Goal: Information Seeking & Learning: Learn about a topic

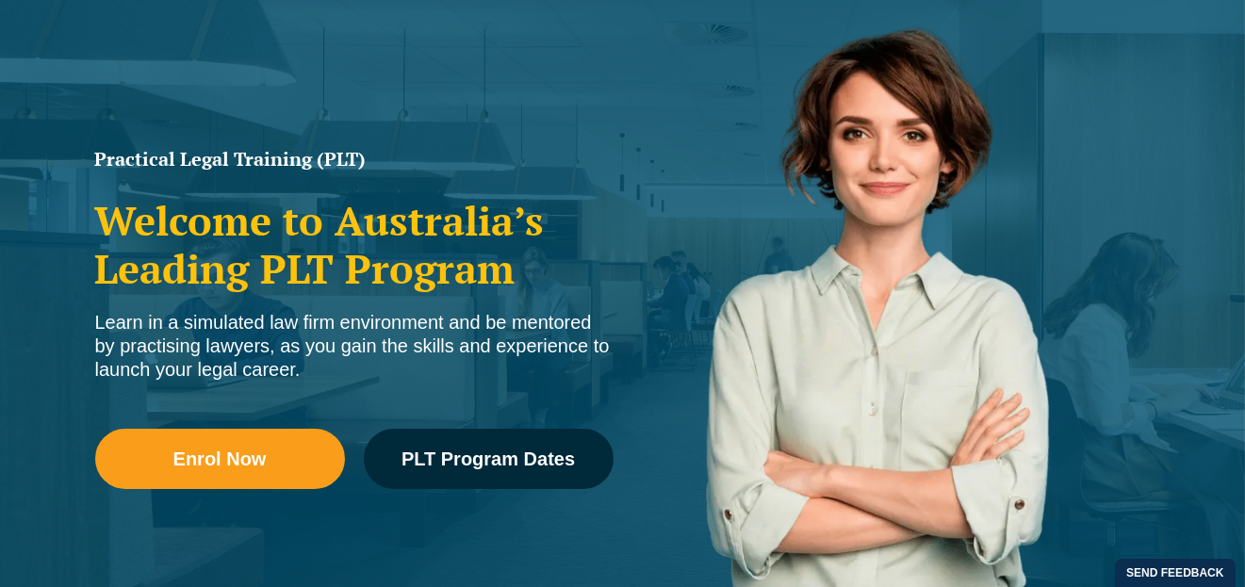
scroll to position [282, 0]
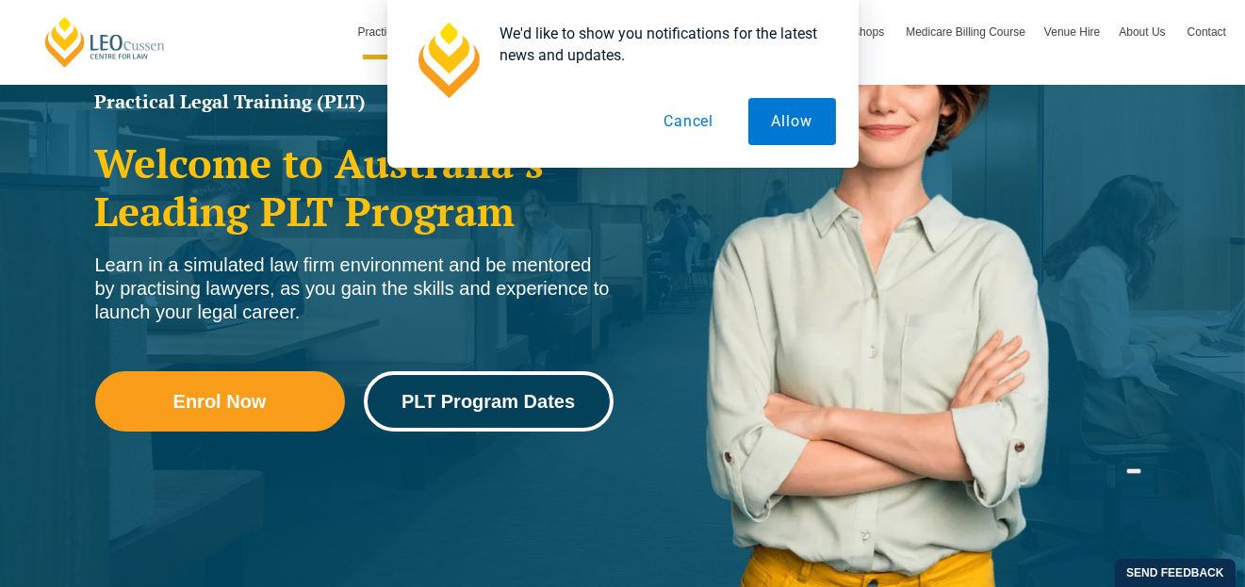
click at [541, 406] on span "PLT Program Dates" at bounding box center [488, 401] width 173 height 19
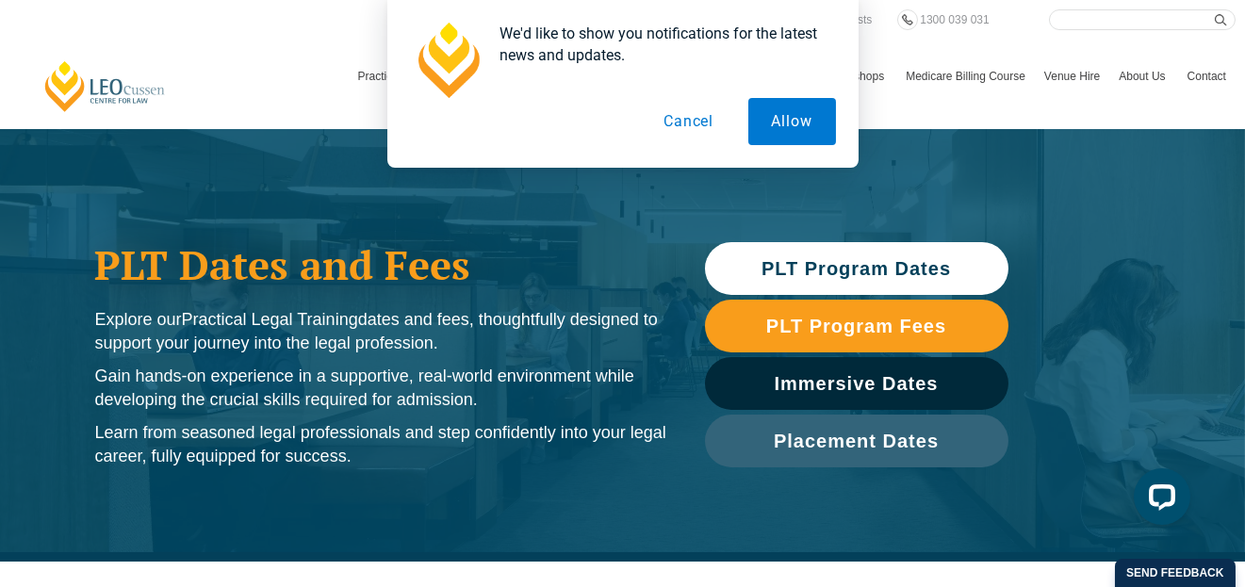
click at [689, 123] on button "Cancel" at bounding box center [688, 121] width 97 height 47
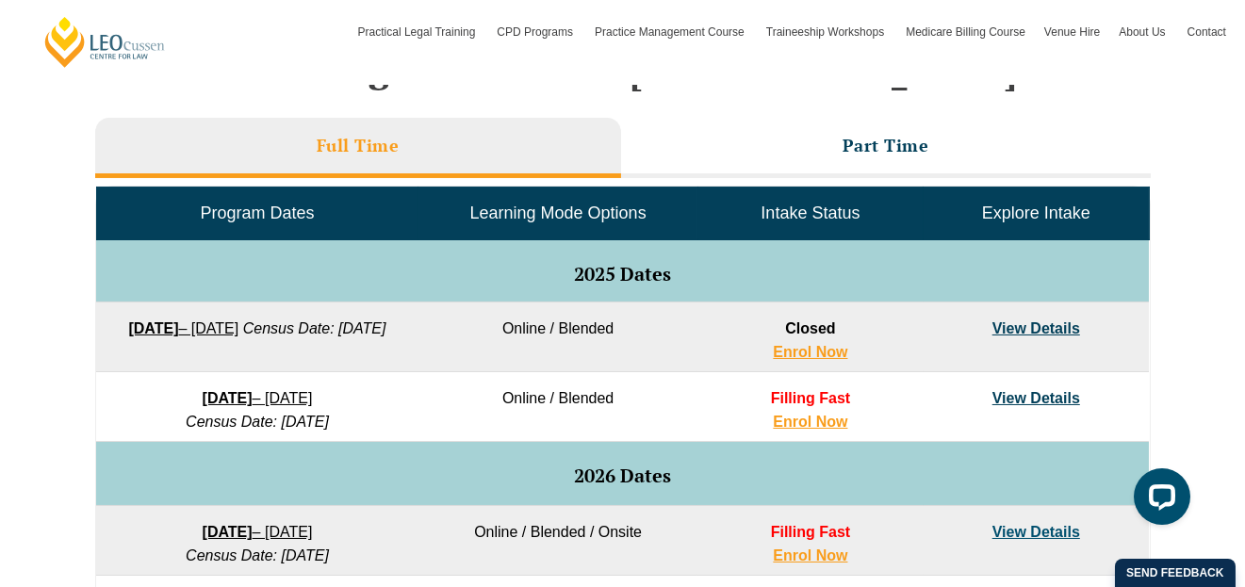
scroll to position [848, 0]
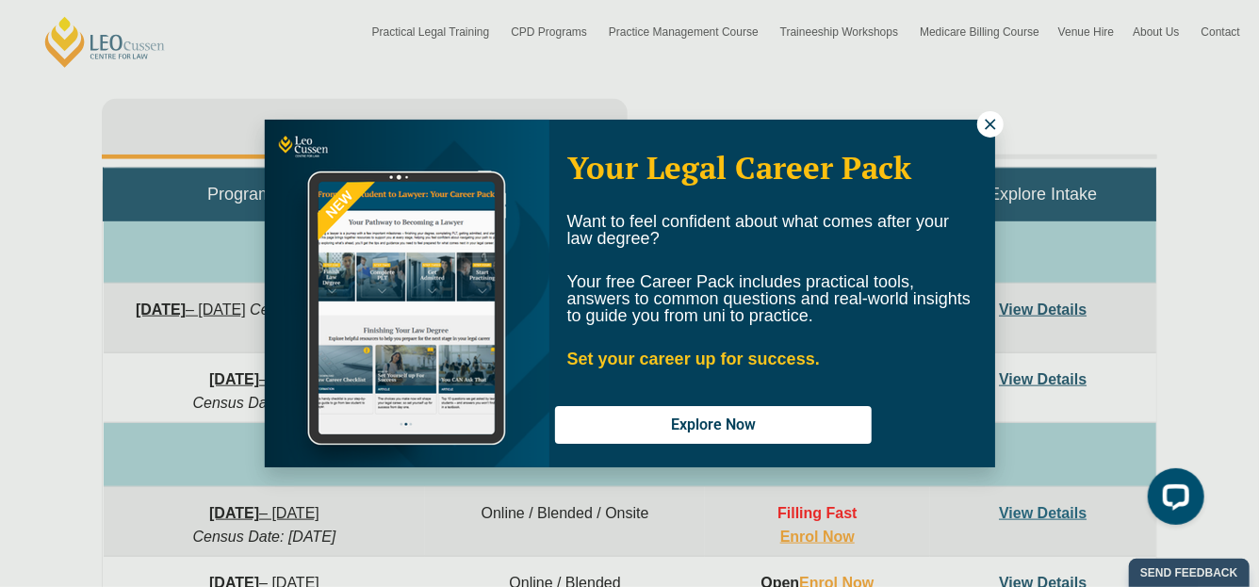
click at [986, 123] on icon at bounding box center [990, 124] width 17 height 17
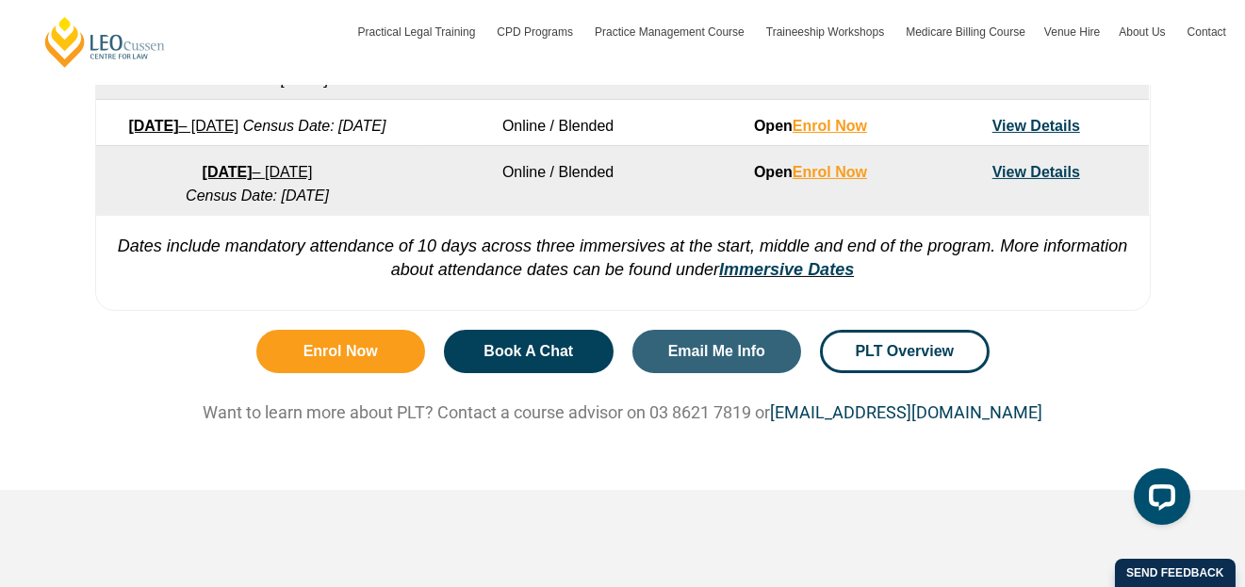
scroll to position [1603, 0]
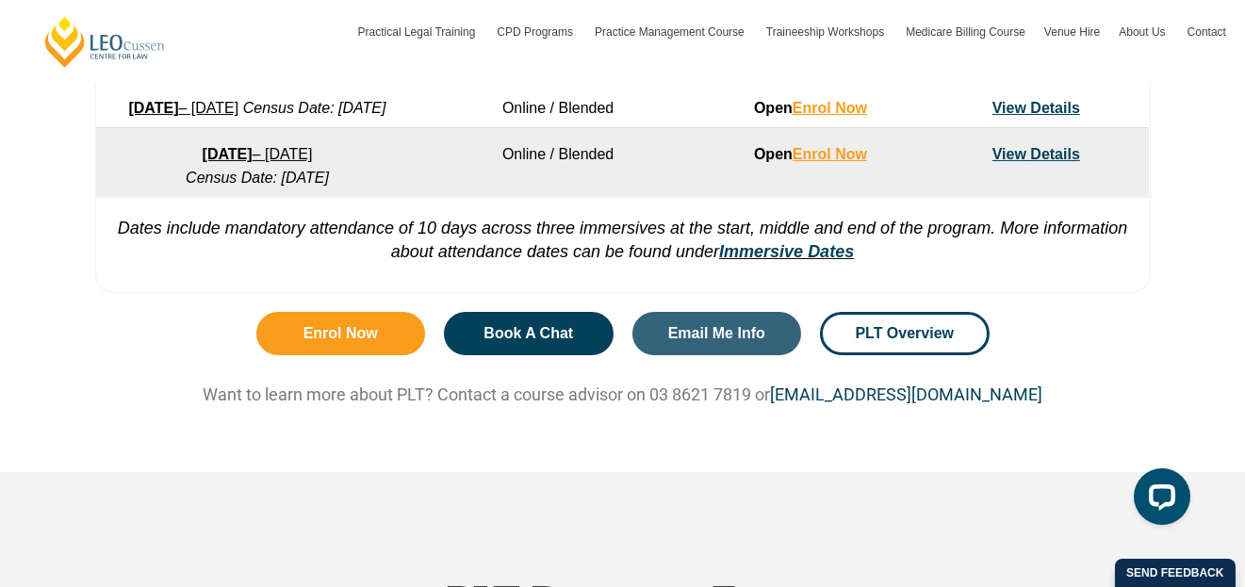
drag, startPoint x: 293, startPoint y: 255, endPoint x: 235, endPoint y: 266, distance: 59.5
click at [236, 264] on p "Dates include mandatory attendance of 10 days across three immersives at the st…" at bounding box center [623, 230] width 1054 height 67
drag, startPoint x: 228, startPoint y: 264, endPoint x: 192, endPoint y: 264, distance: 35.8
click at [192, 264] on p "Dates include mandatory attendance of 10 days across three immersives at the st…" at bounding box center [623, 230] width 1054 height 67
drag, startPoint x: 192, startPoint y: 264, endPoint x: 167, endPoint y: 269, distance: 25.9
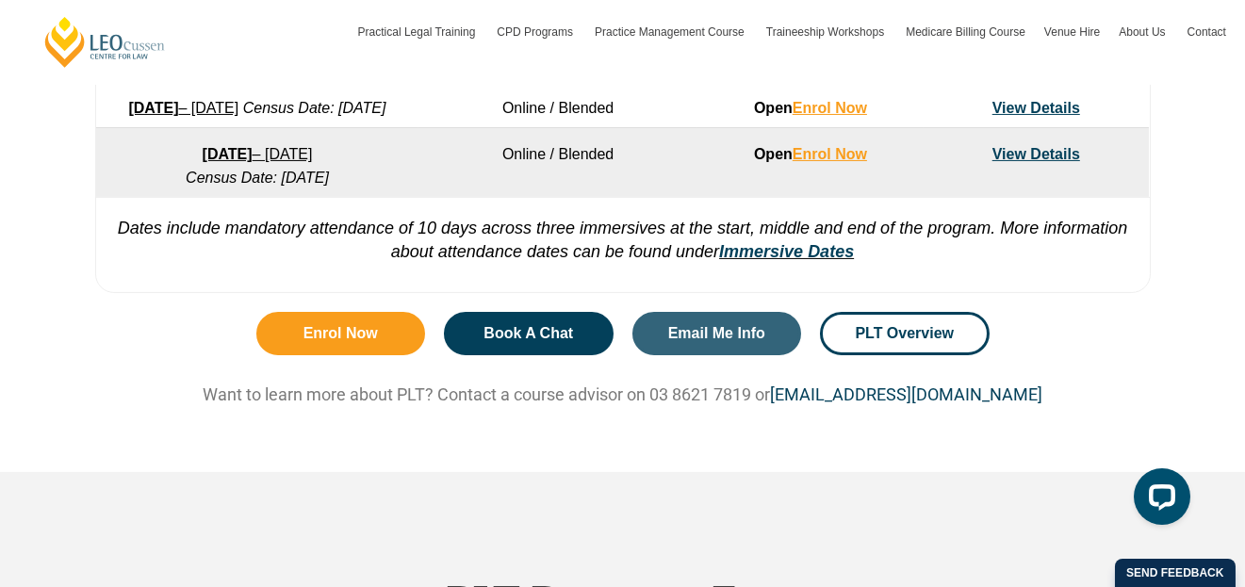
click at [167, 264] on p "Dates include mandatory attendance of 10 days across three immersives at the st…" at bounding box center [623, 230] width 1054 height 67
drag, startPoint x: 167, startPoint y: 269, endPoint x: 126, endPoint y: 271, distance: 40.6
click at [126, 264] on p "Dates include mandatory attendance of 10 days across three immersives at the st…" at bounding box center [623, 230] width 1054 height 67
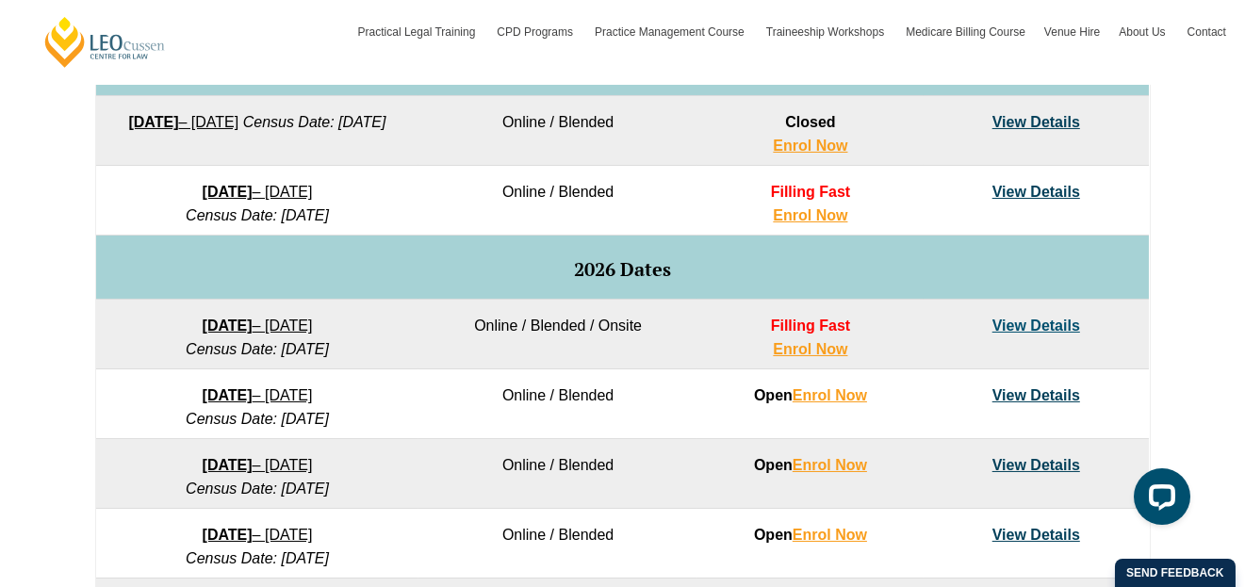
scroll to position [943, 0]
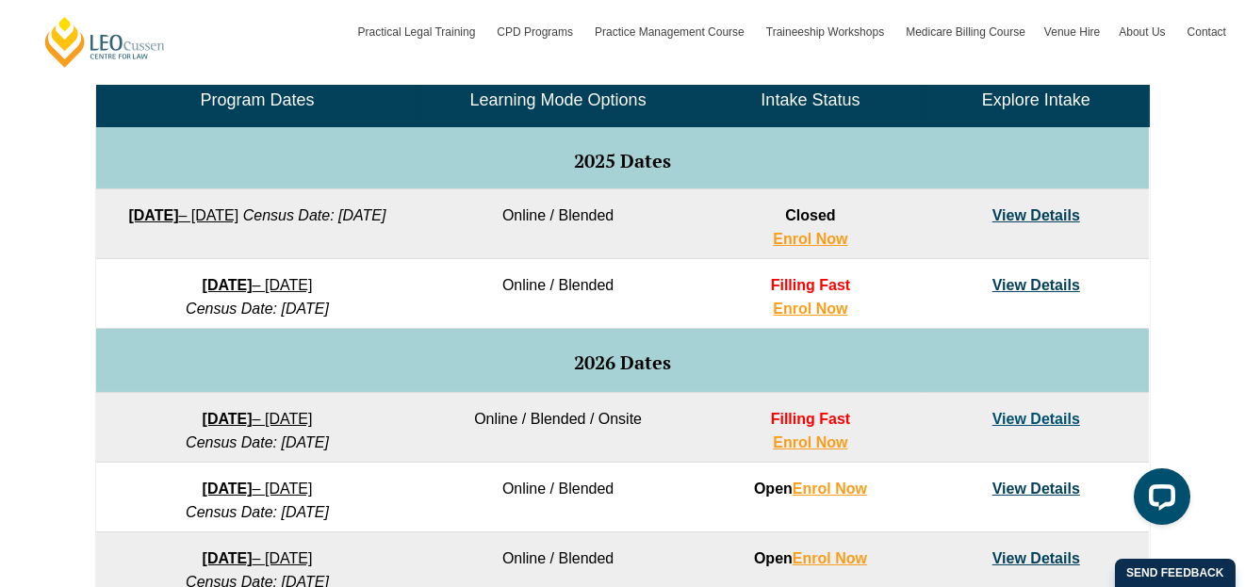
click at [1046, 286] on link "View Details" at bounding box center [1037, 285] width 88 height 16
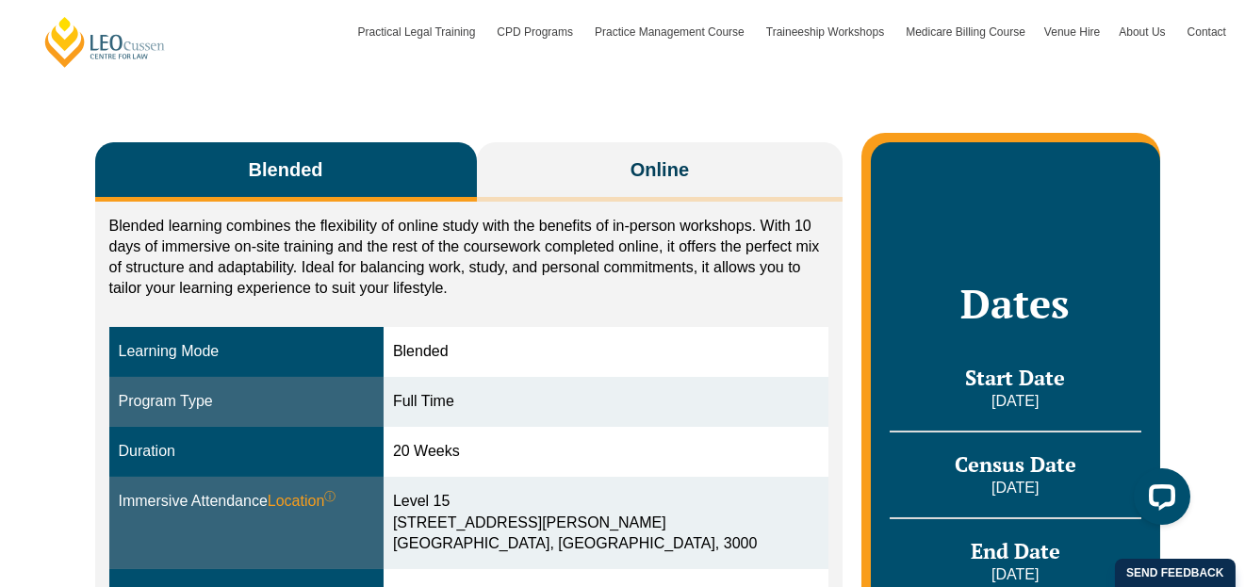
drag, startPoint x: 304, startPoint y: 250, endPoint x: 241, endPoint y: 249, distance: 62.2
click at [241, 249] on p "Blended learning combines the flexibility of online study with the benefits of …" at bounding box center [469, 257] width 720 height 83
drag, startPoint x: 241, startPoint y: 248, endPoint x: 227, endPoint y: 247, distance: 14.2
drag, startPoint x: 227, startPoint y: 247, endPoint x: 185, endPoint y: 239, distance: 43.1
click at [185, 239] on p "Blended learning combines the flexibility of online study with the benefits of …" at bounding box center [469, 257] width 720 height 83
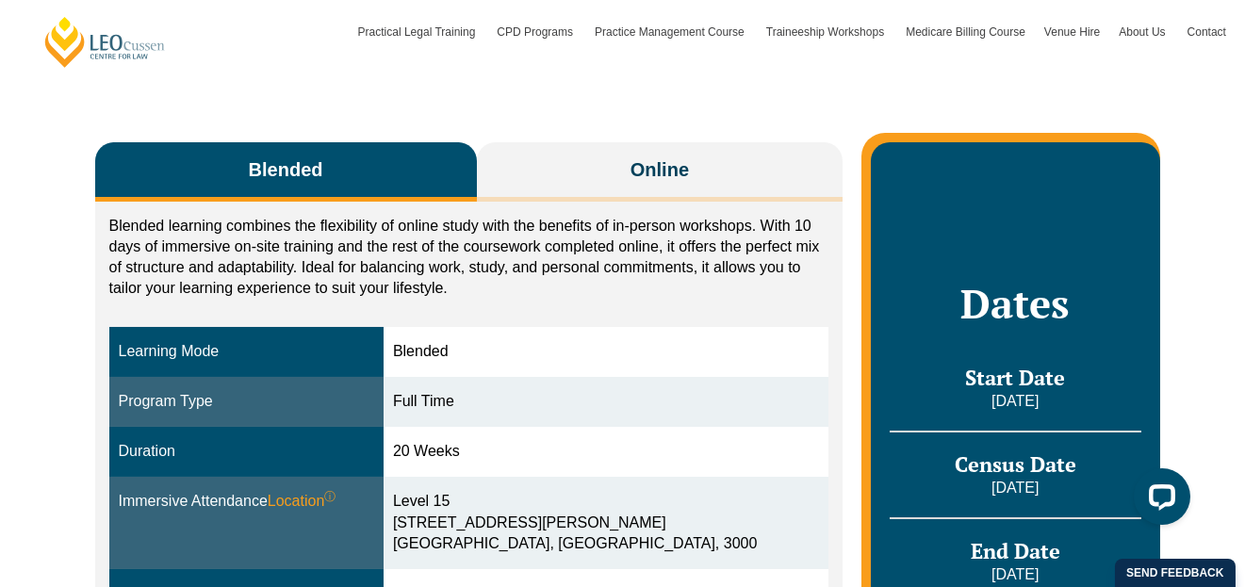
drag, startPoint x: 288, startPoint y: 239, endPoint x: 211, endPoint y: 232, distance: 77.7
click at [211, 232] on p "Blended learning combines the flexibility of online study with the benefits of …" at bounding box center [469, 257] width 720 height 83
drag, startPoint x: 345, startPoint y: 237, endPoint x: 254, endPoint y: 238, distance: 91.4
click at [254, 238] on p "Blended learning combines the flexibility of online study with the benefits of …" at bounding box center [469, 257] width 720 height 83
drag, startPoint x: 237, startPoint y: 245, endPoint x: 174, endPoint y: 255, distance: 62.9
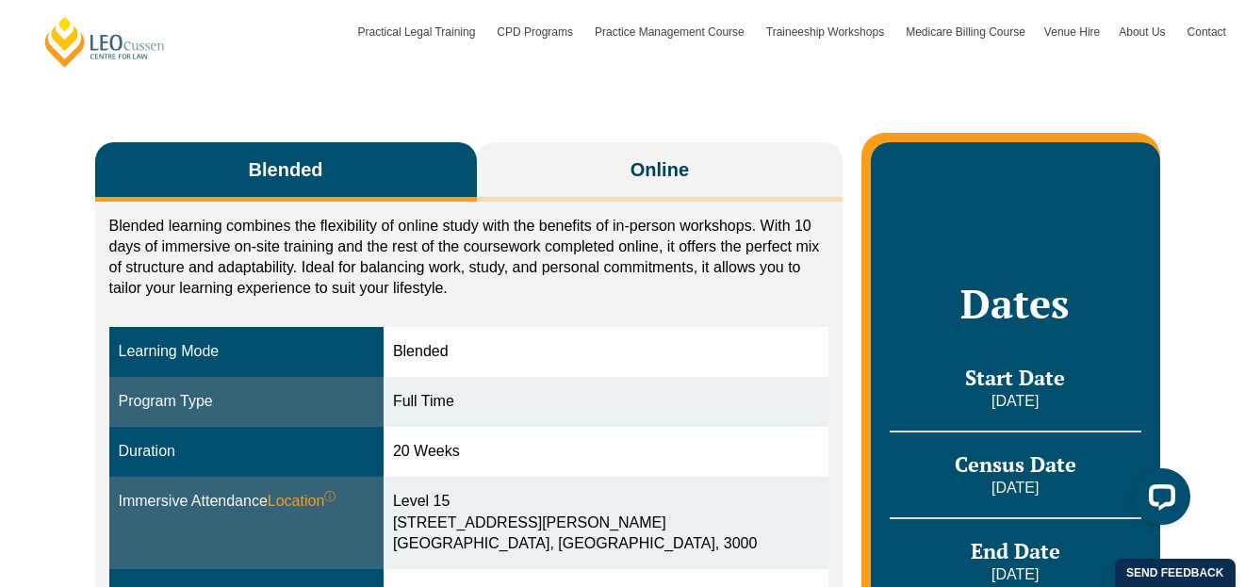
click at [174, 255] on p "Blended learning combines the flexibility of online study with the benefits of …" at bounding box center [469, 257] width 720 height 83
click at [222, 250] on p "Blended learning combines the flexibility of online study with the benefits of …" at bounding box center [469, 257] width 720 height 83
drag, startPoint x: 221, startPoint y: 250, endPoint x: 149, endPoint y: 234, distance: 73.4
click at [149, 234] on p "Blended learning combines the flexibility of online study with the benefits of …" at bounding box center [469, 257] width 720 height 83
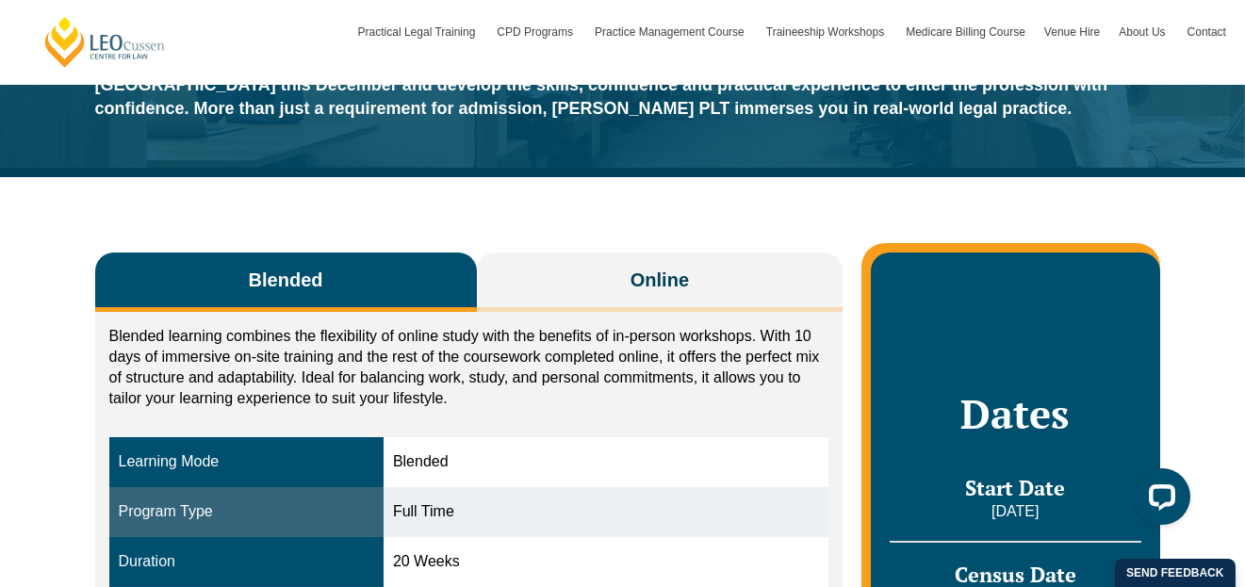
scroll to position [189, 0]
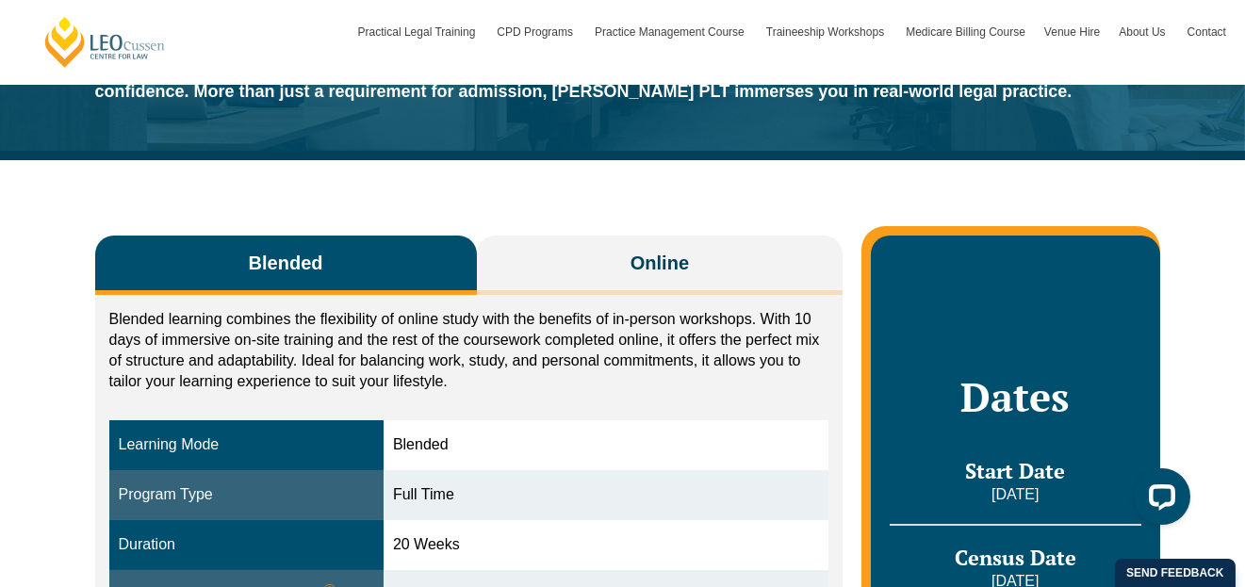
drag, startPoint x: 6, startPoint y: 265, endPoint x: 0, endPoint y: 245, distance: 20.6
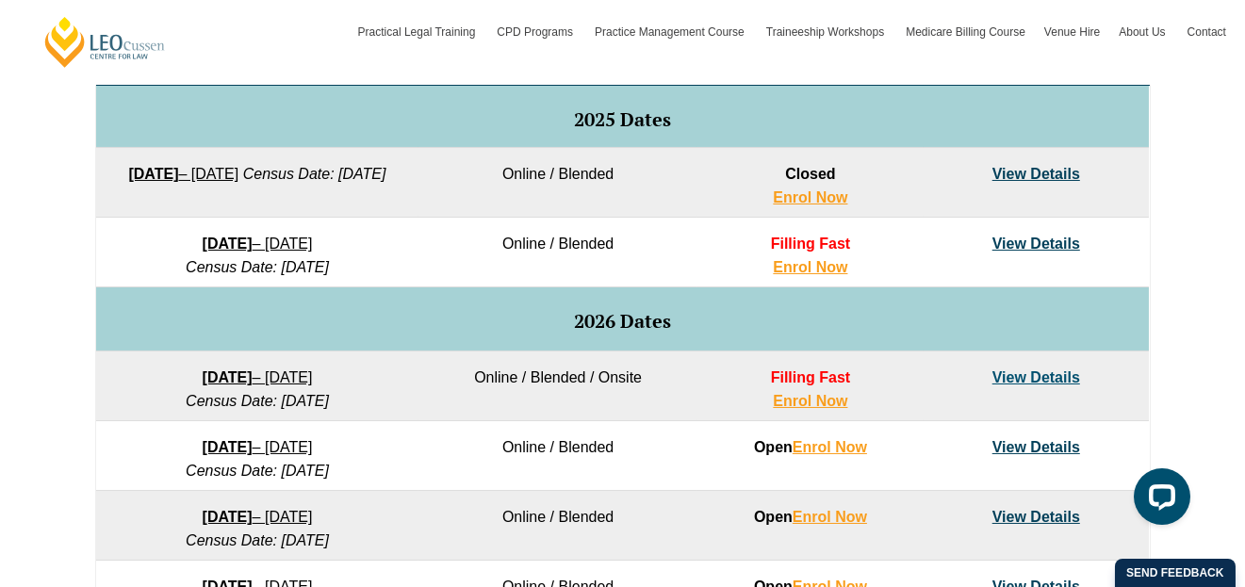
scroll to position [1036, 0]
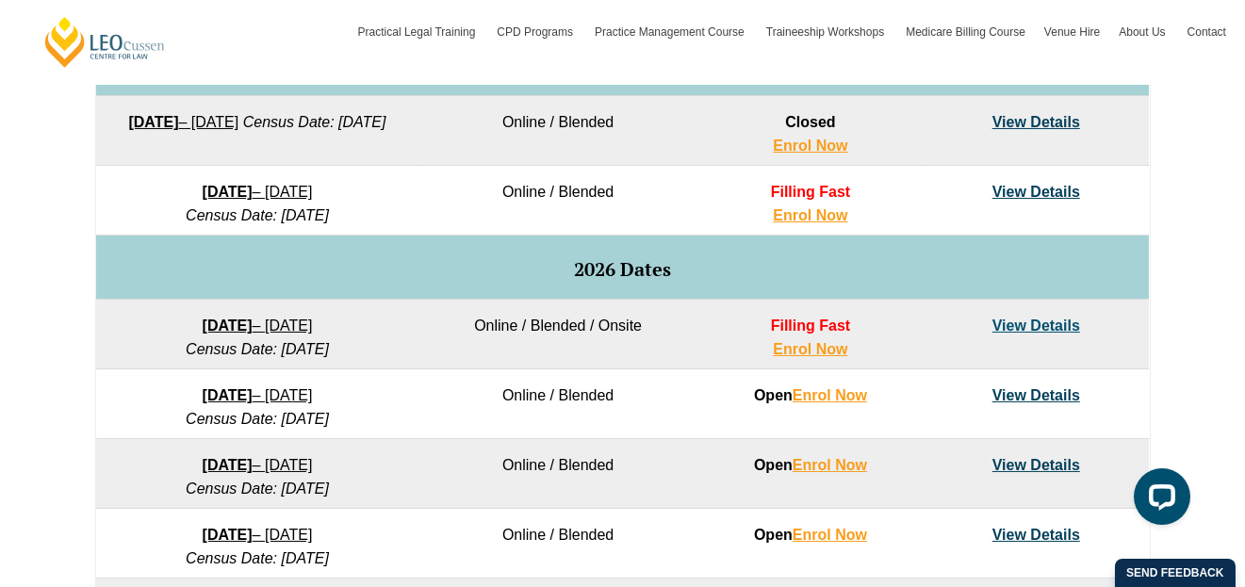
click at [1044, 325] on link "View Details" at bounding box center [1037, 326] width 88 height 16
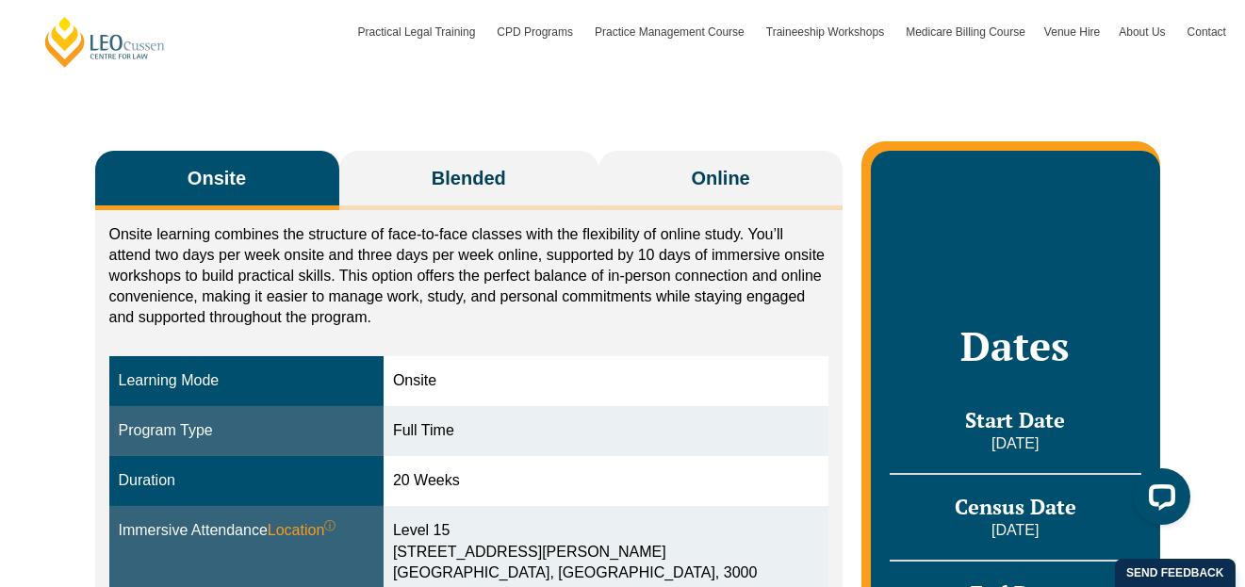
scroll to position [282, 0]
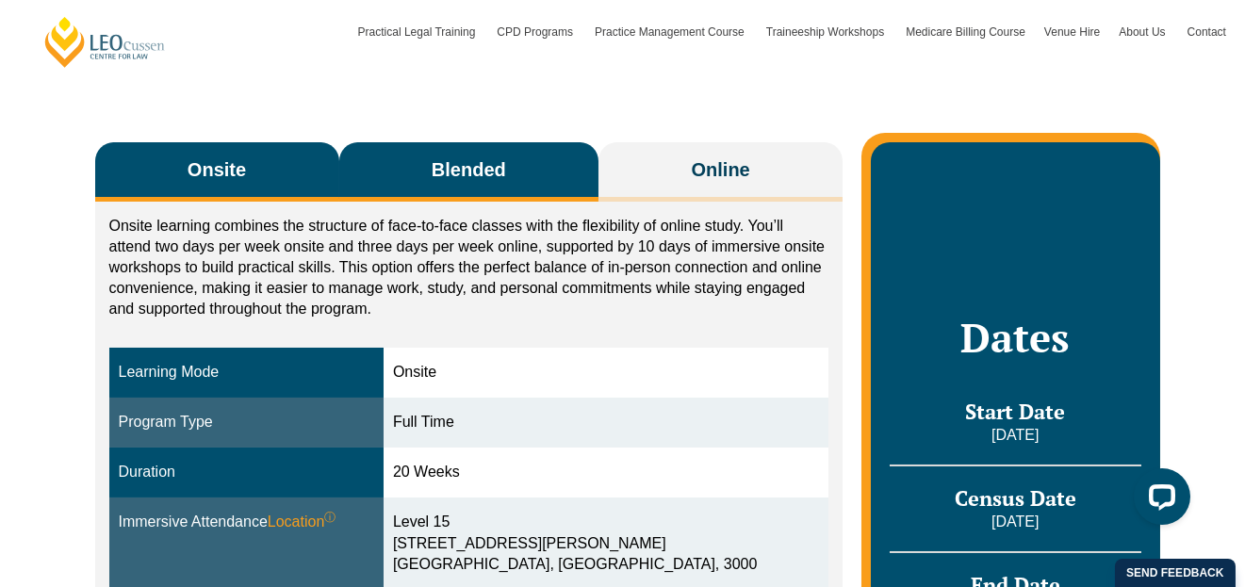
click at [443, 174] on span "Blended" at bounding box center [469, 169] width 74 height 26
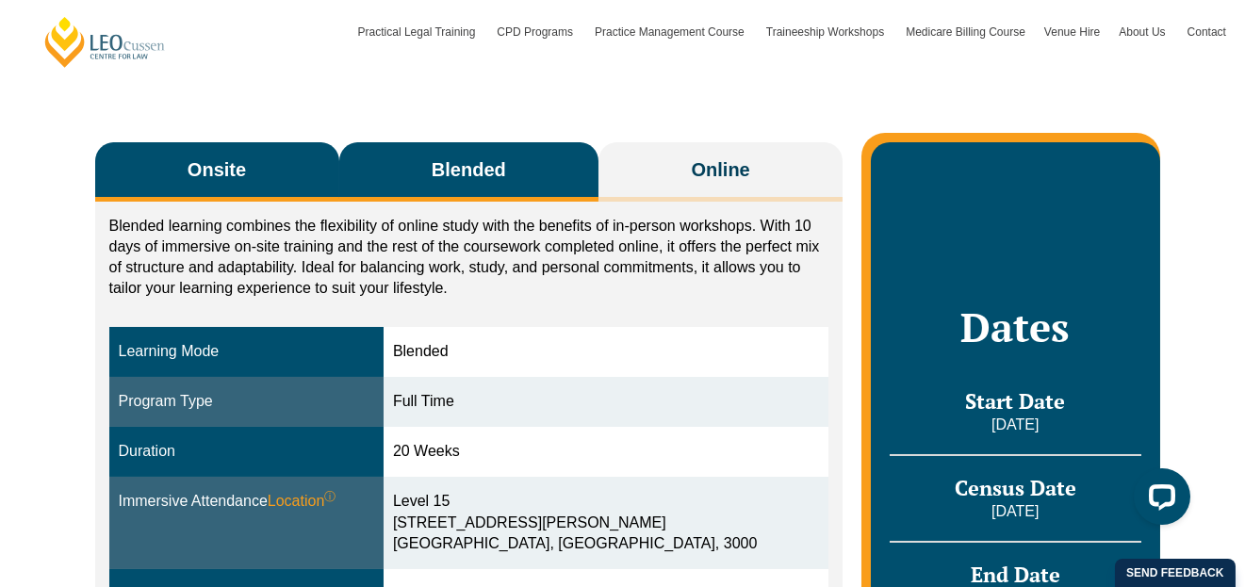
click at [217, 169] on span "Onsite" at bounding box center [217, 169] width 58 height 26
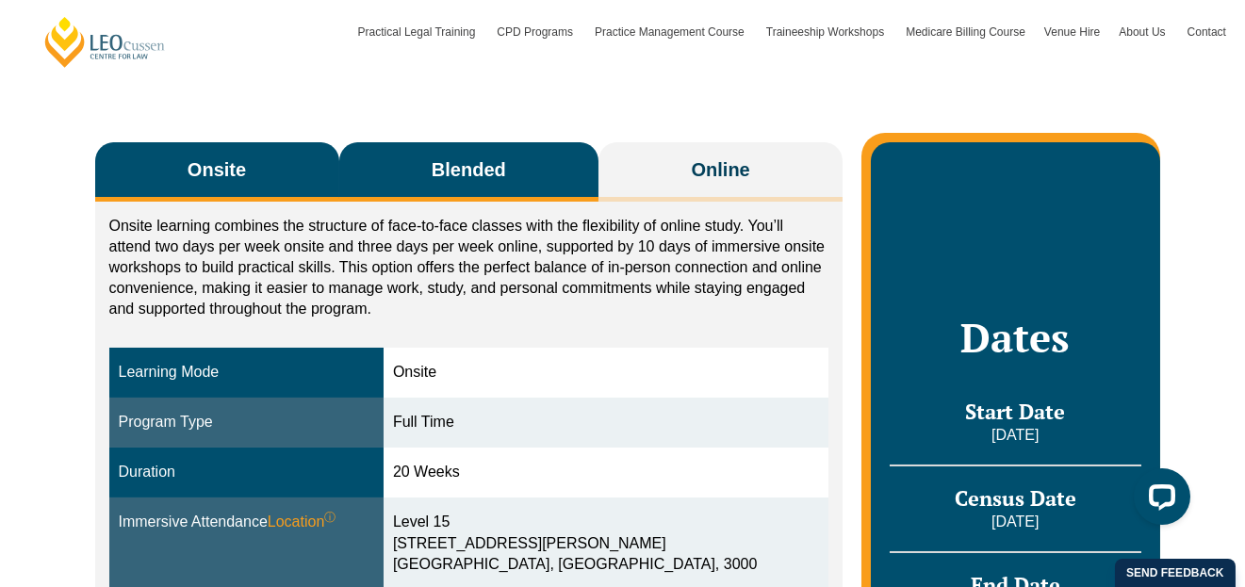
click at [456, 164] on span "Blended" at bounding box center [469, 169] width 74 height 26
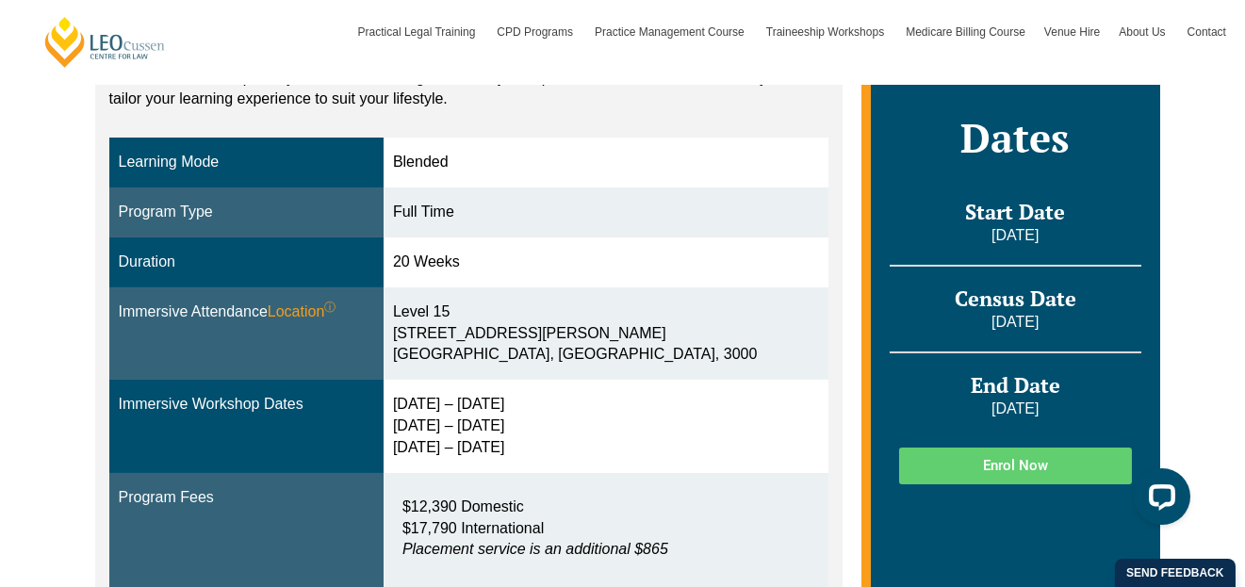
scroll to position [94, 0]
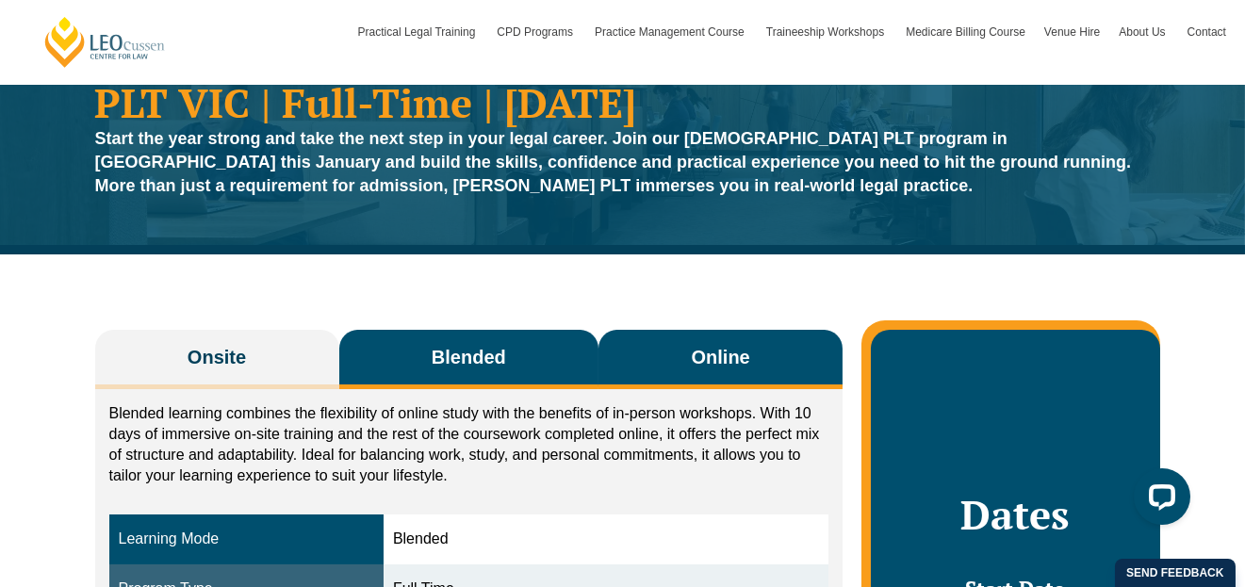
click at [724, 364] on span "Online" at bounding box center [721, 357] width 58 height 26
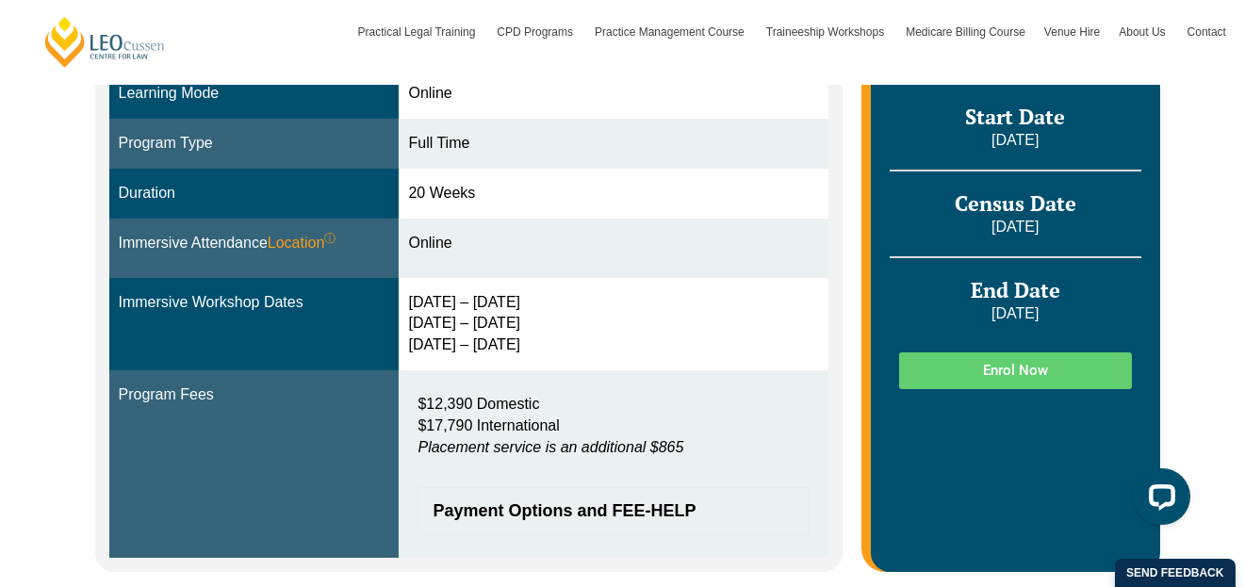
scroll to position [566, 0]
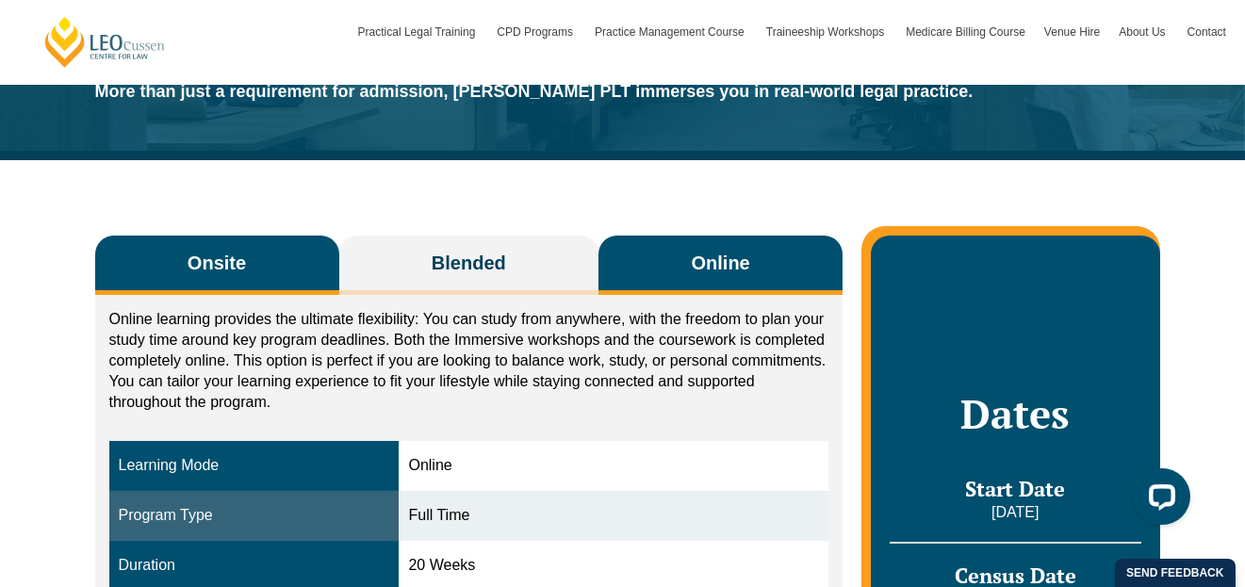
click at [245, 255] on span "Onsite" at bounding box center [217, 263] width 58 height 26
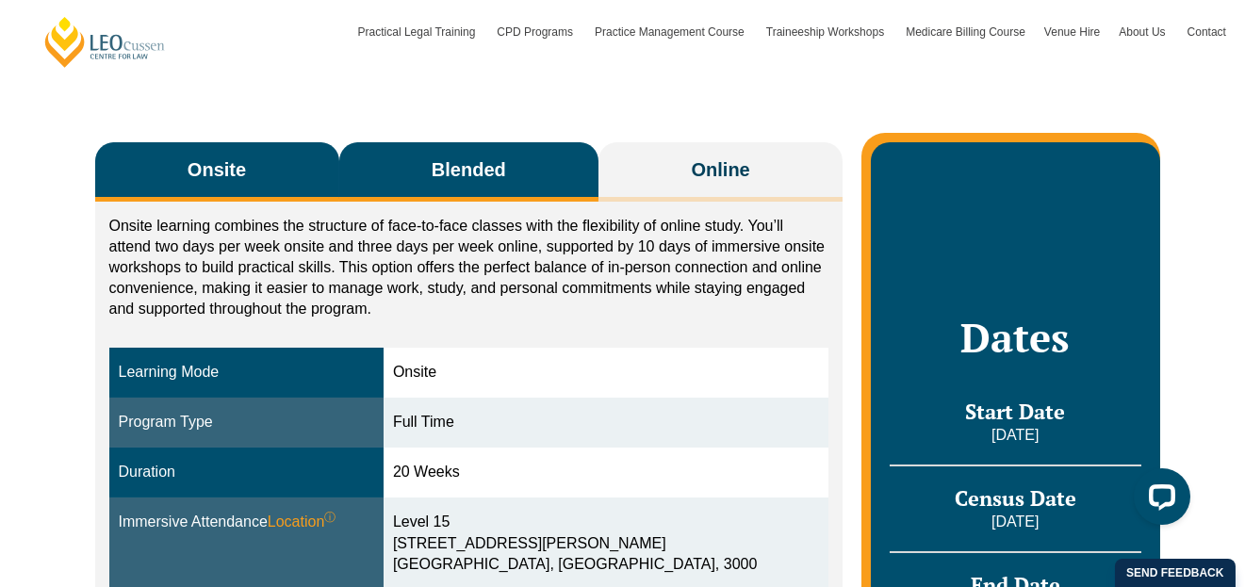
click at [500, 164] on span "Blended" at bounding box center [469, 169] width 74 height 26
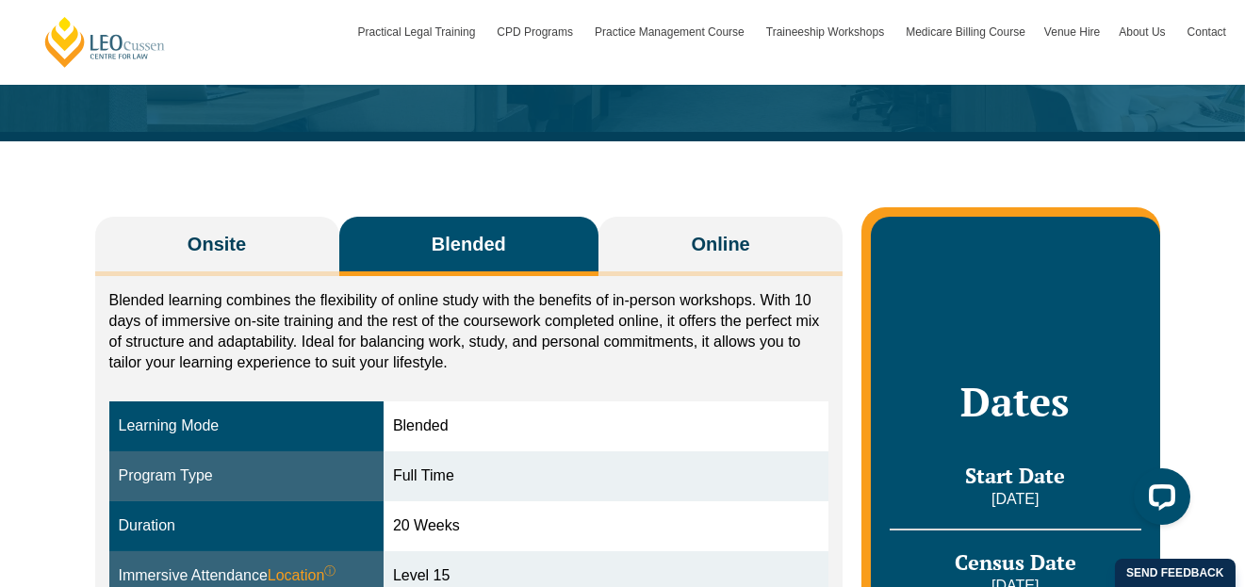
scroll to position [189, 0]
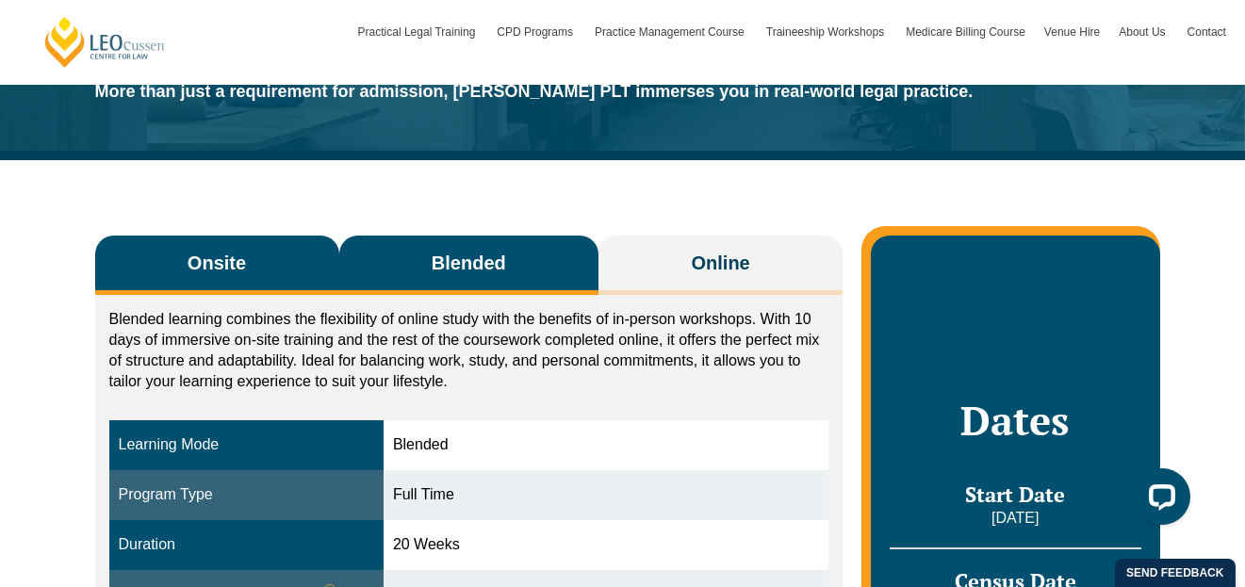
click at [207, 262] on span "Onsite" at bounding box center [217, 263] width 58 height 26
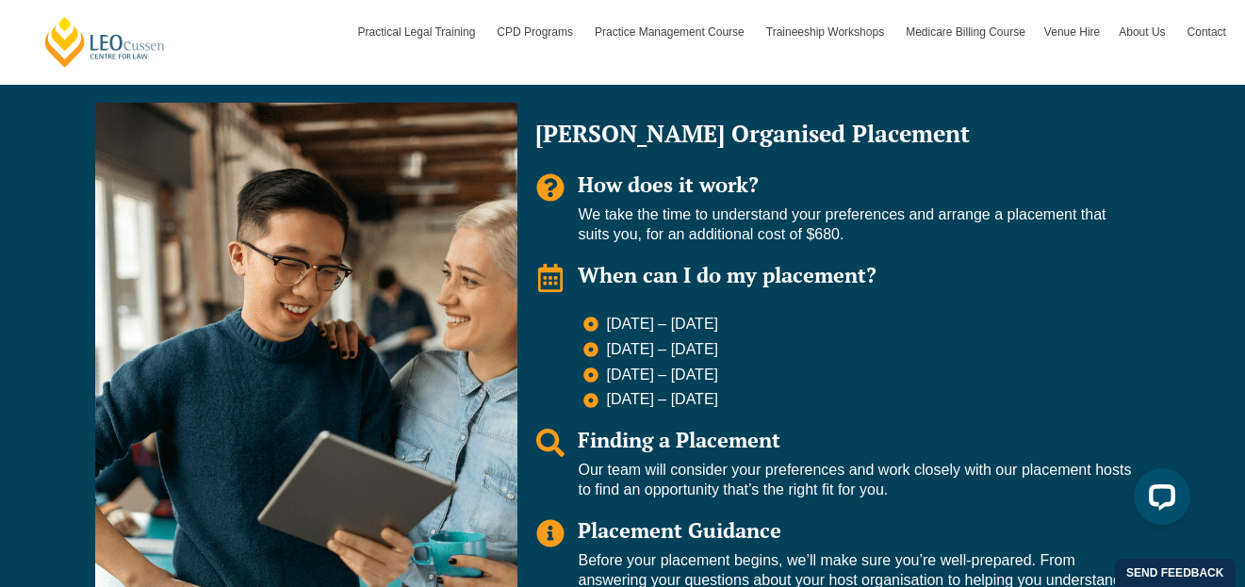
scroll to position [1508, 0]
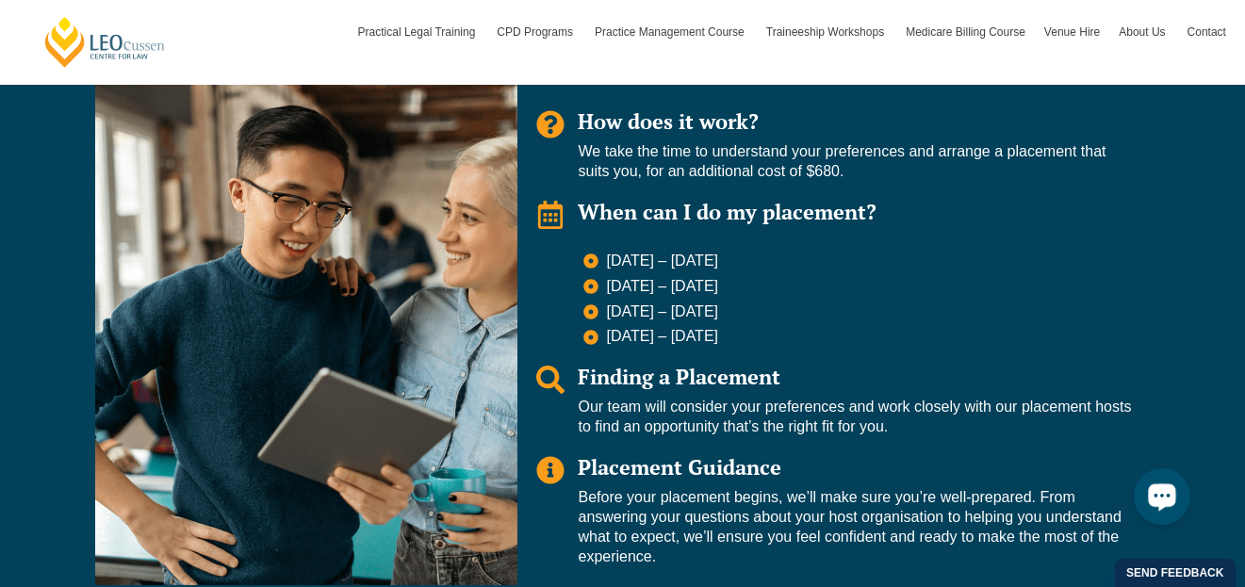
drag, startPoint x: 883, startPoint y: 355, endPoint x: 845, endPoint y: 350, distance: 39.1
click at [845, 350] on div "Leo Organised Placement How does it work? We take the time to understand your p…" at bounding box center [834, 313] width 633 height 546
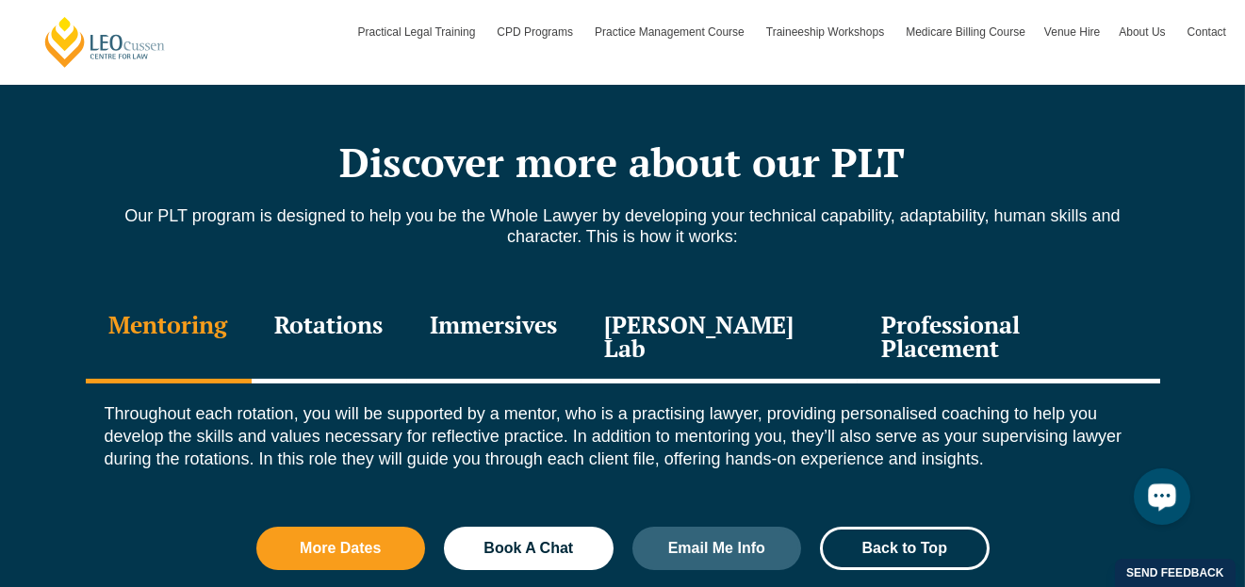
scroll to position [2074, 0]
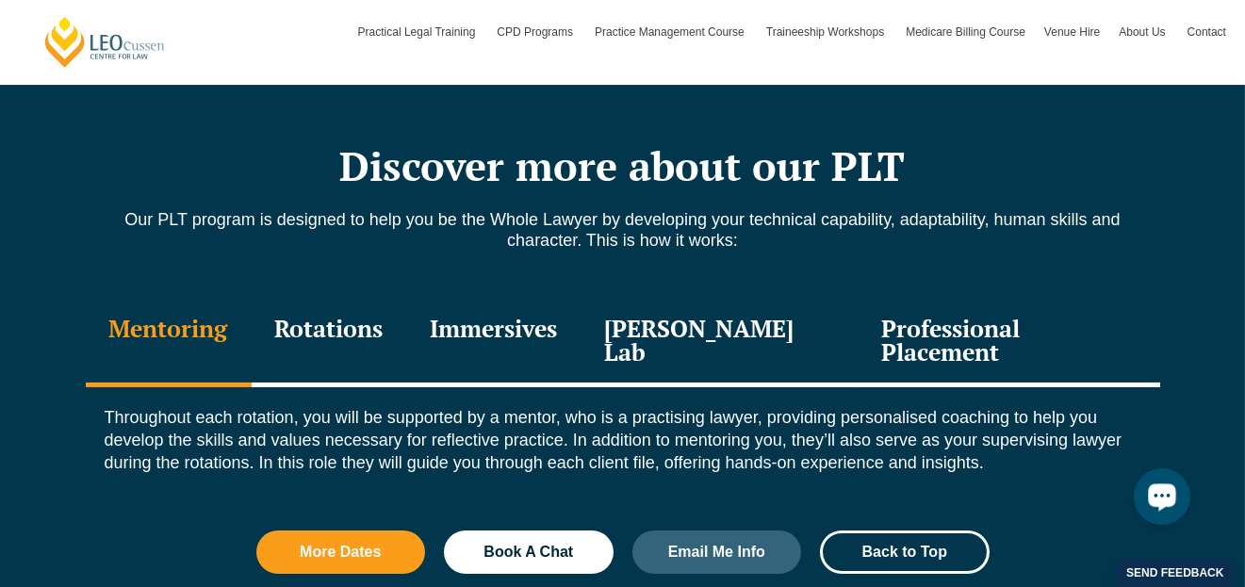
click at [347, 321] on div "Rotations" at bounding box center [330, 343] width 156 height 90
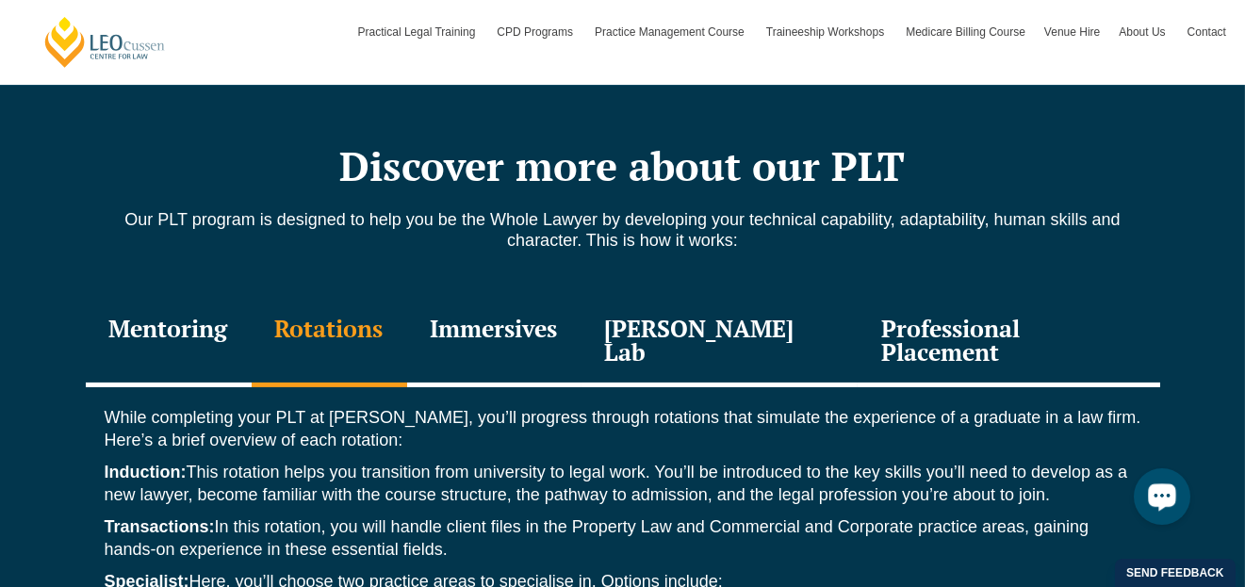
click at [535, 321] on div "Immersives" at bounding box center [494, 343] width 174 height 90
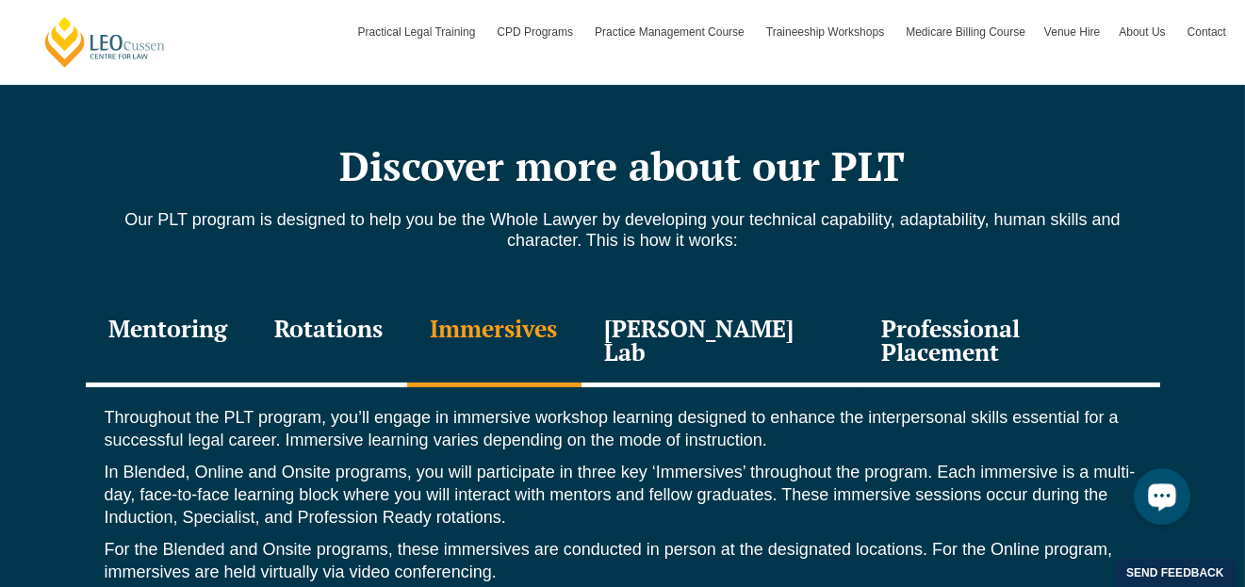
click at [719, 325] on div "Leo Justice Lab" at bounding box center [720, 343] width 277 height 90
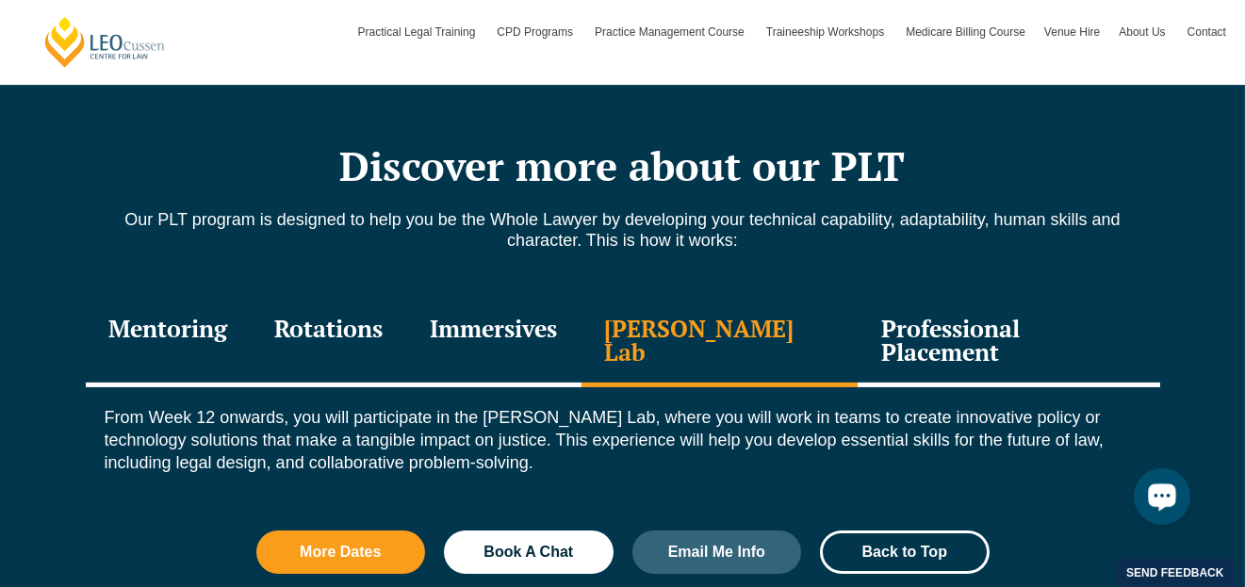
click at [1009, 322] on div "Professional Placement" at bounding box center [1009, 343] width 302 height 90
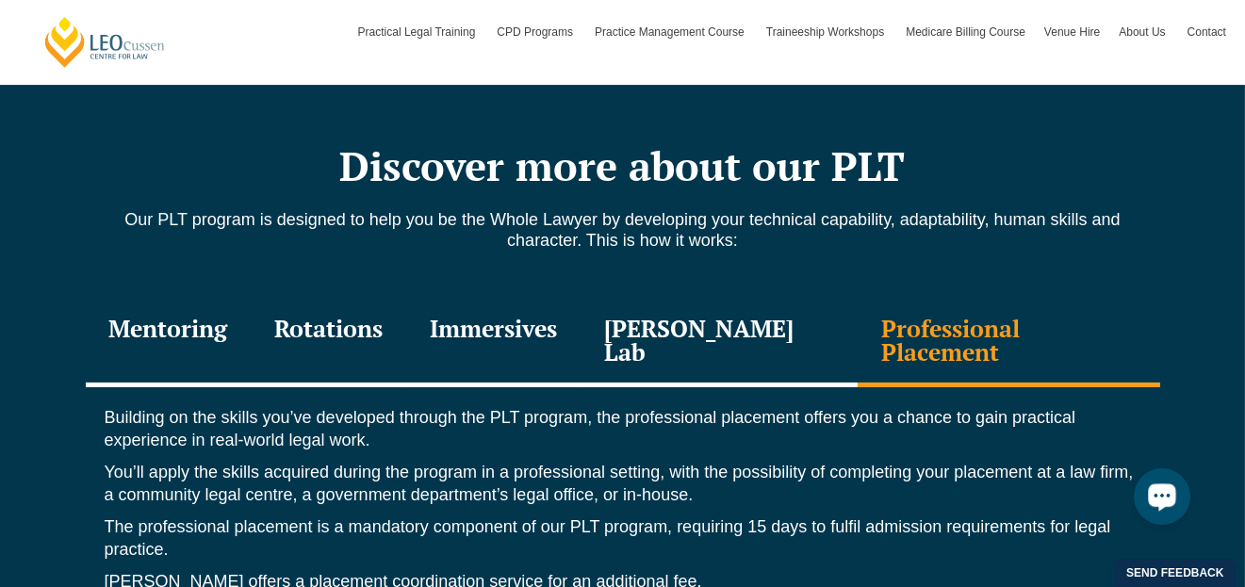
click at [764, 337] on div "Leo Justice Lab" at bounding box center [720, 343] width 277 height 90
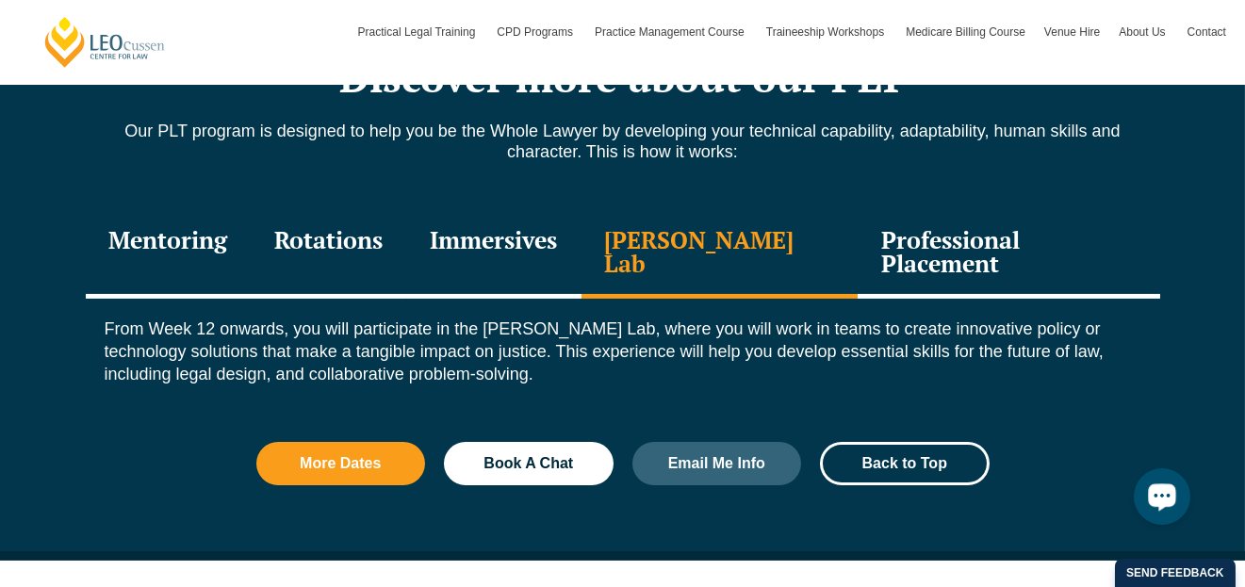
scroll to position [2167, 0]
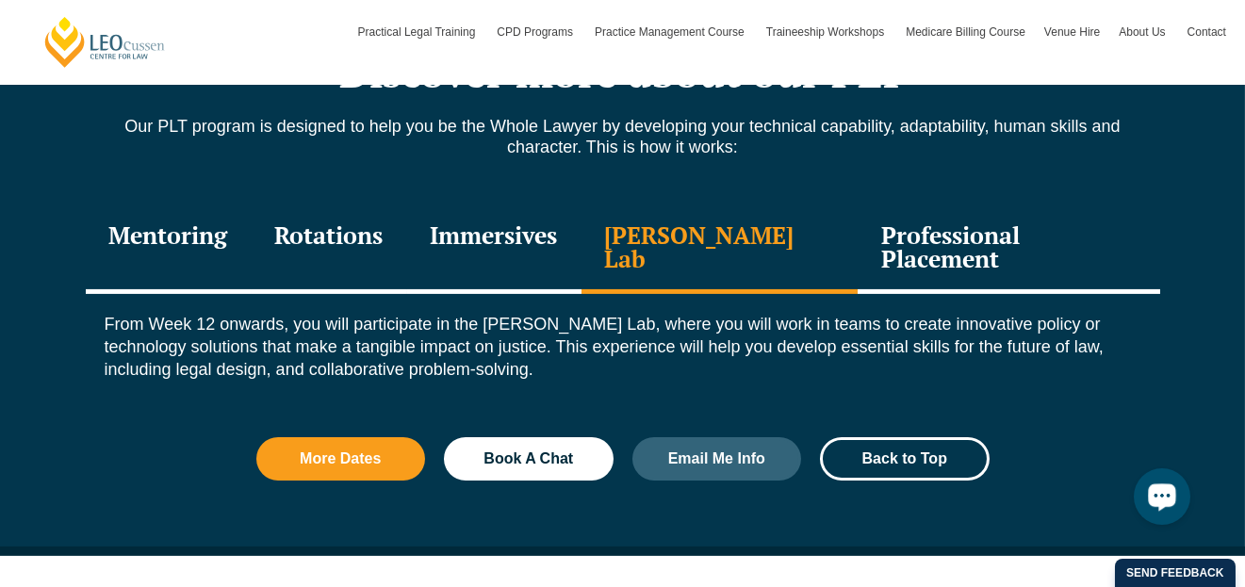
click at [1011, 251] on div "Professional Placement" at bounding box center [1009, 250] width 302 height 90
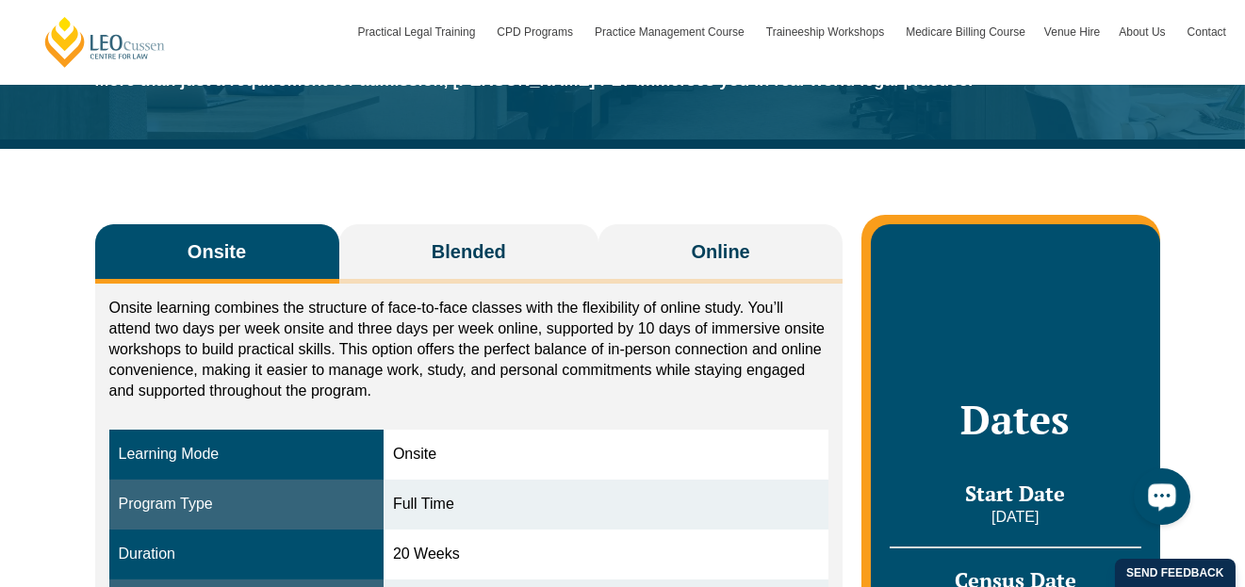
scroll to position [189, 0]
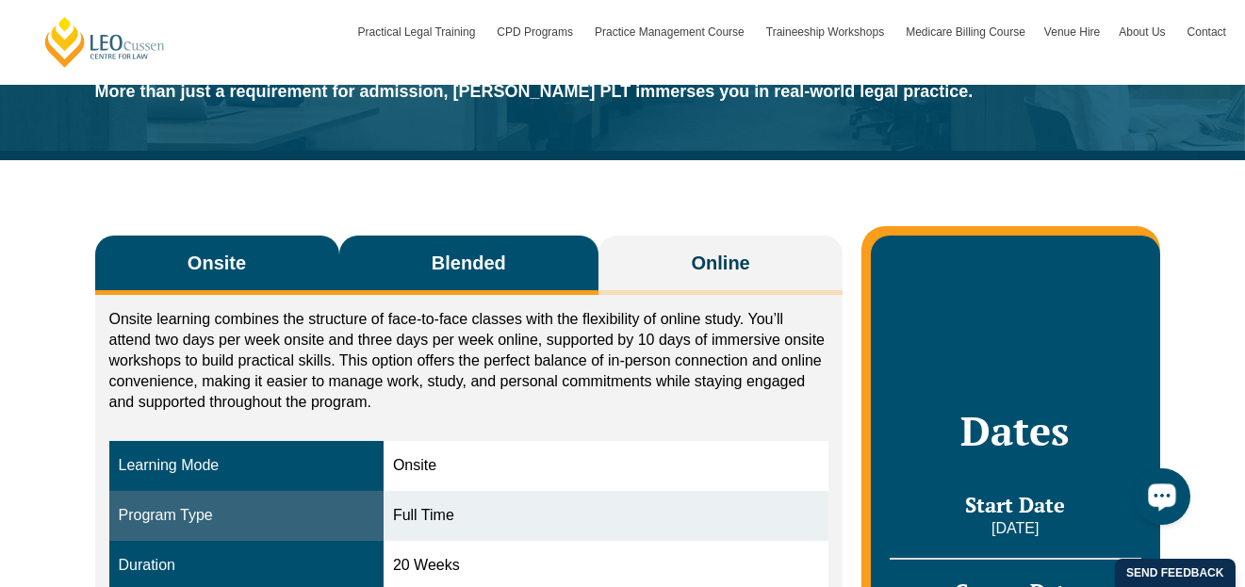
click at [468, 252] on span "Blended" at bounding box center [469, 263] width 74 height 26
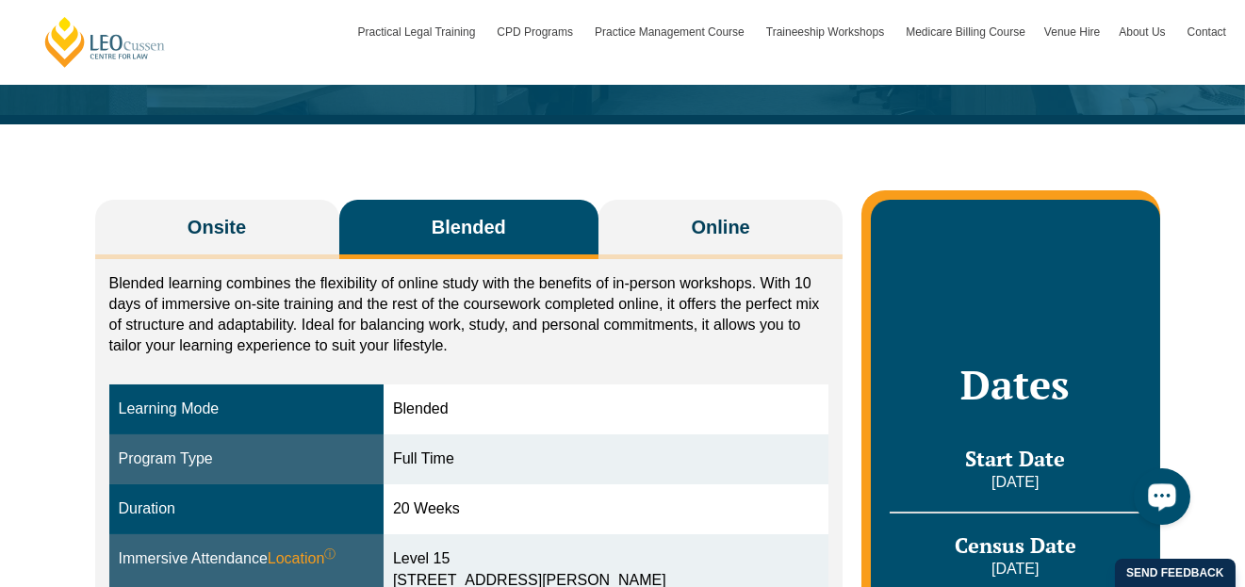
scroll to position [282, 0]
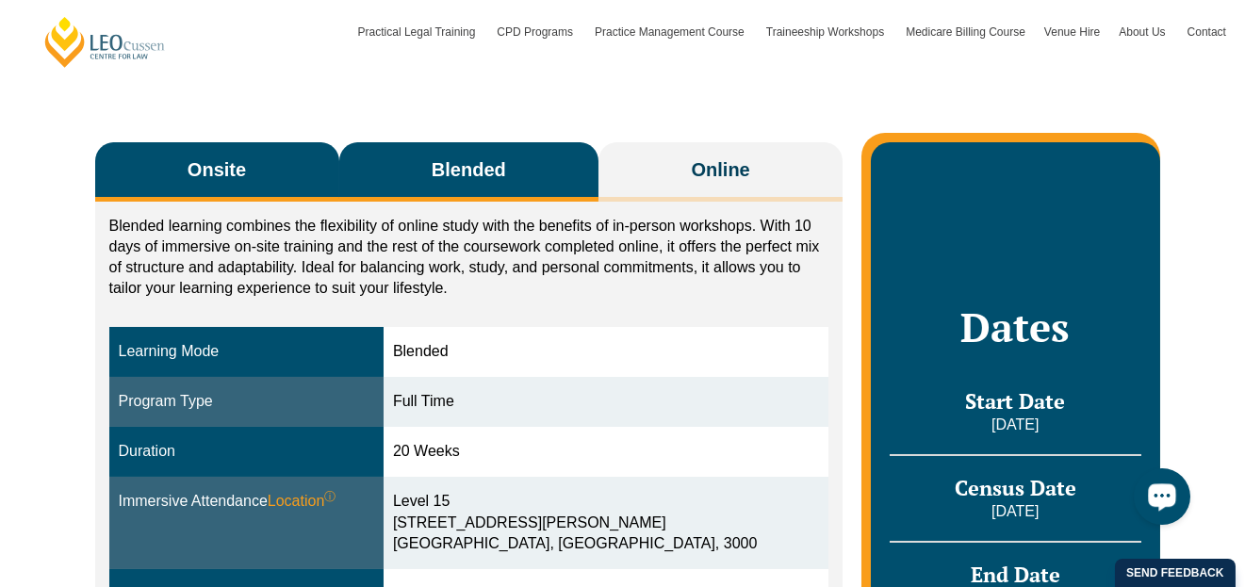
click at [231, 178] on span "Onsite" at bounding box center [217, 169] width 58 height 26
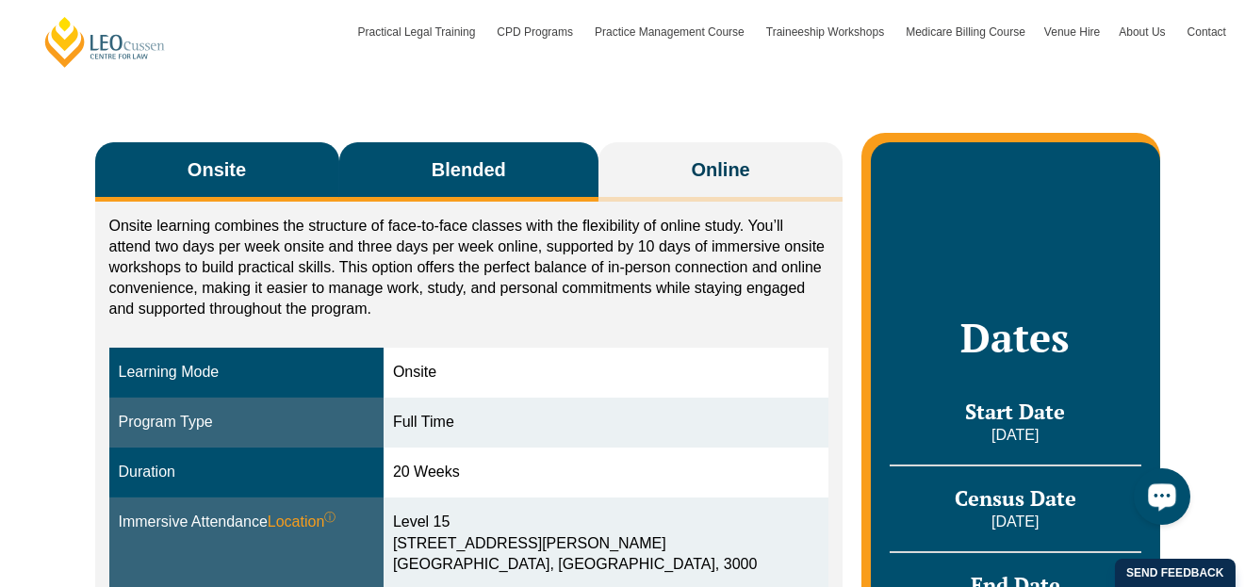
click at [415, 191] on button "Blended" at bounding box center [469, 171] width 260 height 59
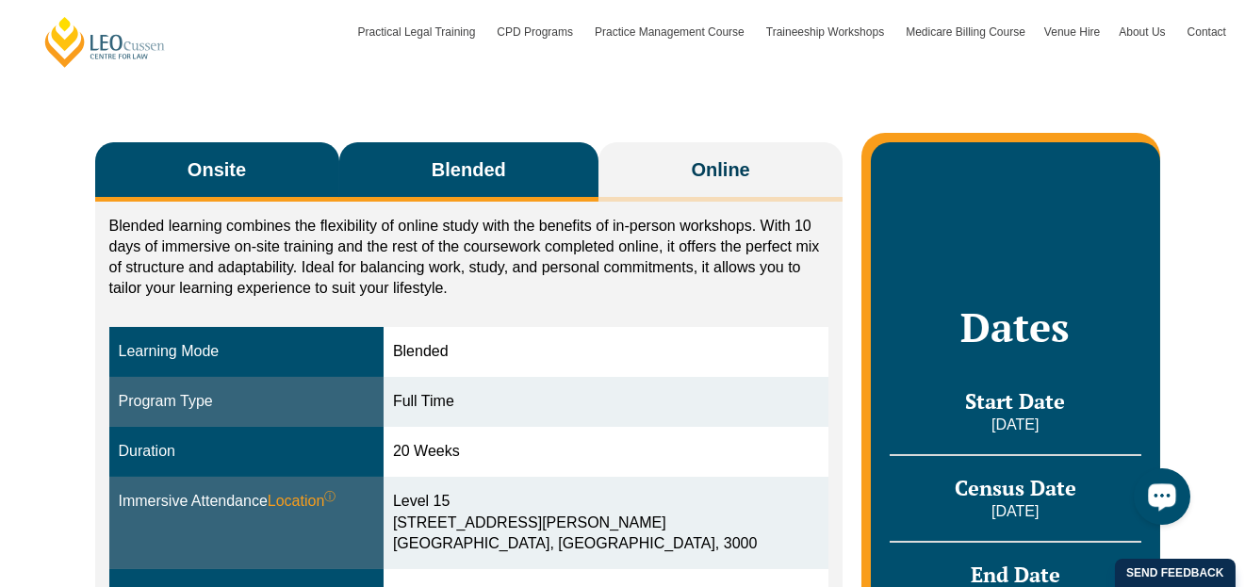
click at [260, 190] on button "Onsite" at bounding box center [217, 171] width 244 height 59
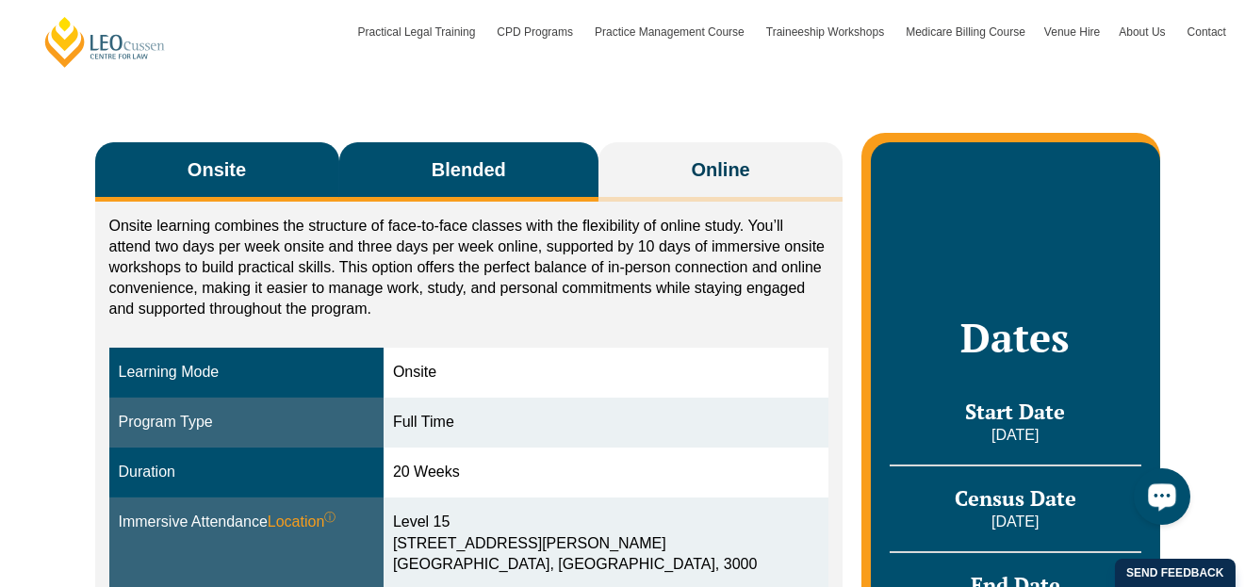
click at [553, 195] on button "Blended" at bounding box center [469, 171] width 260 height 59
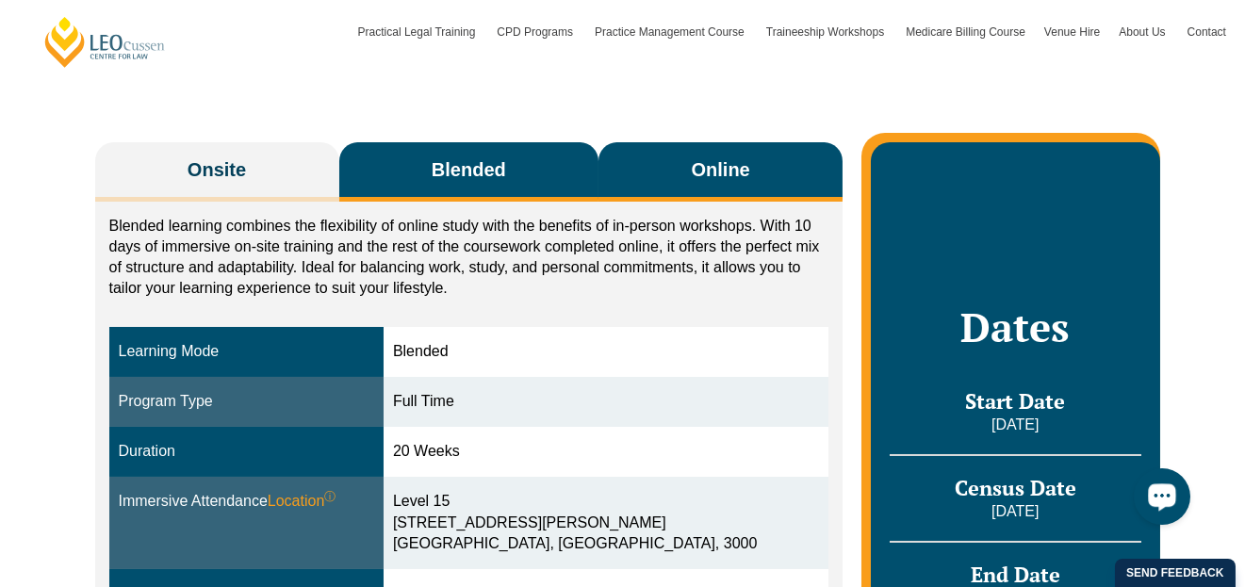
click at [710, 173] on span "Online" at bounding box center [721, 169] width 58 height 26
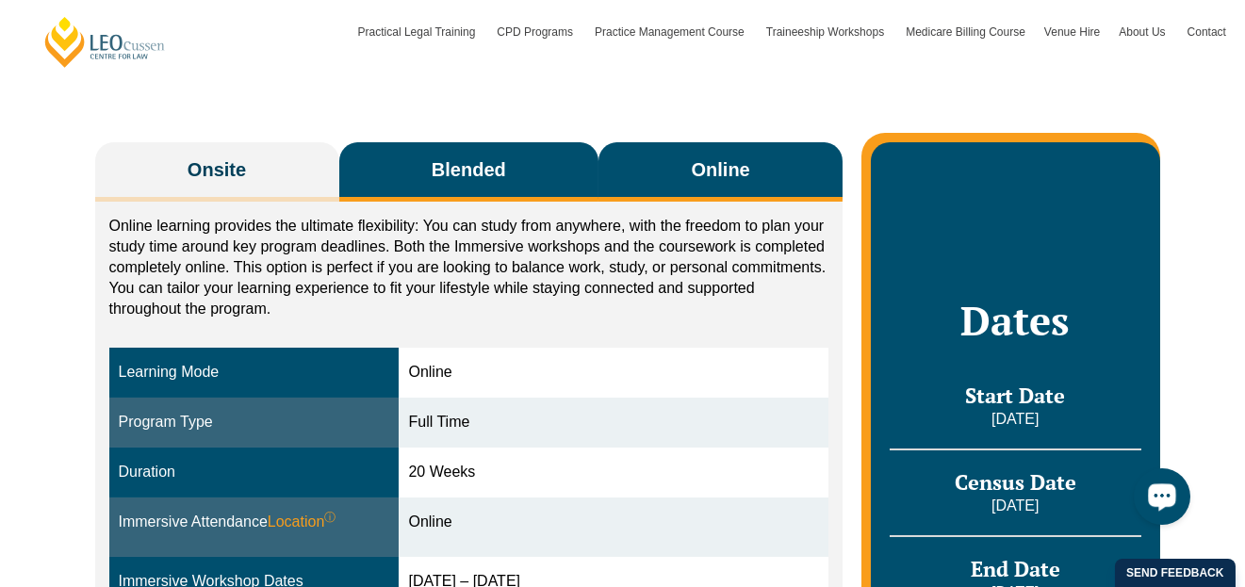
click at [506, 165] on button "Blended" at bounding box center [469, 171] width 260 height 59
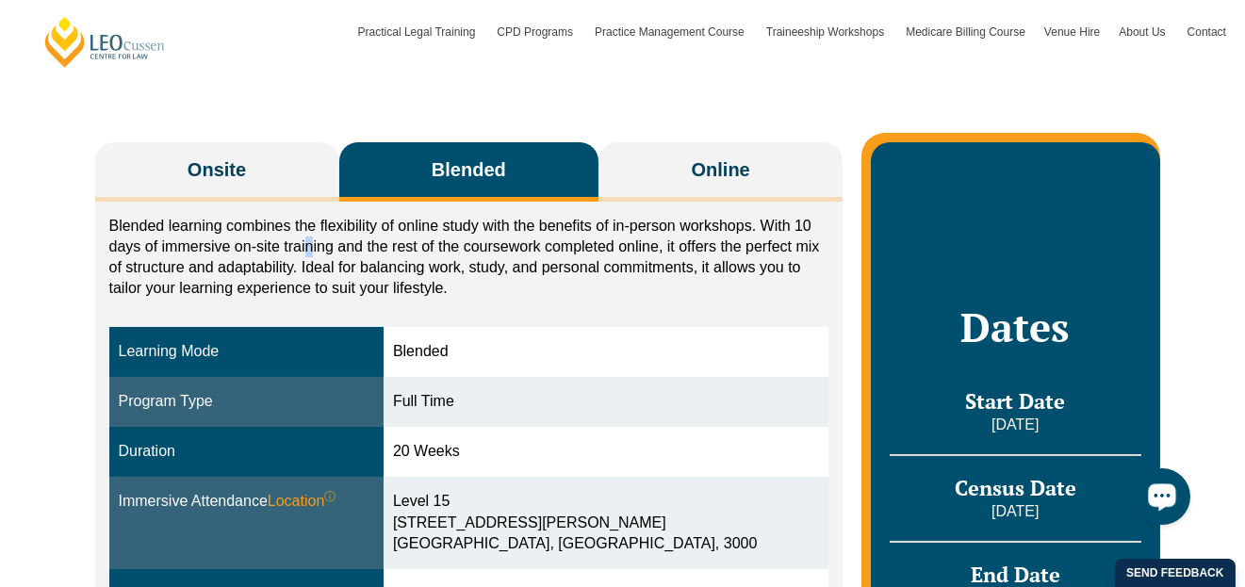
drag, startPoint x: 371, startPoint y: 239, endPoint x: 310, endPoint y: 242, distance: 61.3
click at [310, 242] on p "Blended learning combines the flexibility of online study with the benefits of …" at bounding box center [469, 257] width 720 height 83
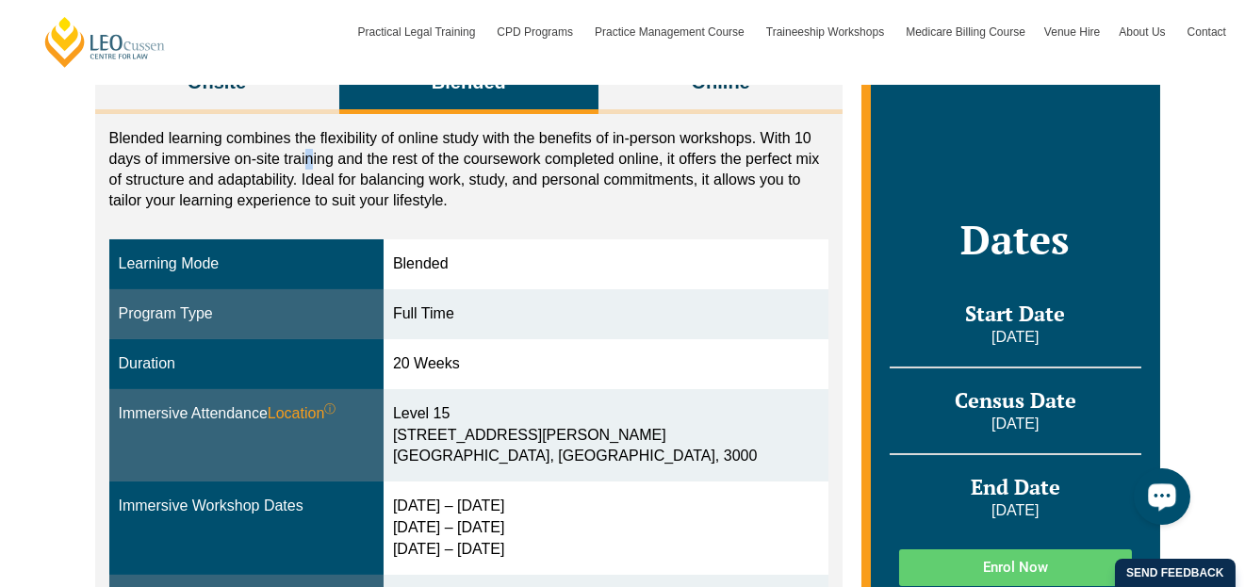
scroll to position [377, 0]
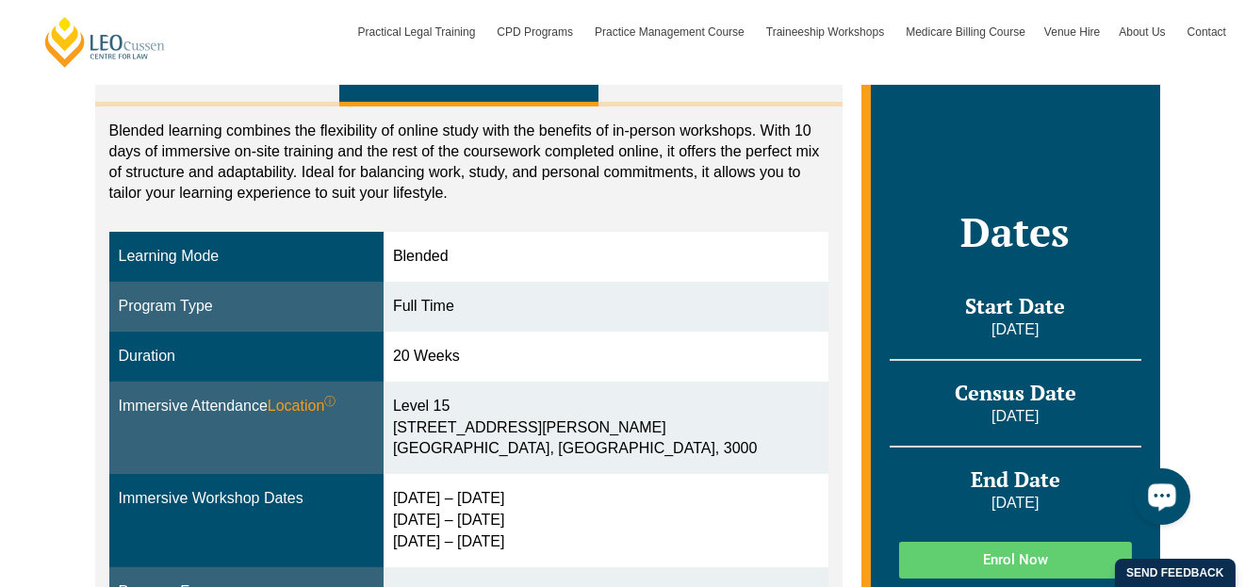
click at [211, 189] on p "Blended learning combines the flexibility of online study with the benefits of …" at bounding box center [469, 162] width 720 height 83
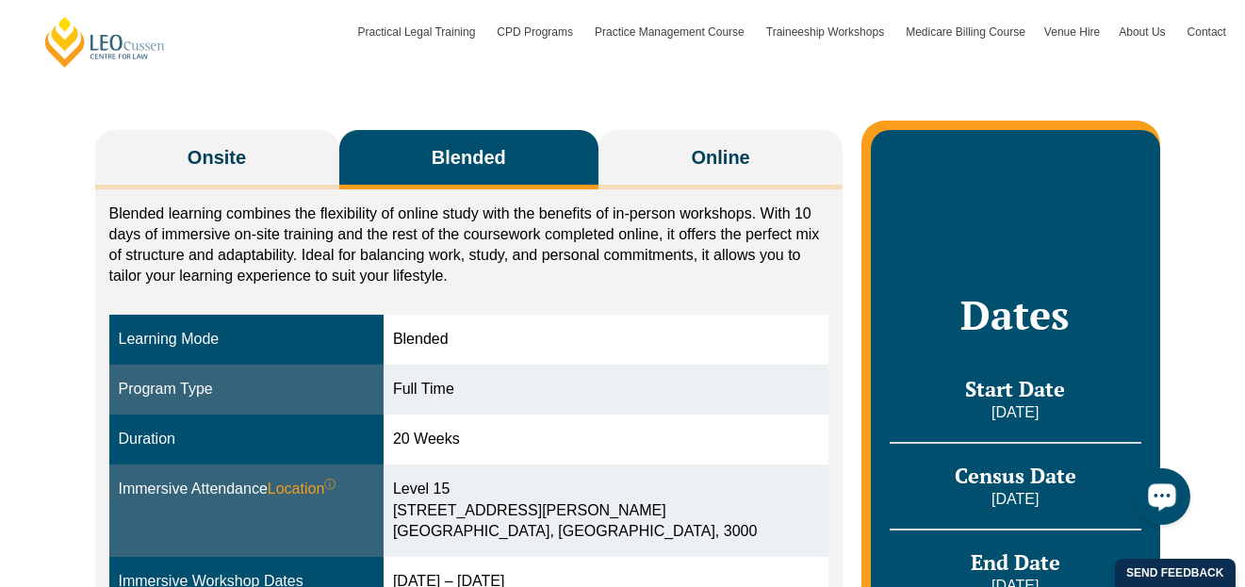
scroll to position [282, 0]
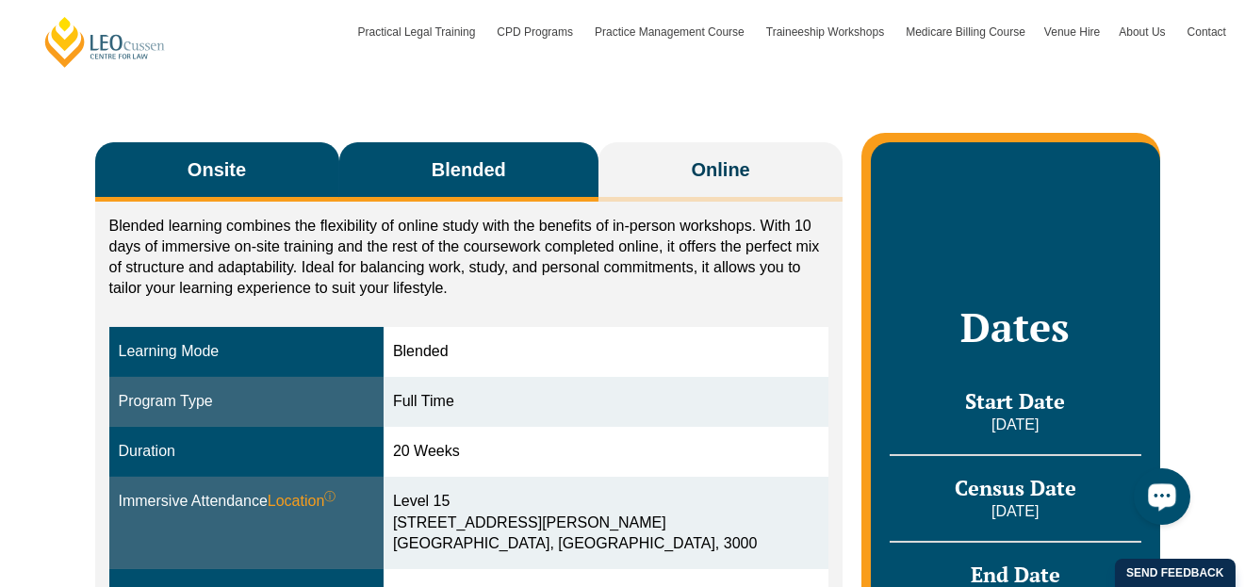
click at [197, 183] on button "Onsite" at bounding box center [217, 171] width 244 height 59
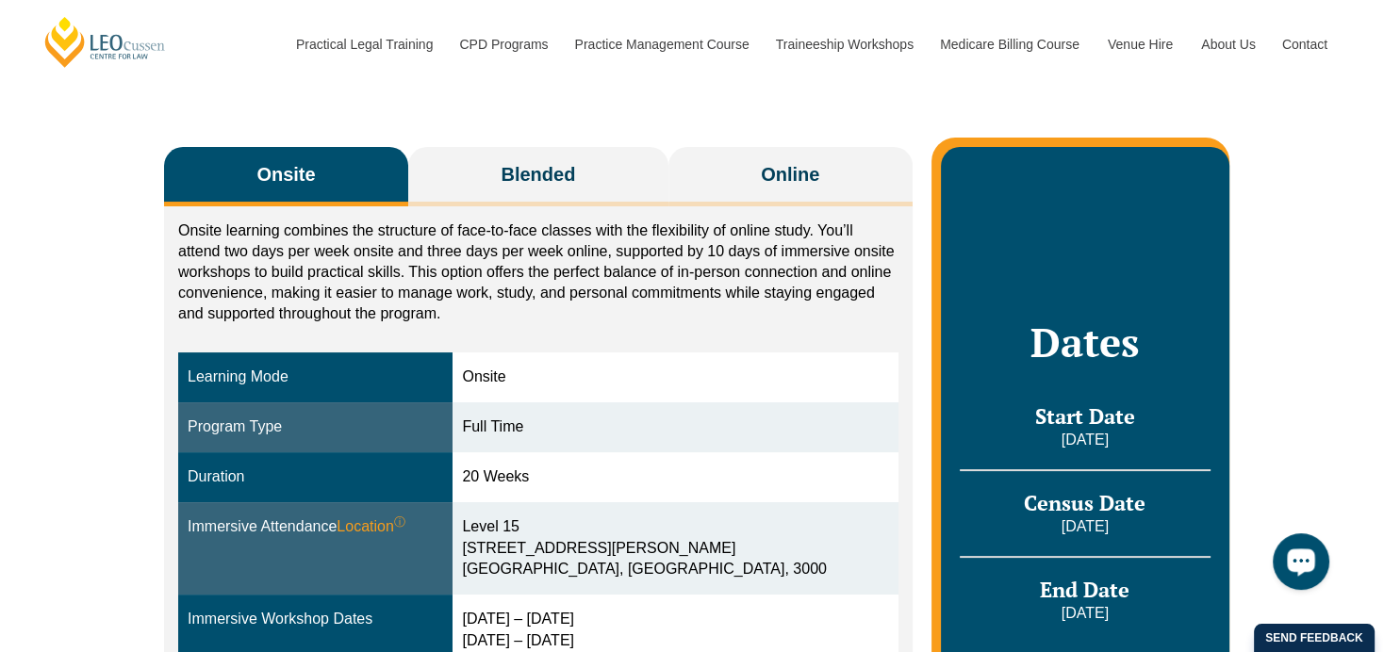
scroll to position [272, 0]
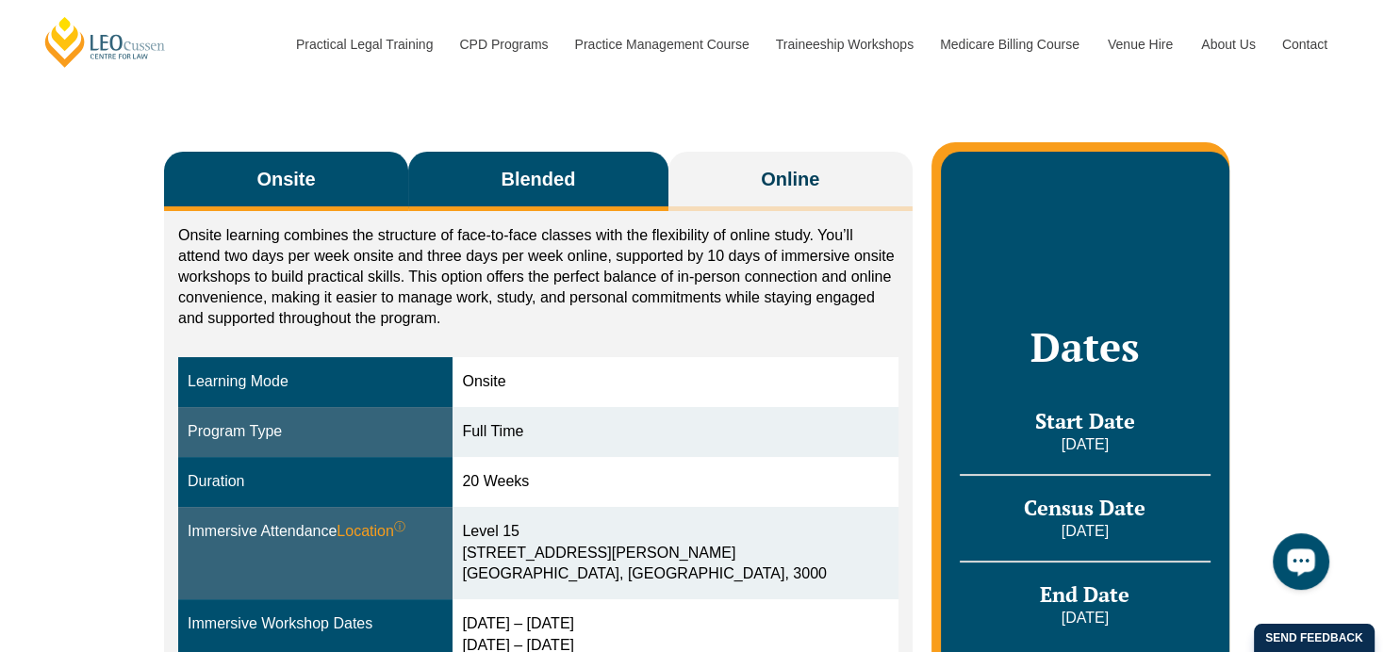
click at [542, 178] on span "Blended" at bounding box center [538, 179] width 74 height 26
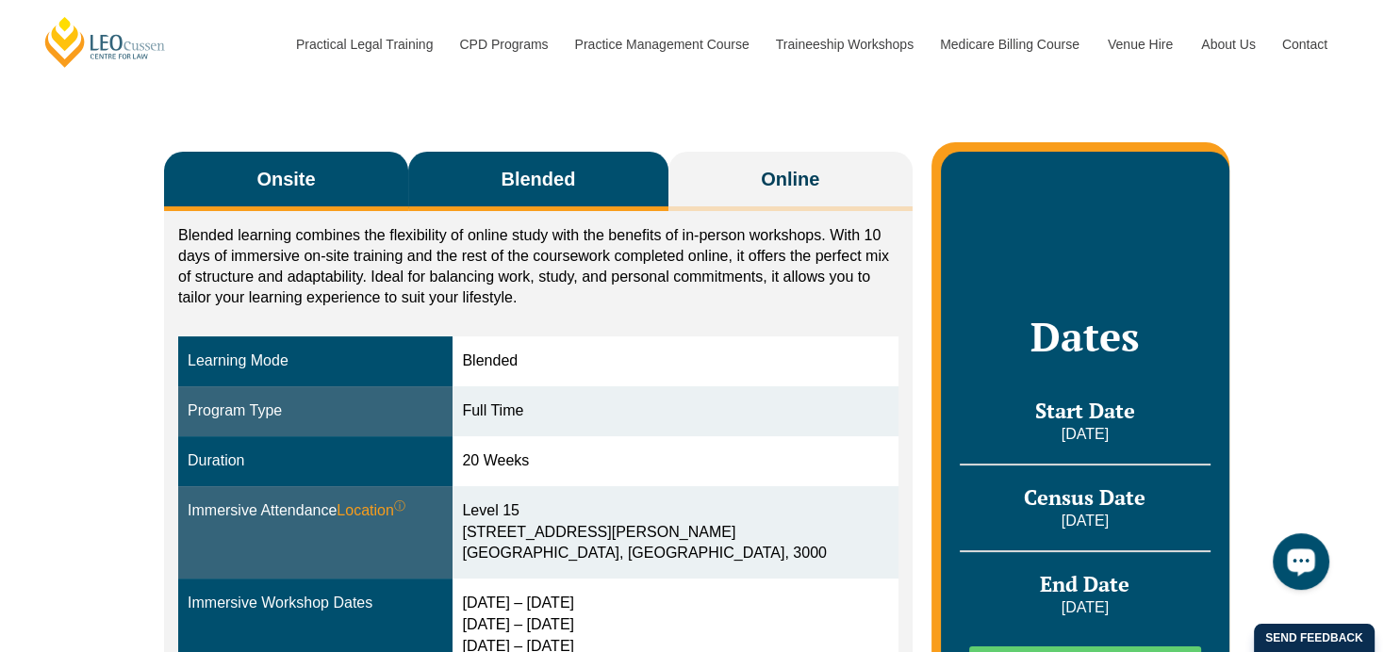
click at [309, 173] on span "Onsite" at bounding box center [285, 179] width 58 height 26
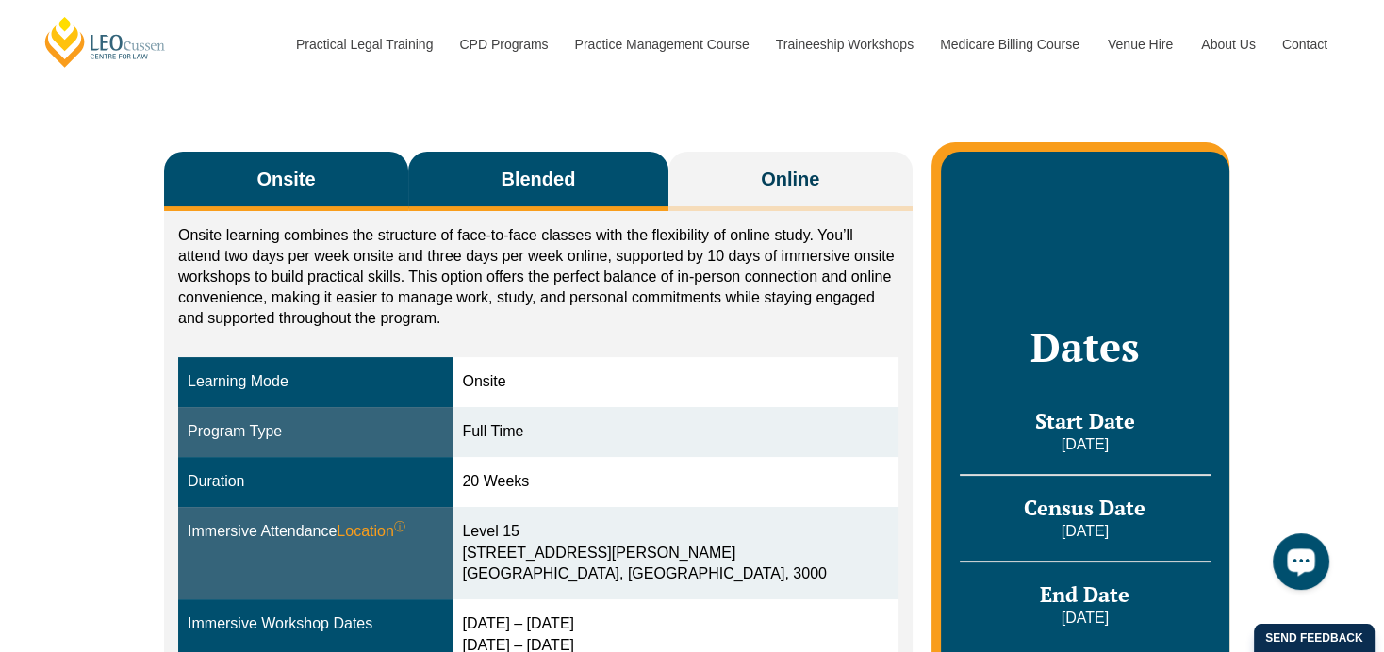
click at [518, 169] on span "Blended" at bounding box center [538, 179] width 74 height 26
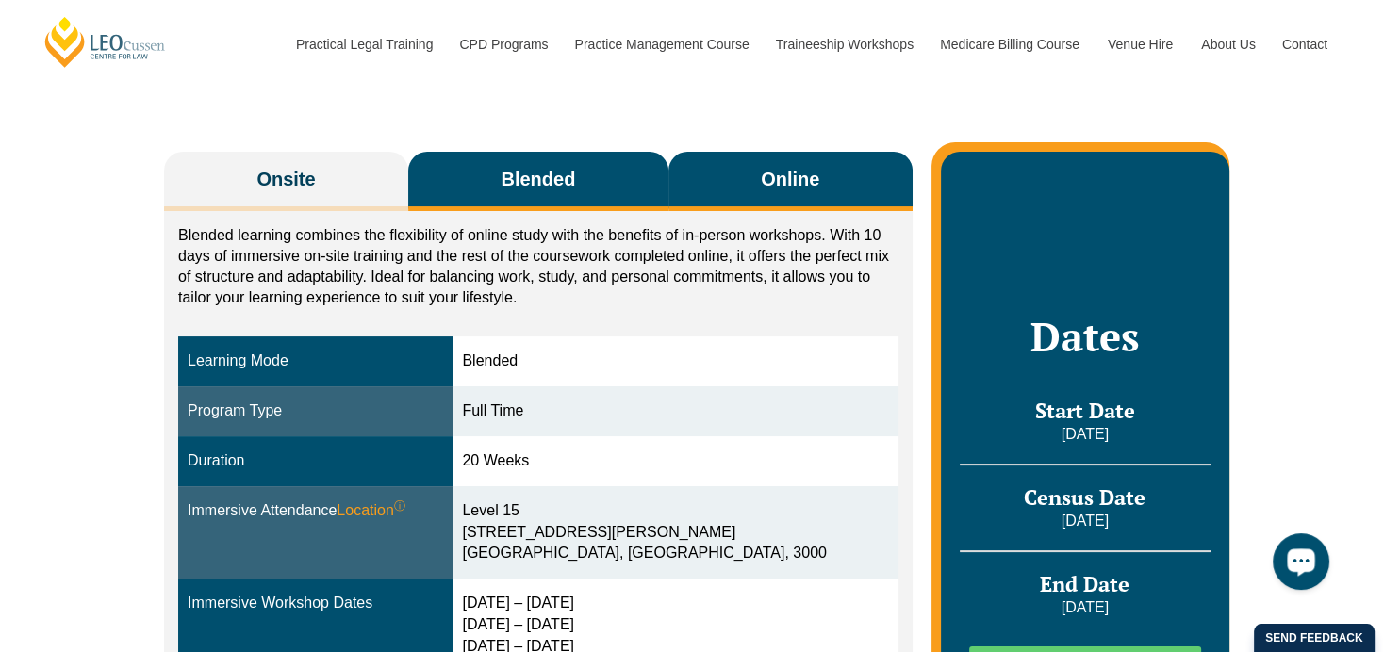
click at [737, 154] on button "Online" at bounding box center [790, 181] width 244 height 59
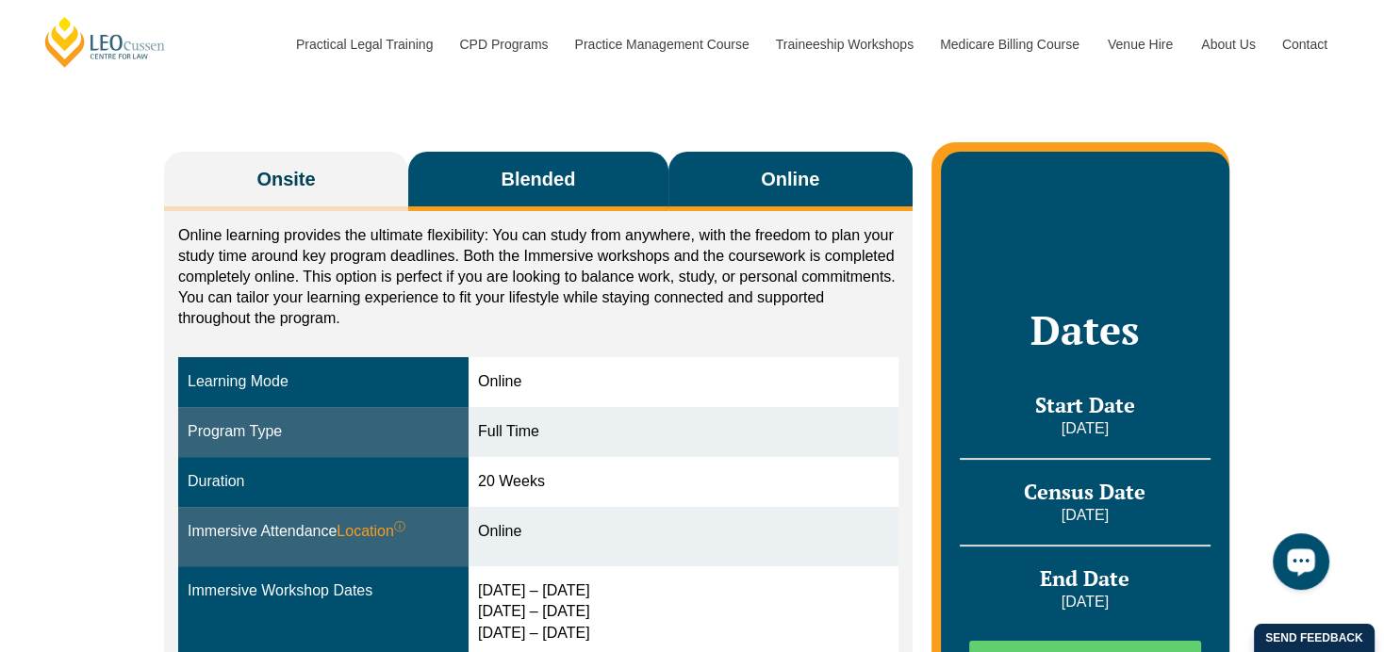
click at [534, 186] on span "Blended" at bounding box center [538, 179] width 74 height 26
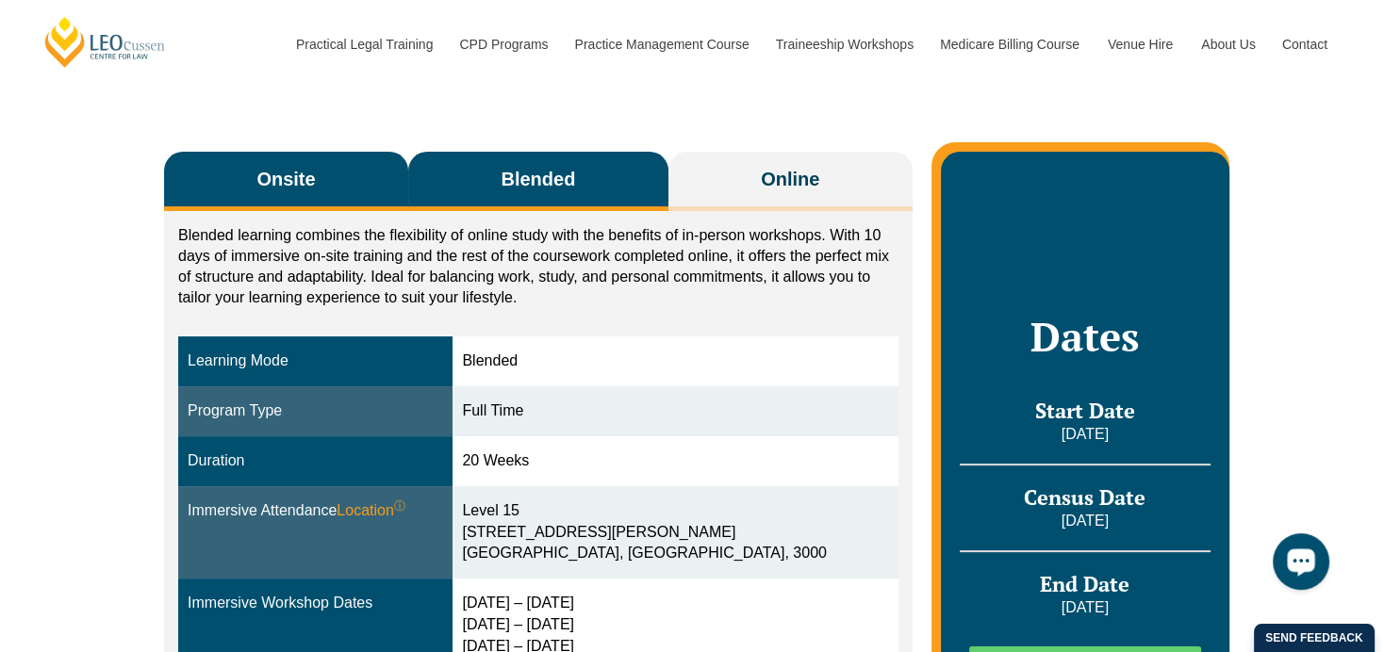
click at [342, 173] on button "Onsite" at bounding box center [286, 181] width 244 height 59
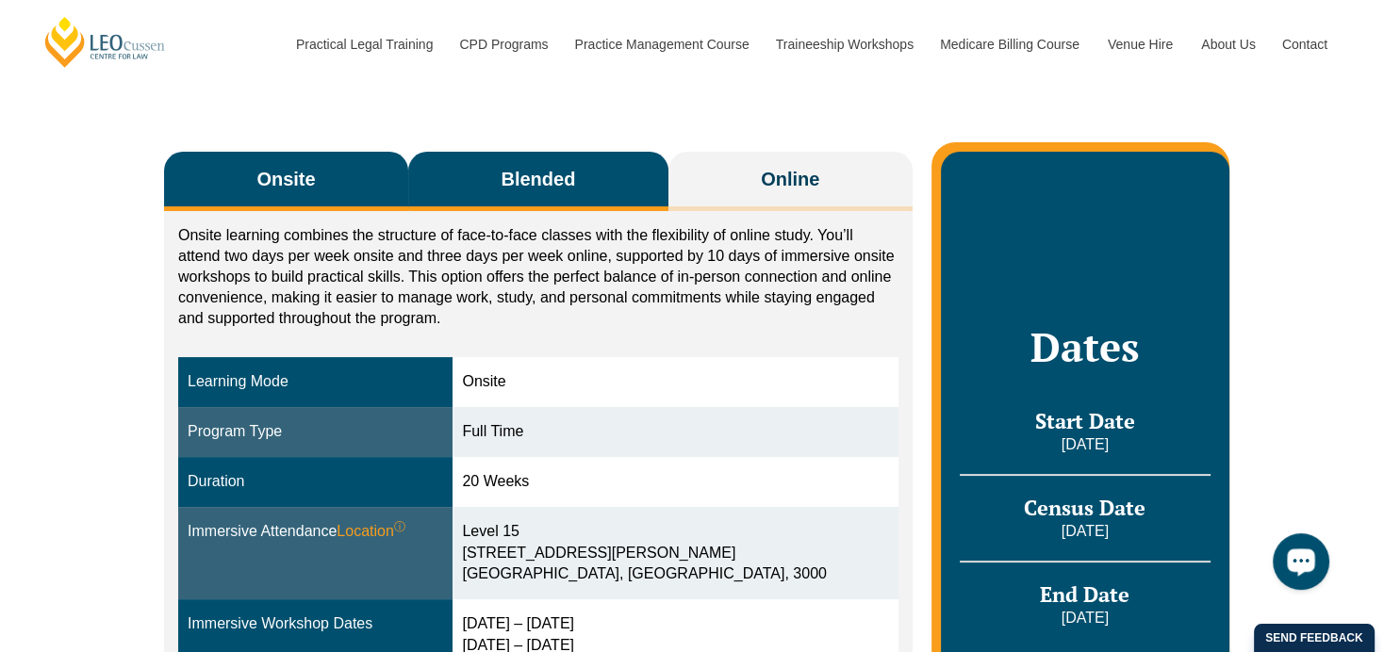
click at [534, 176] on span "Blended" at bounding box center [538, 179] width 74 height 26
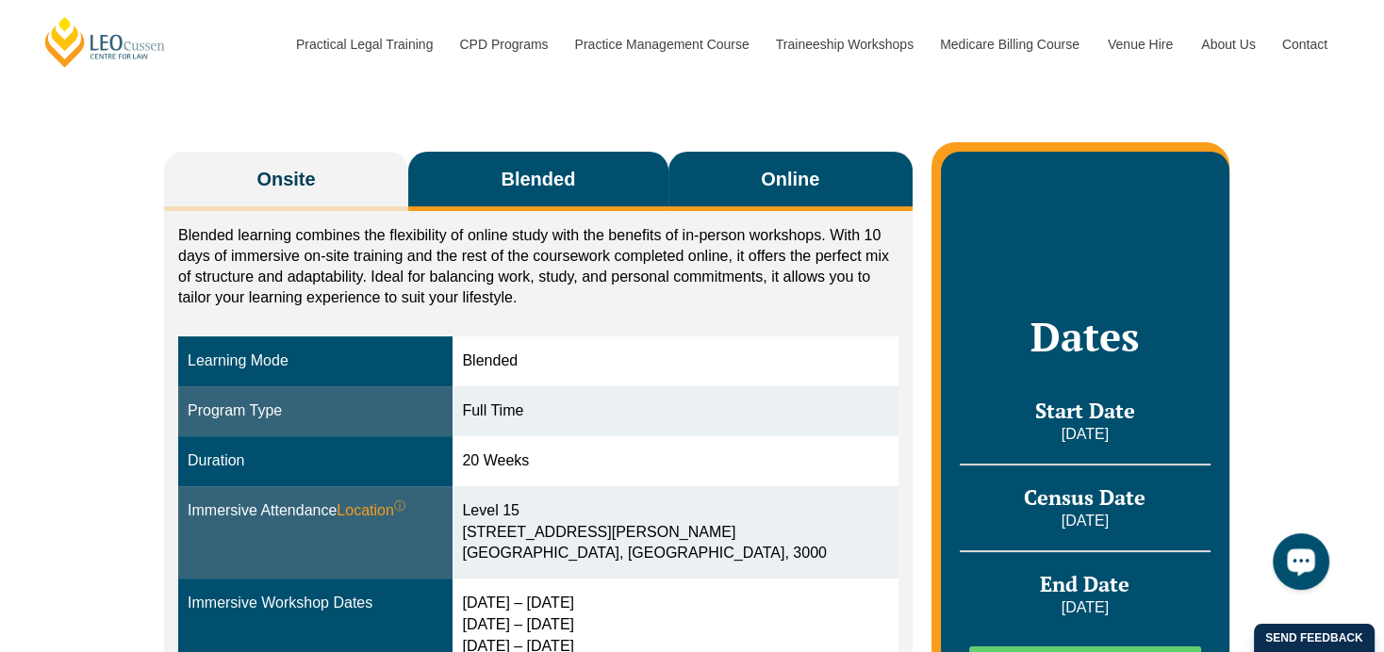
click at [802, 166] on span "Online" at bounding box center [790, 179] width 58 height 26
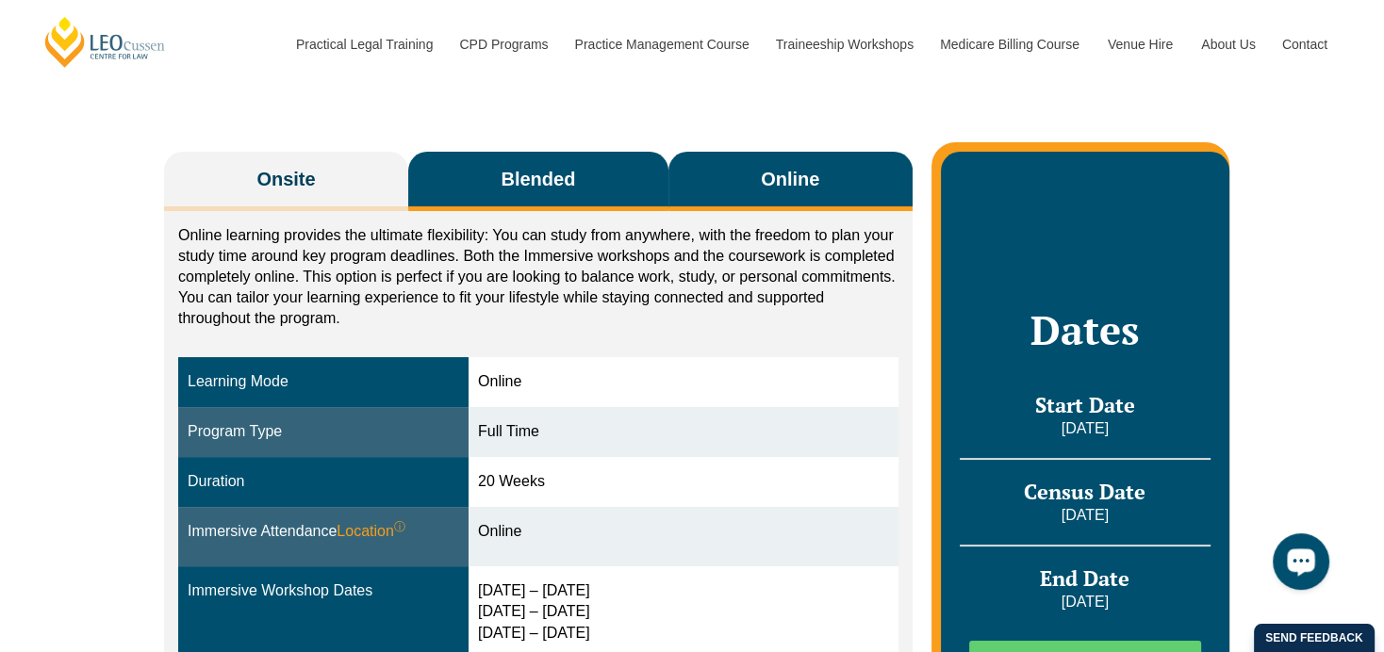
click at [565, 177] on span "Blended" at bounding box center [538, 179] width 74 height 26
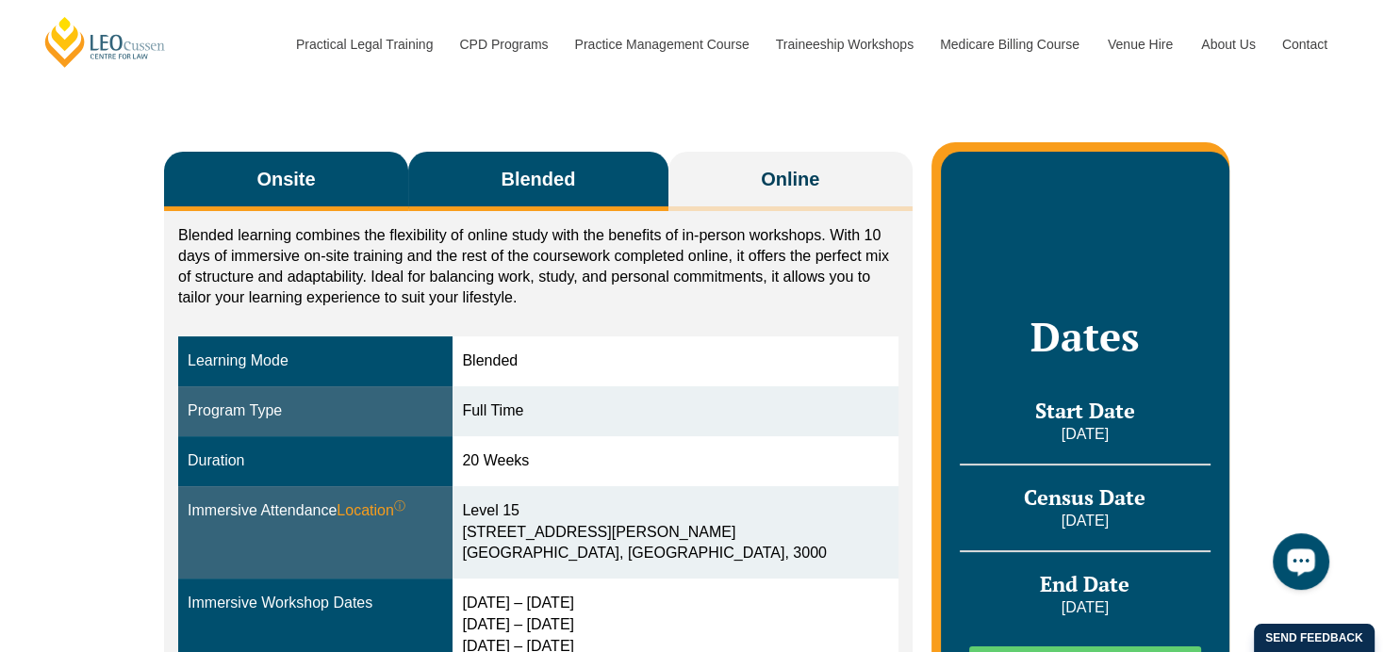
click at [335, 170] on button "Onsite" at bounding box center [286, 181] width 244 height 59
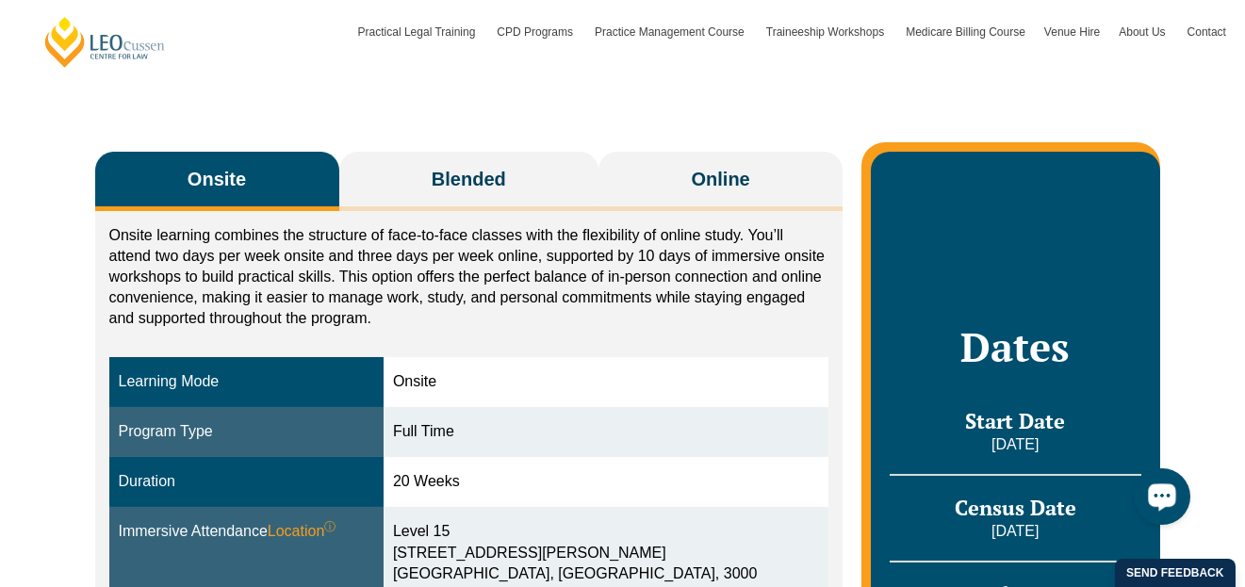
drag, startPoint x: 355, startPoint y: 269, endPoint x: 254, endPoint y: 284, distance: 102.9
click at [254, 284] on p "Onsite learning combines the structure of face-to-face classes with the flexibi…" at bounding box center [469, 277] width 720 height 104
drag, startPoint x: 397, startPoint y: 288, endPoint x: 384, endPoint y: 288, distance: 13.2
drag, startPoint x: 384, startPoint y: 288, endPoint x: 316, endPoint y: 292, distance: 68.0
click at [316, 292] on p "Onsite learning combines the structure of face-to-face classes with the flexibi…" at bounding box center [469, 277] width 720 height 104
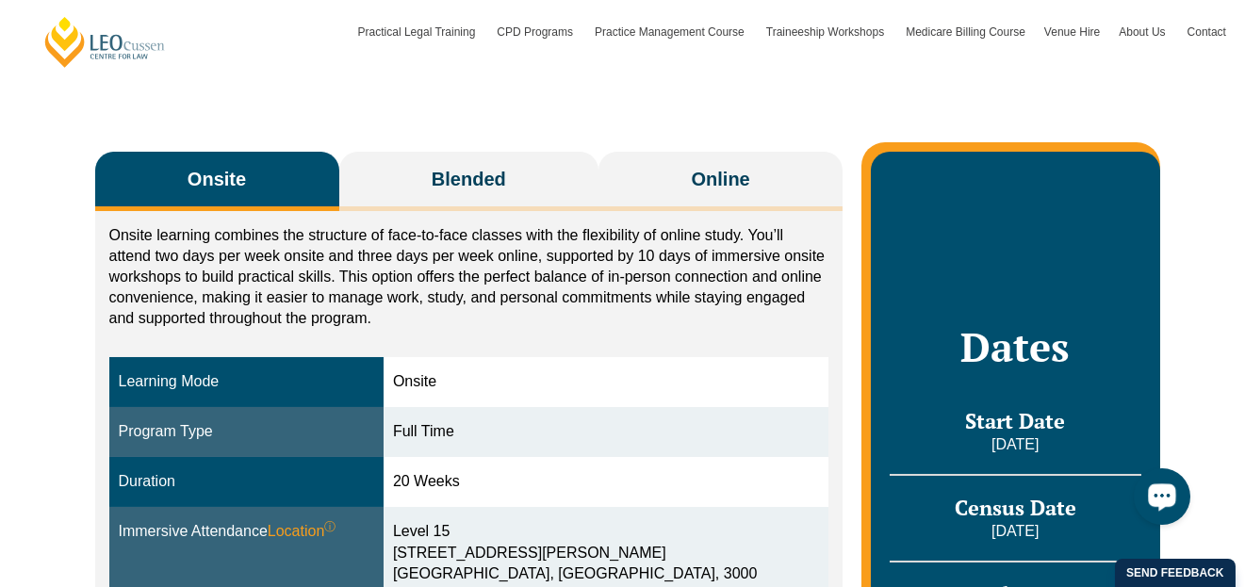
drag, startPoint x: 386, startPoint y: 270, endPoint x: 354, endPoint y: 273, distance: 31.3
drag, startPoint x: 354, startPoint y: 273, endPoint x: 304, endPoint y: 279, distance: 51.2
click at [304, 279] on p "Onsite learning combines the structure of face-to-face classes with the flexibi…" at bounding box center [469, 277] width 720 height 104
drag, startPoint x: 447, startPoint y: 266, endPoint x: 428, endPoint y: 266, distance: 18.9
click at [434, 266] on p "Onsite learning combines the structure of face-to-face classes with the flexibi…" at bounding box center [469, 277] width 720 height 104
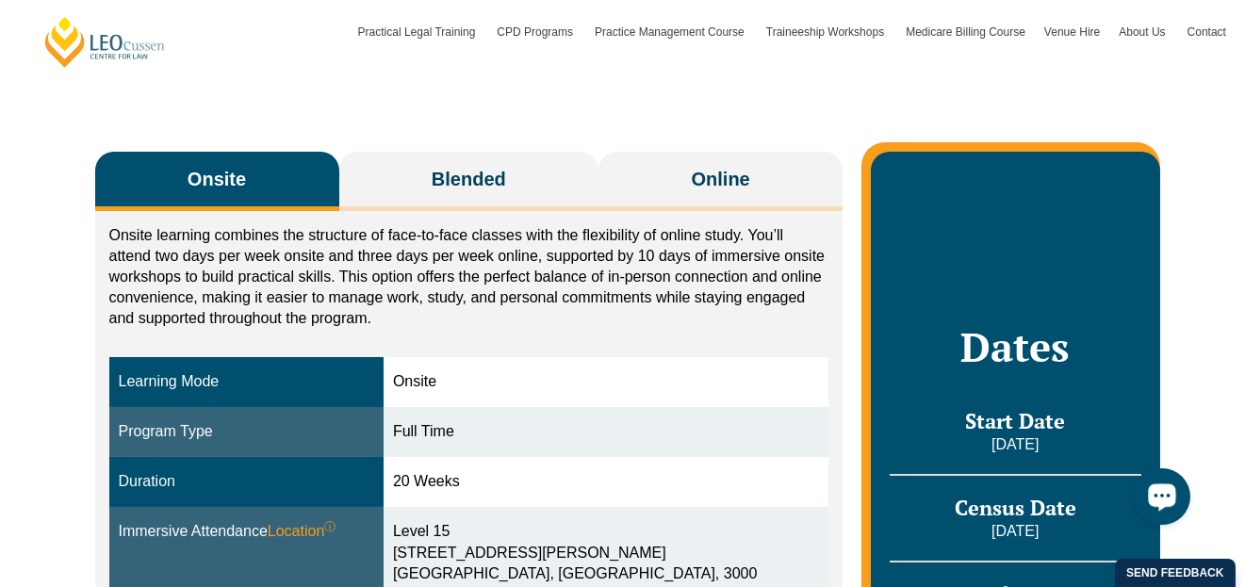
drag, startPoint x: 428, startPoint y: 266, endPoint x: 317, endPoint y: 255, distance: 111.7
click at [317, 255] on p "Onsite learning combines the structure of face-to-face classes with the flexibi…" at bounding box center [469, 277] width 720 height 104
drag, startPoint x: 364, startPoint y: 252, endPoint x: 260, endPoint y: 272, distance: 105.7
click at [260, 272] on p "Onsite learning combines the structure of face-to-face classes with the flexibi…" at bounding box center [469, 277] width 720 height 104
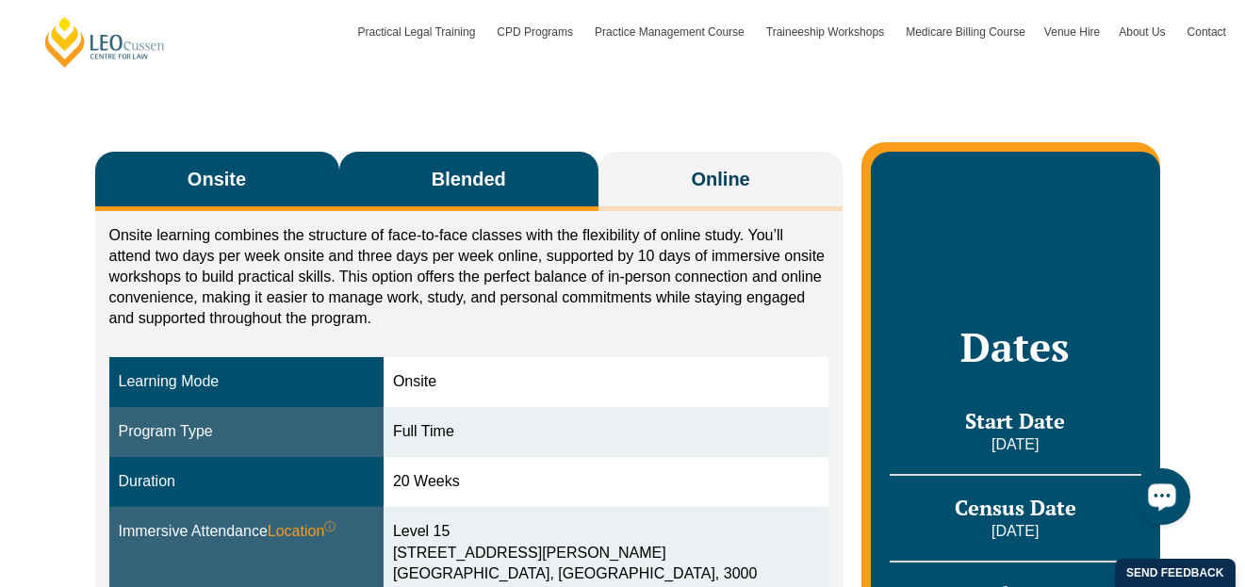
click at [461, 174] on span "Blended" at bounding box center [469, 179] width 74 height 26
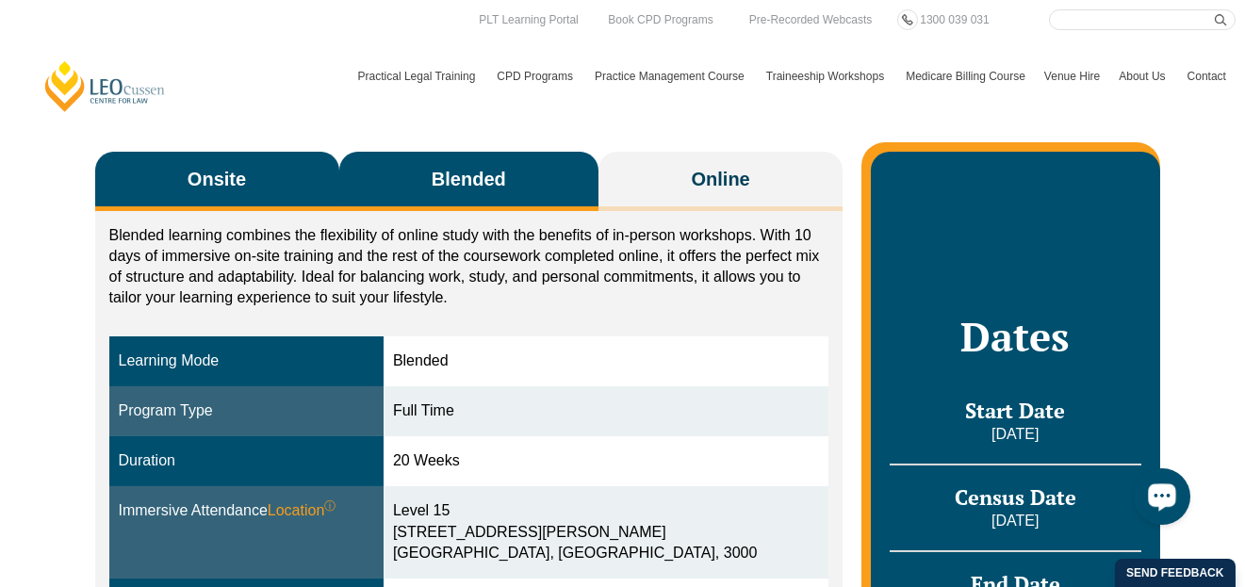
click at [202, 174] on span "Onsite" at bounding box center [217, 179] width 58 height 26
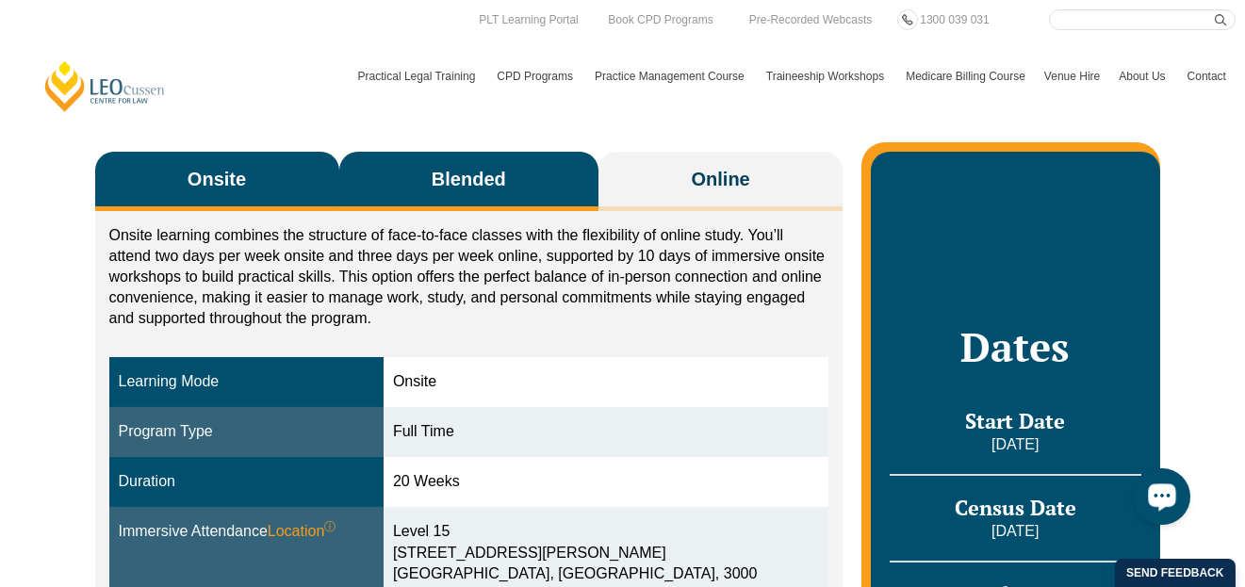
click at [403, 163] on button "Blended" at bounding box center [469, 181] width 260 height 59
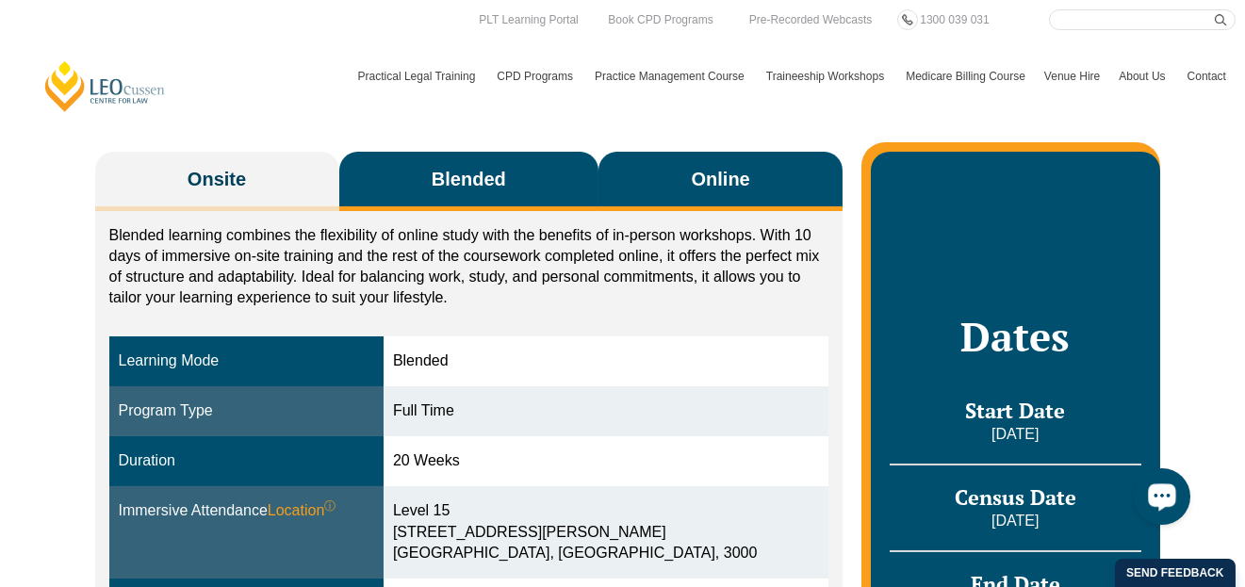
click at [721, 189] on span "Online" at bounding box center [721, 179] width 58 height 26
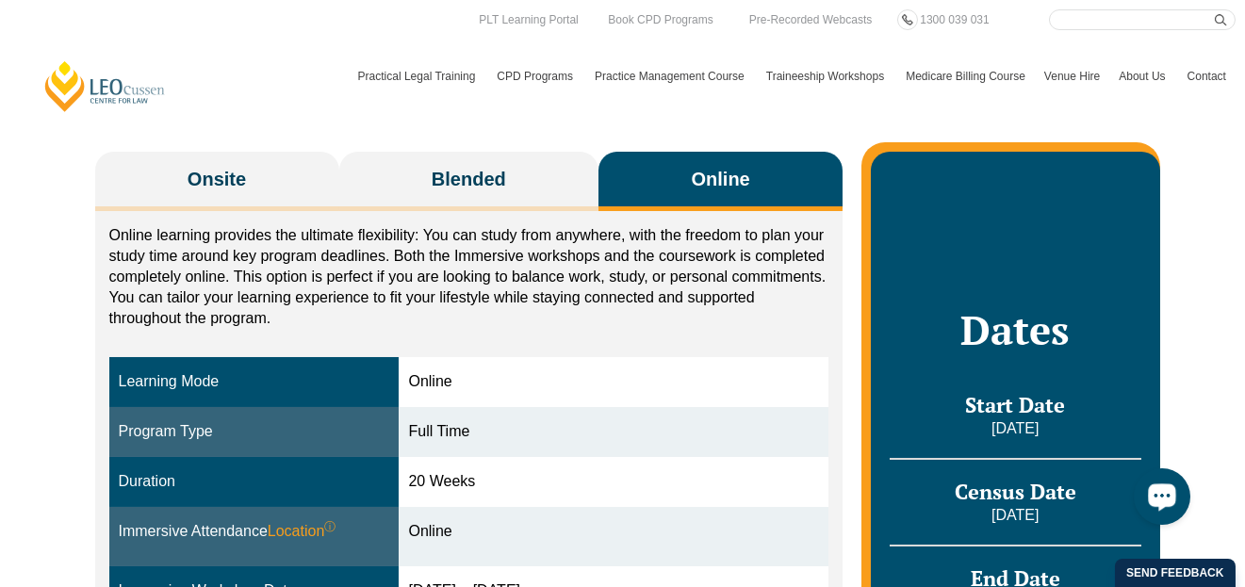
drag, startPoint x: 511, startPoint y: 274, endPoint x: 380, endPoint y: 264, distance: 131.4
click at [380, 264] on p "Online learning provides the ultimate flexibility: You can study from anywhere,…" at bounding box center [469, 277] width 720 height 104
drag, startPoint x: 380, startPoint y: 264, endPoint x: 280, endPoint y: 237, distance: 103.6
click at [272, 237] on p "Online learning provides the ultimate flexibility: You can study from anywhere,…" at bounding box center [469, 277] width 720 height 104
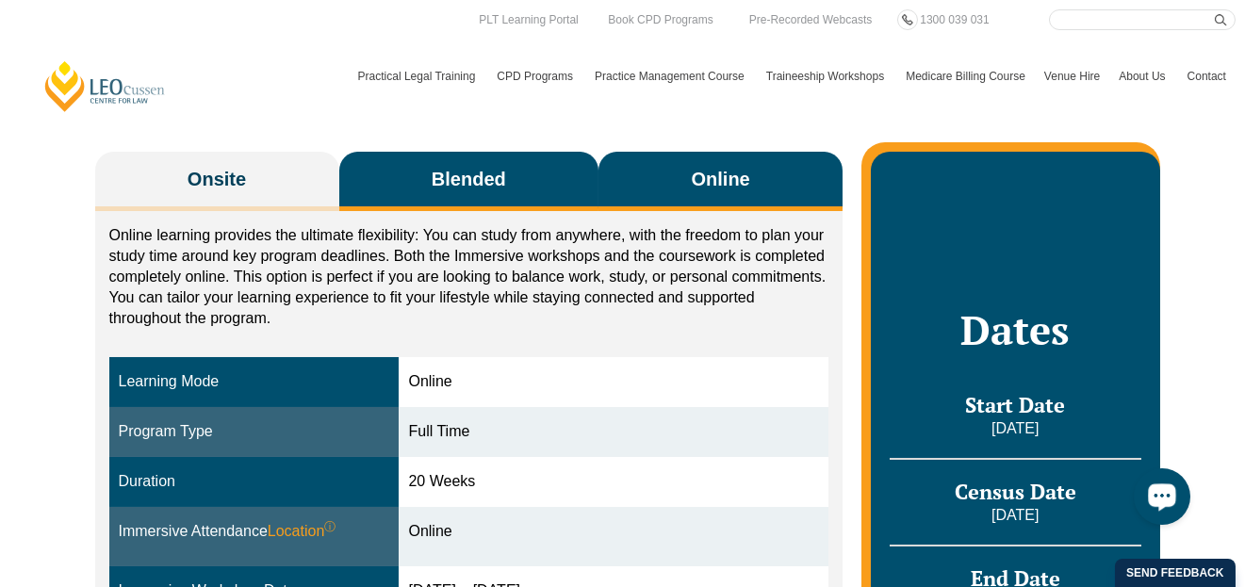
click at [466, 185] on span "Blended" at bounding box center [469, 179] width 74 height 26
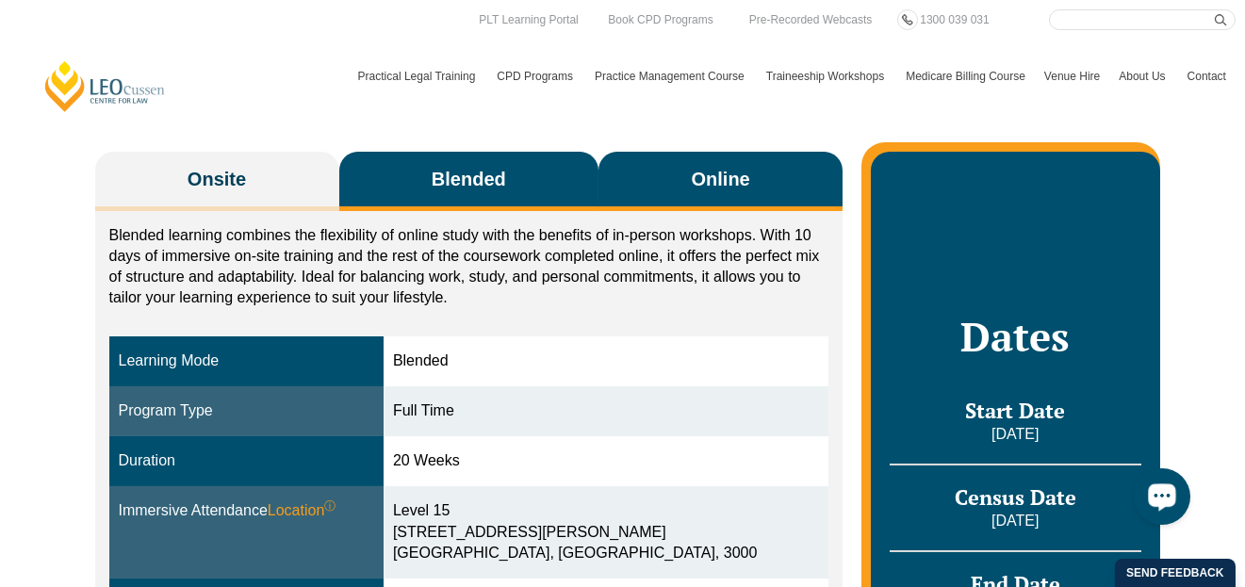
click at [682, 182] on button "Online" at bounding box center [721, 181] width 244 height 59
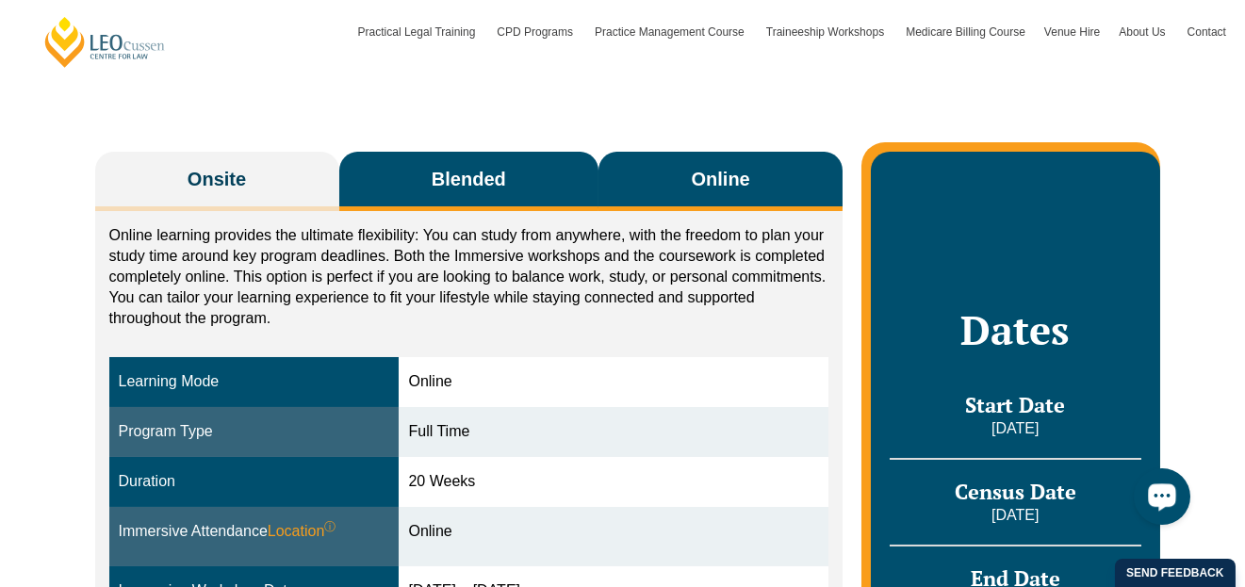
click at [480, 176] on span "Blended" at bounding box center [469, 179] width 74 height 26
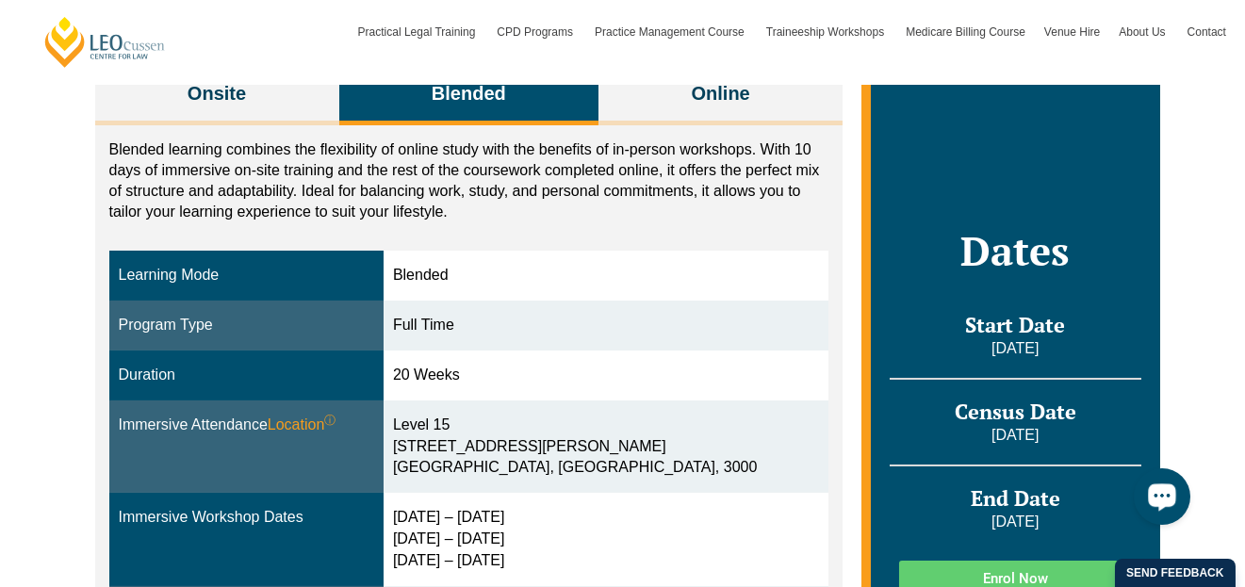
scroll to position [367, 0]
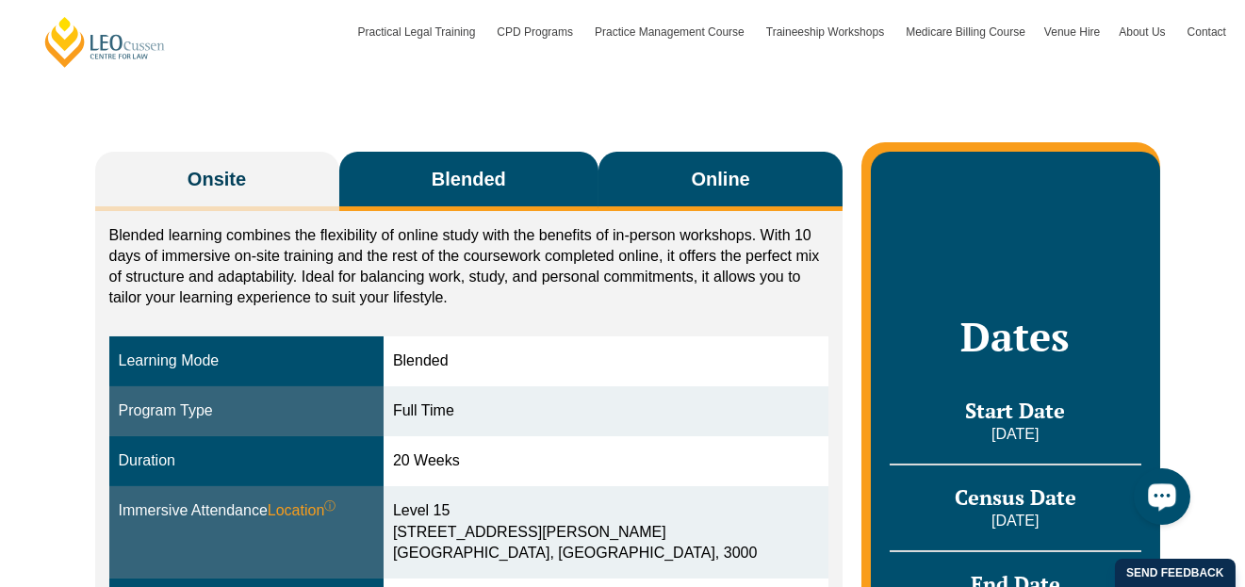
click at [692, 184] on span "Online" at bounding box center [721, 179] width 58 height 26
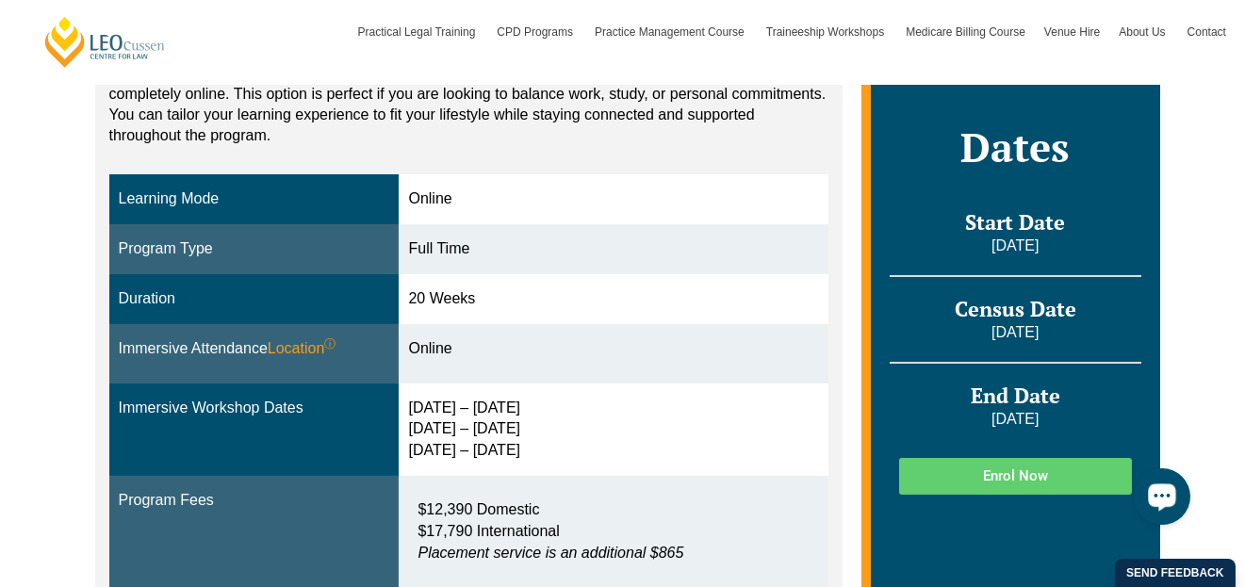
scroll to position [461, 0]
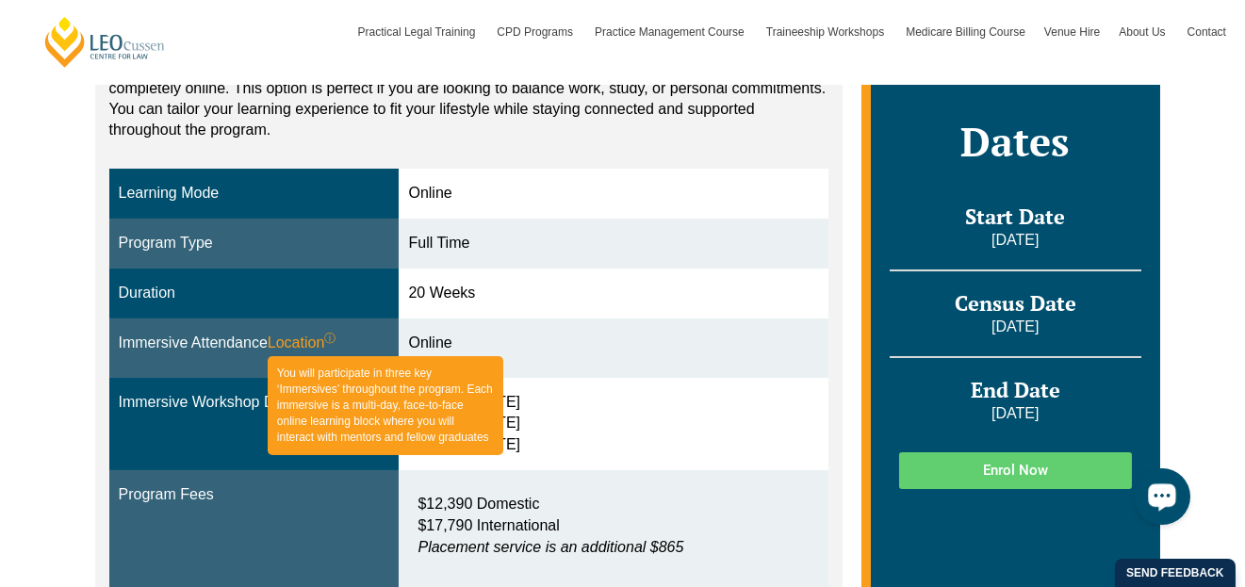
click at [295, 346] on span "Location ⓘ You will participate in three key ‘Immersives’ throughout the progra…" at bounding box center [302, 344] width 69 height 22
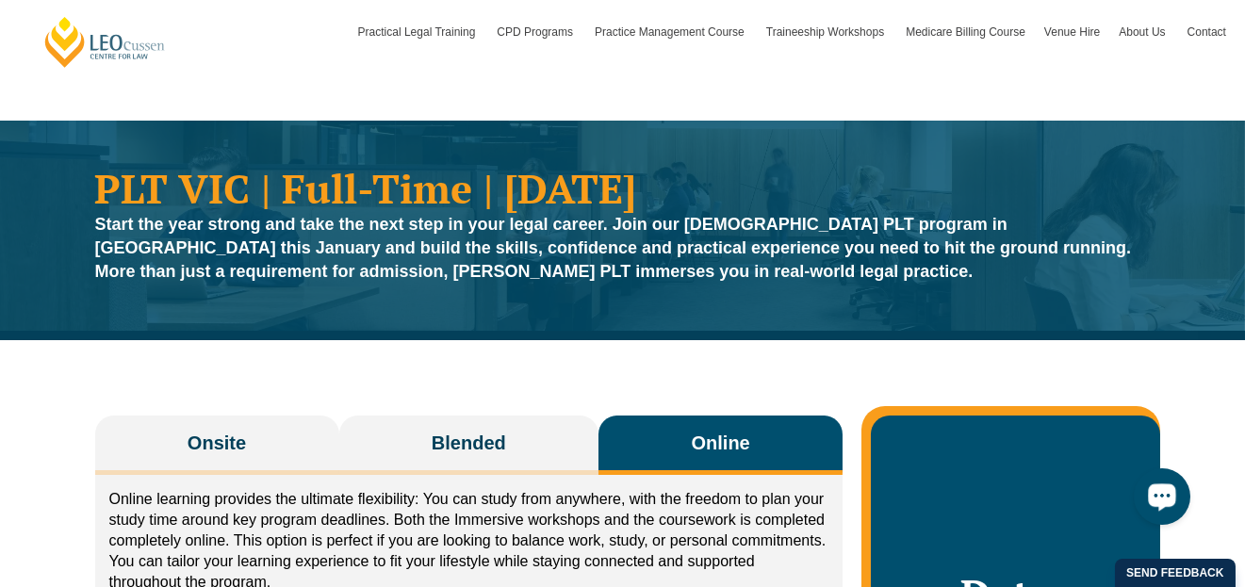
scroll to position [0, 0]
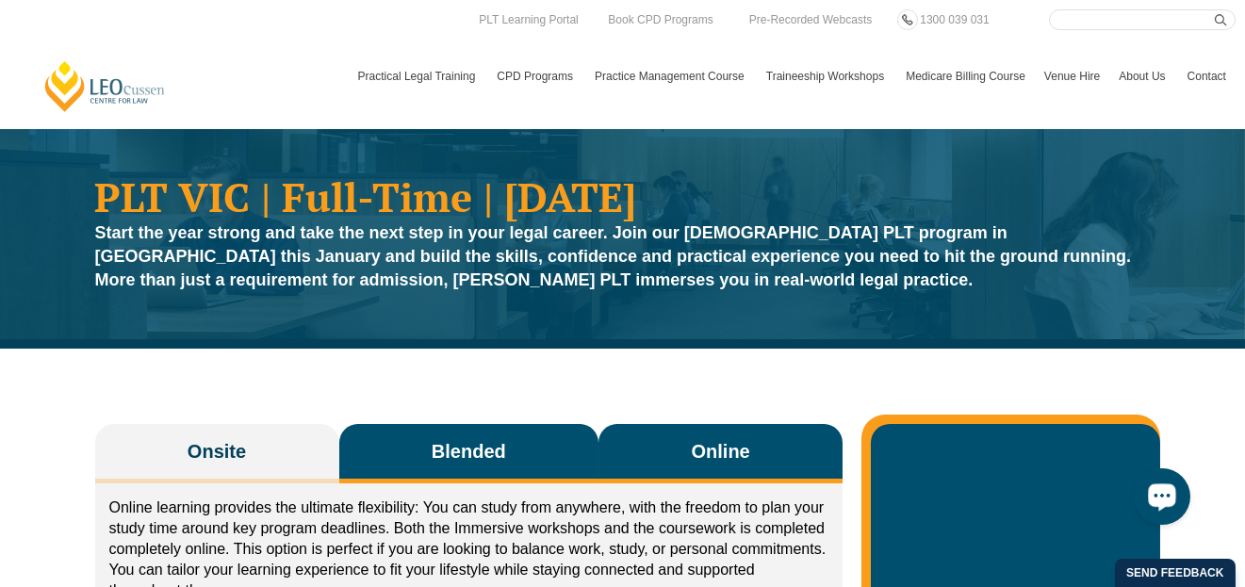
click at [482, 459] on span "Blended" at bounding box center [469, 451] width 74 height 26
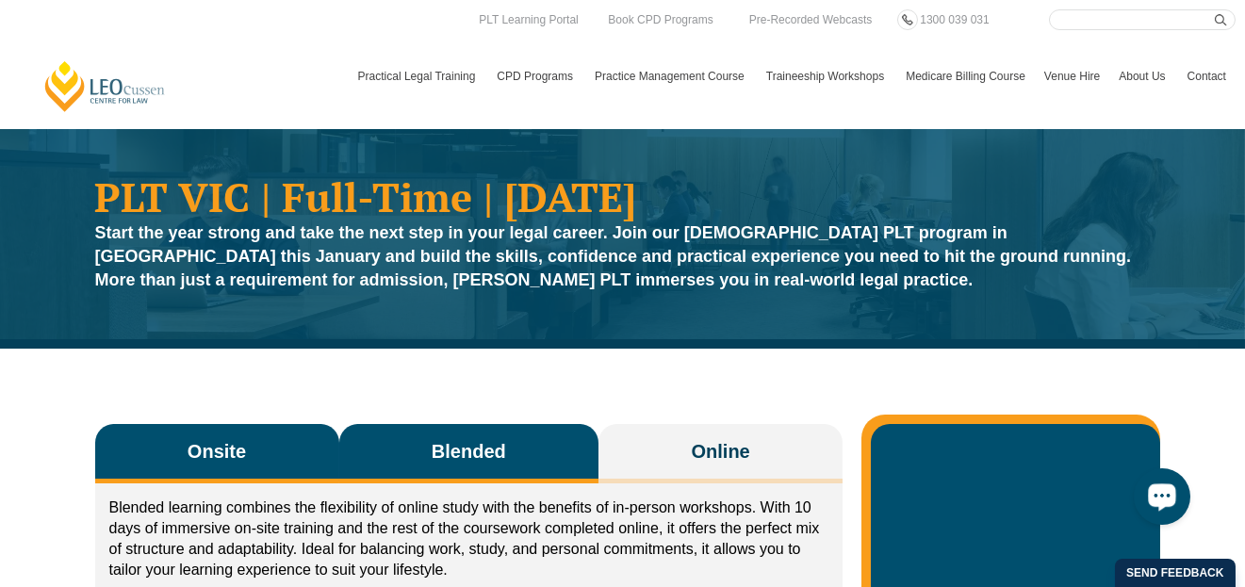
click at [211, 446] on span "Onsite" at bounding box center [217, 451] width 58 height 26
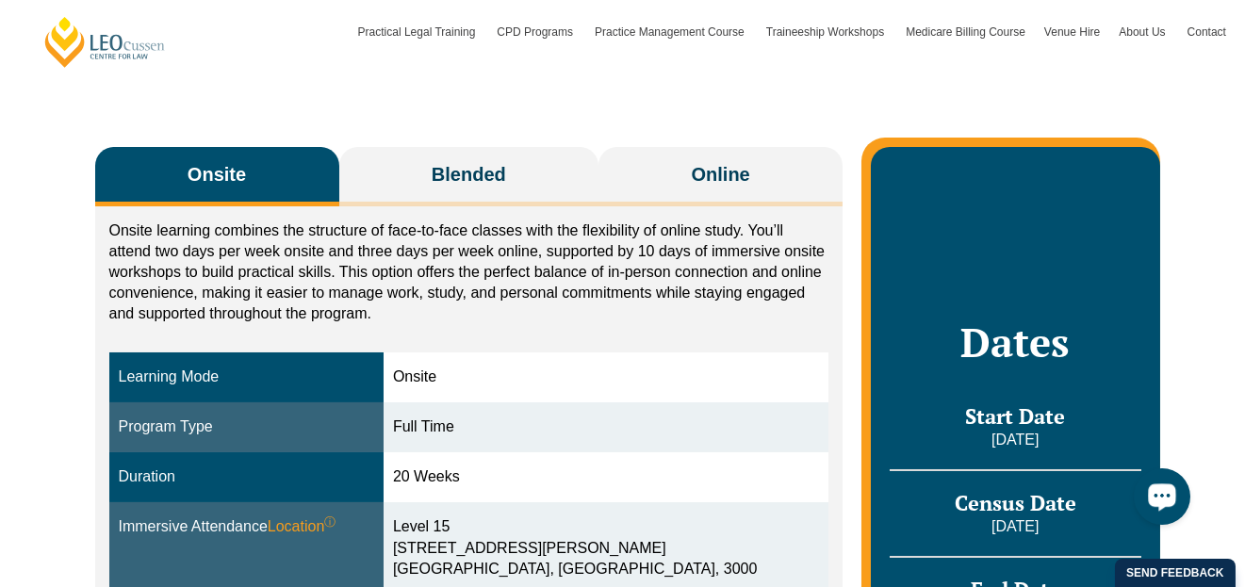
scroll to position [282, 0]
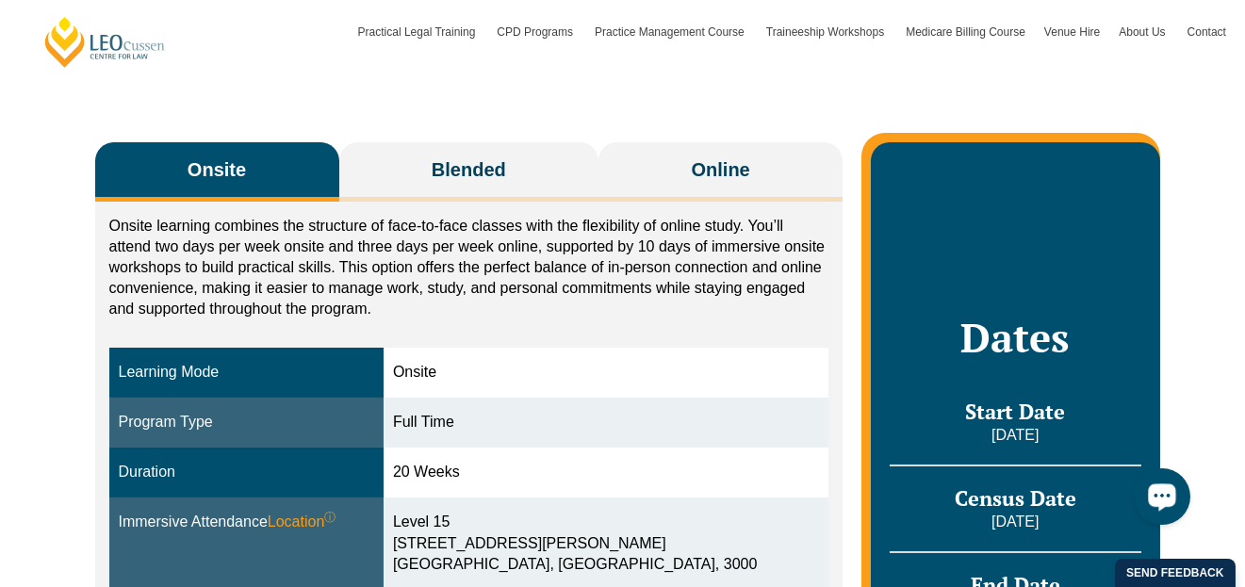
drag, startPoint x: 362, startPoint y: 259, endPoint x: 305, endPoint y: 262, distance: 56.6
click at [305, 262] on p "Onsite learning combines the structure of face-to-face classes with the flexibi…" at bounding box center [469, 268] width 720 height 104
drag, startPoint x: 466, startPoint y: 265, endPoint x: 422, endPoint y: 271, distance: 43.7
click at [422, 271] on p "Onsite learning combines the structure of face-to-face classes with the flexibi…" at bounding box center [469, 268] width 720 height 104
drag, startPoint x: 344, startPoint y: 275, endPoint x: 290, endPoint y: 273, distance: 53.8
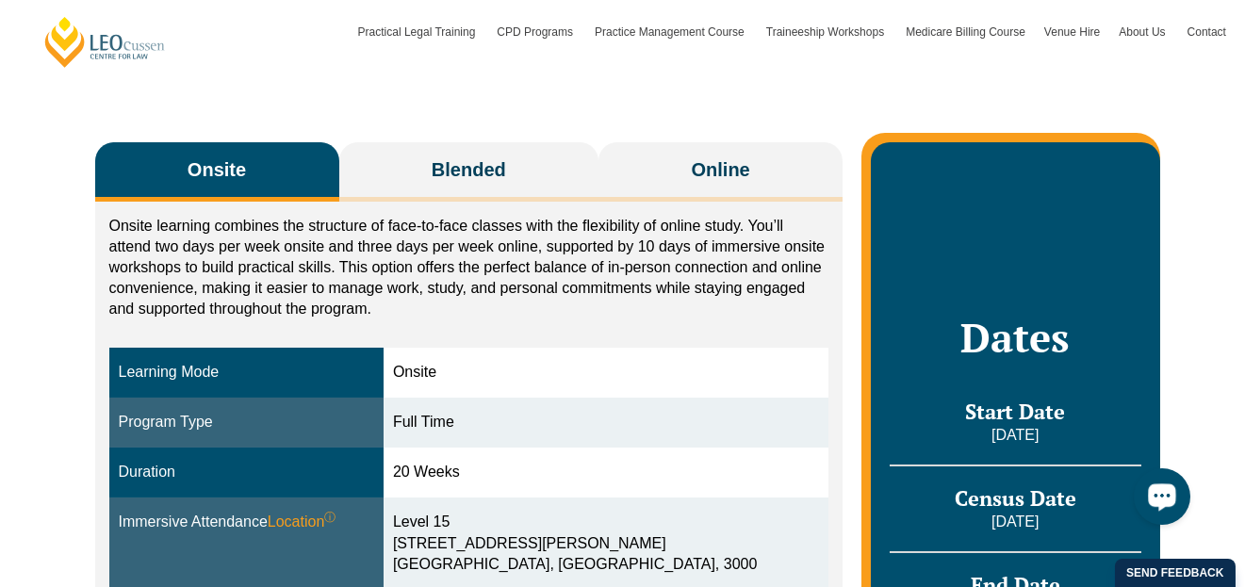
click at [290, 273] on p "Onsite learning combines the structure of face-to-face classes with the flexibi…" at bounding box center [469, 268] width 720 height 104
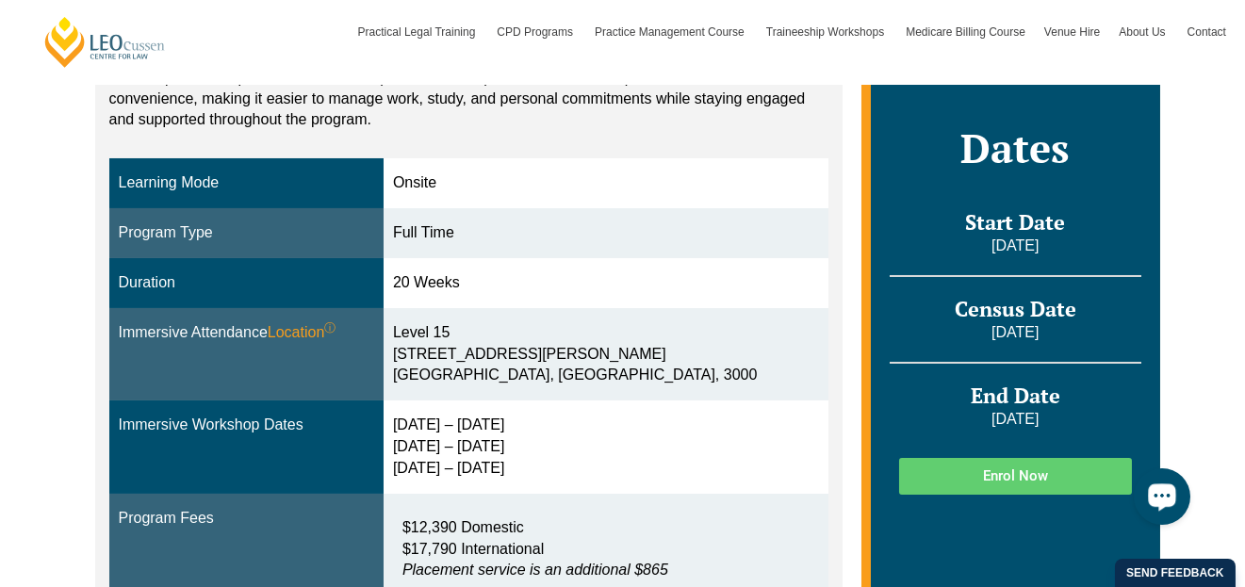
scroll to position [0, 0]
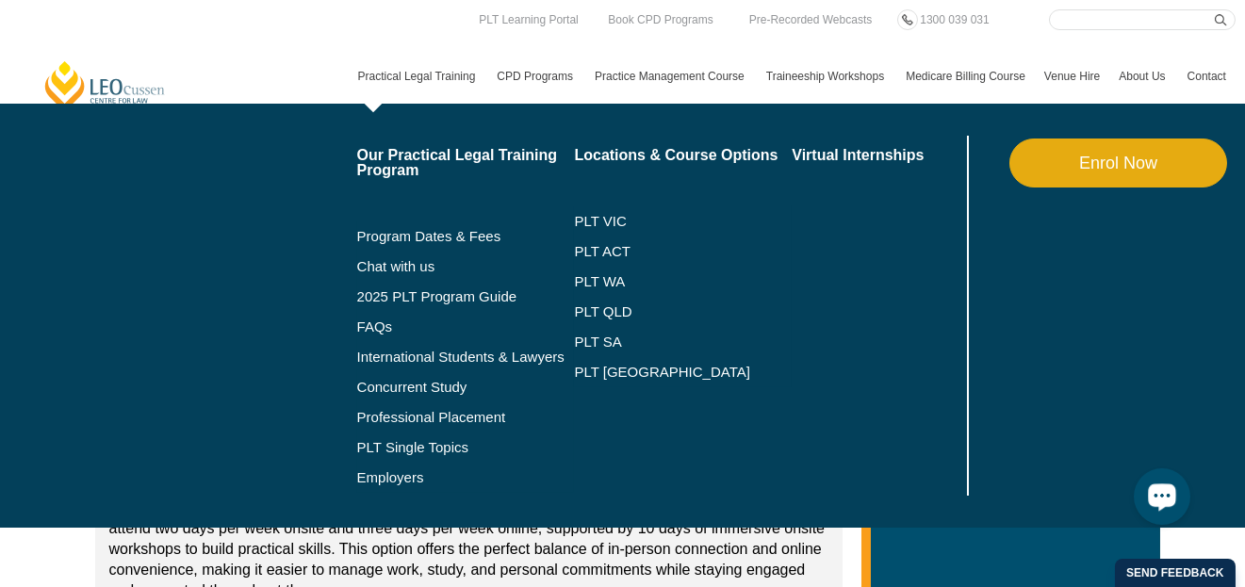
click at [396, 77] on link "Practical Legal Training" at bounding box center [419, 76] width 140 height 55
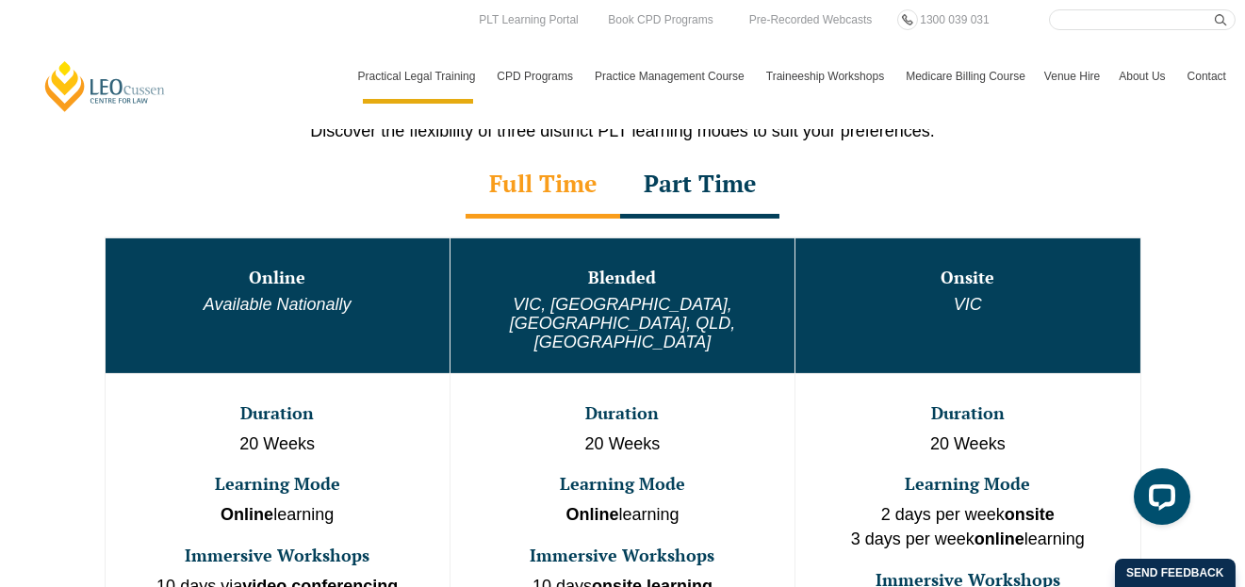
click at [681, 183] on div "Part Time" at bounding box center [699, 186] width 159 height 66
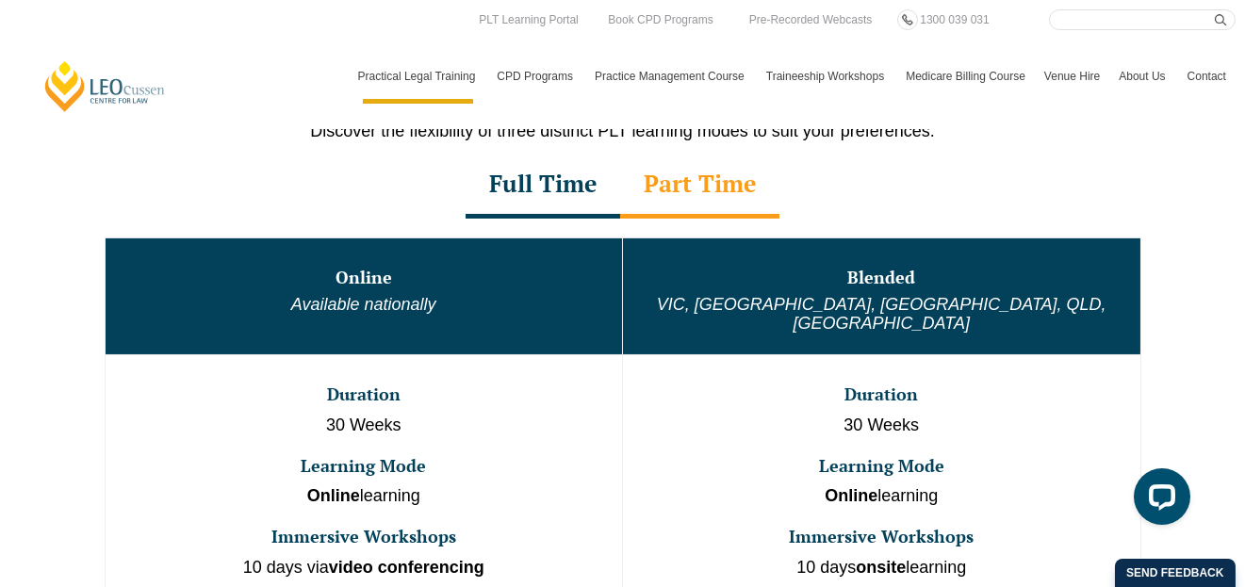
click at [545, 183] on div "Full Time" at bounding box center [543, 186] width 155 height 66
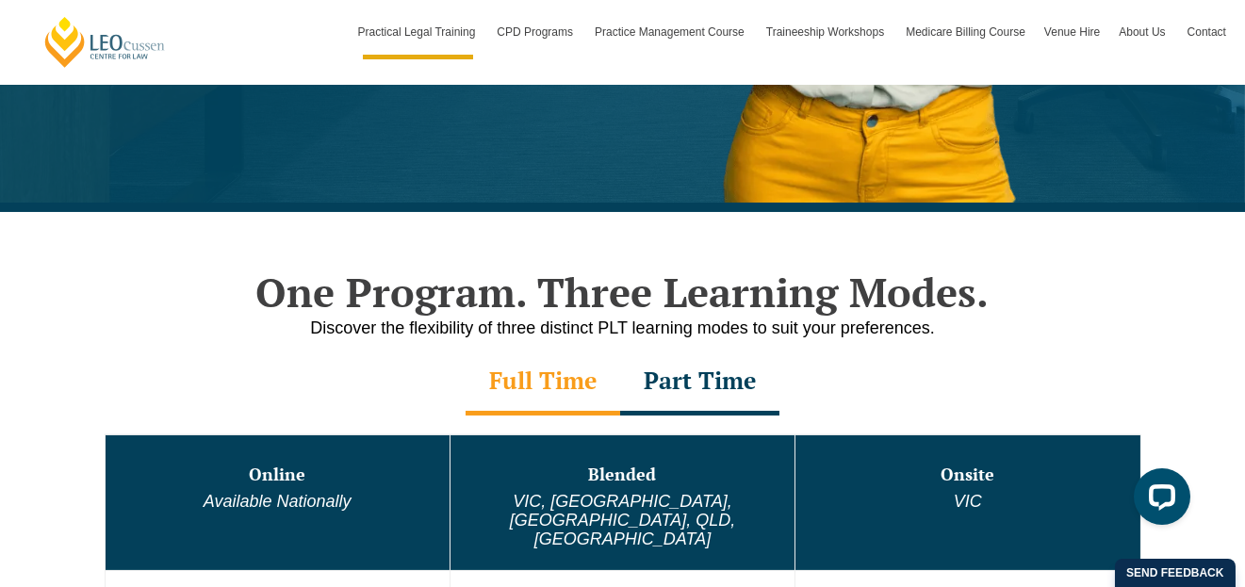
scroll to position [282, 0]
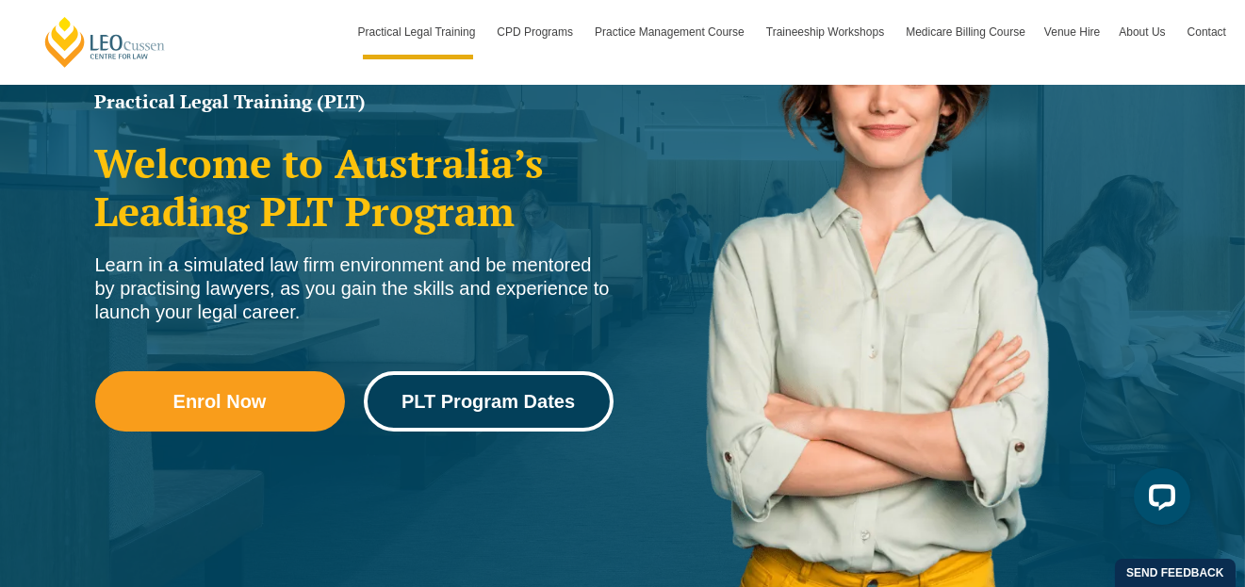
click at [515, 398] on span "PLT Program Dates" at bounding box center [488, 401] width 173 height 19
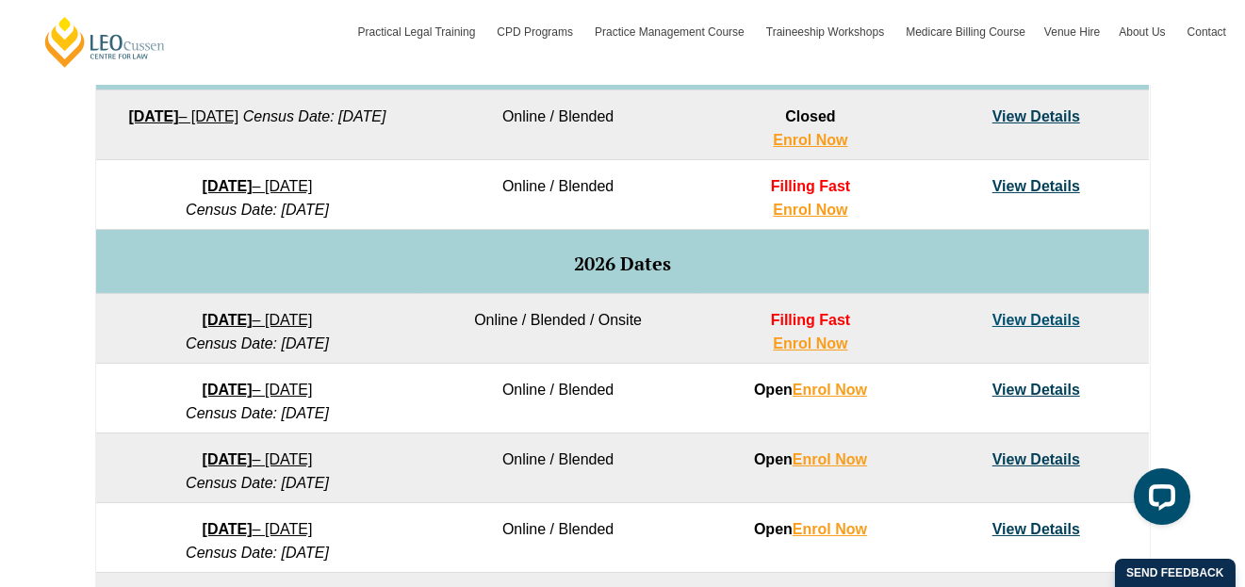
scroll to position [1036, 0]
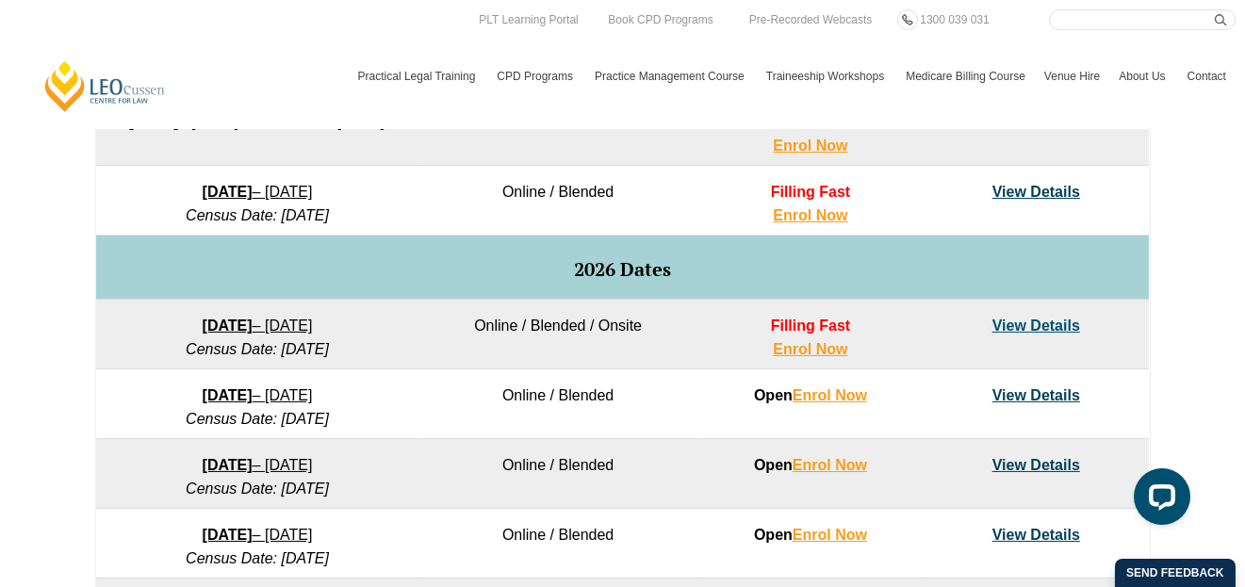
click at [1040, 322] on link "View Details" at bounding box center [1037, 326] width 88 height 16
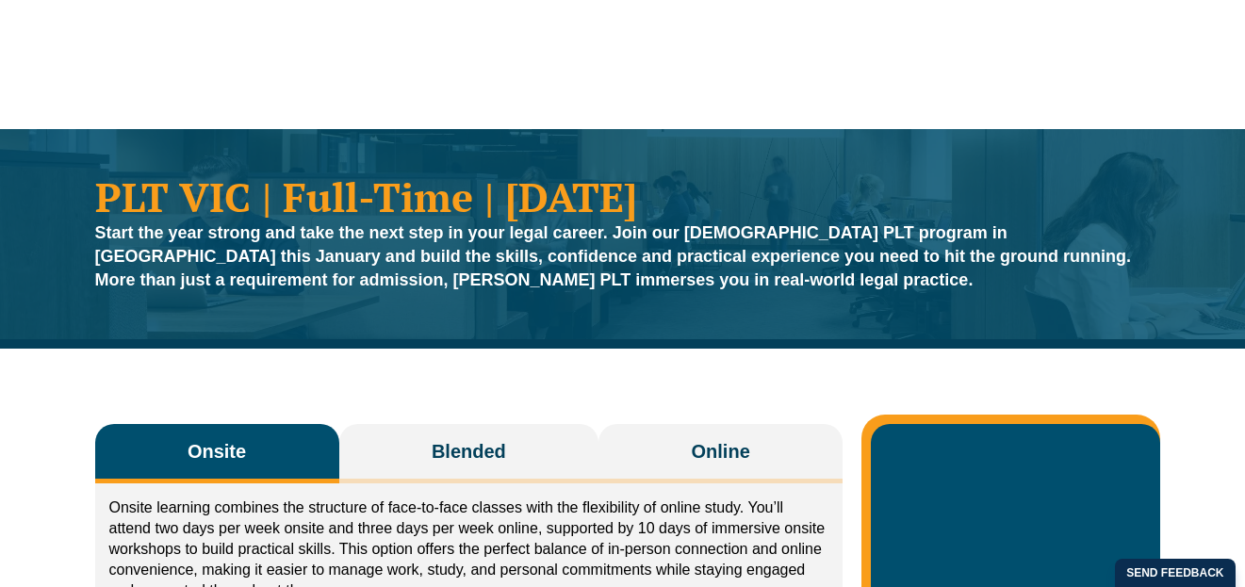
click at [464, 438] on span "Blended" at bounding box center [469, 451] width 74 height 26
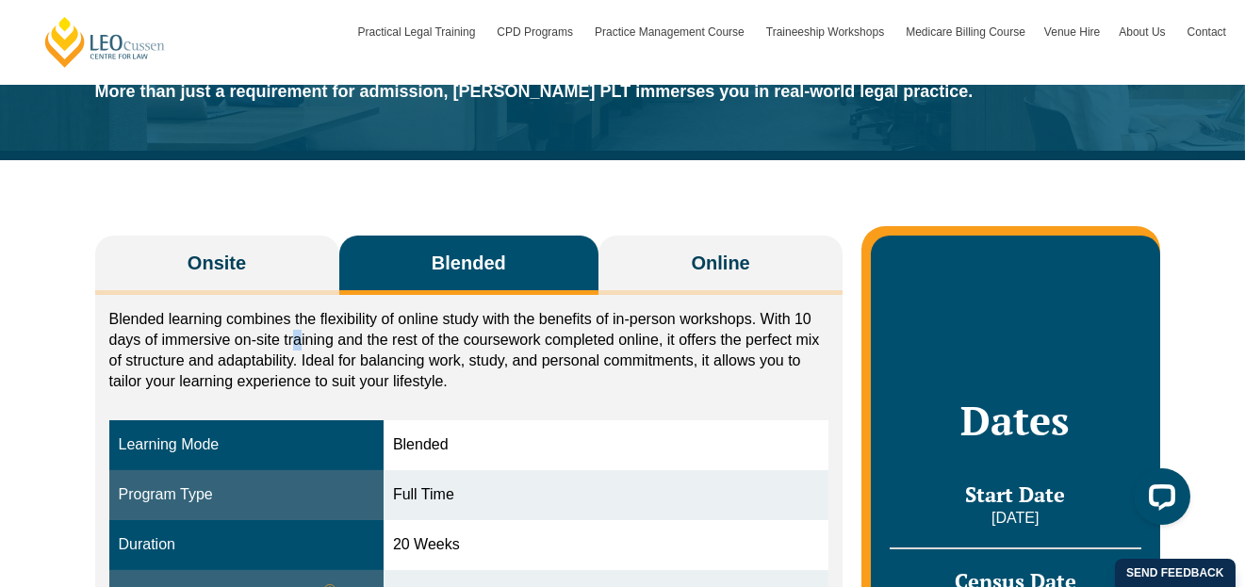
drag, startPoint x: 364, startPoint y: 353, endPoint x: 297, endPoint y: 346, distance: 67.3
click at [297, 346] on p "Blended learning combines the flexibility of online study with the benefits of …" at bounding box center [469, 350] width 720 height 83
drag, startPoint x: 422, startPoint y: 326, endPoint x: 304, endPoint y: 310, distance: 119.9
click at [304, 310] on p "Blended learning combines the flexibility of online study with the benefits of …" at bounding box center [469, 350] width 720 height 83
drag, startPoint x: 439, startPoint y: 331, endPoint x: 416, endPoint y: 334, distance: 23.7
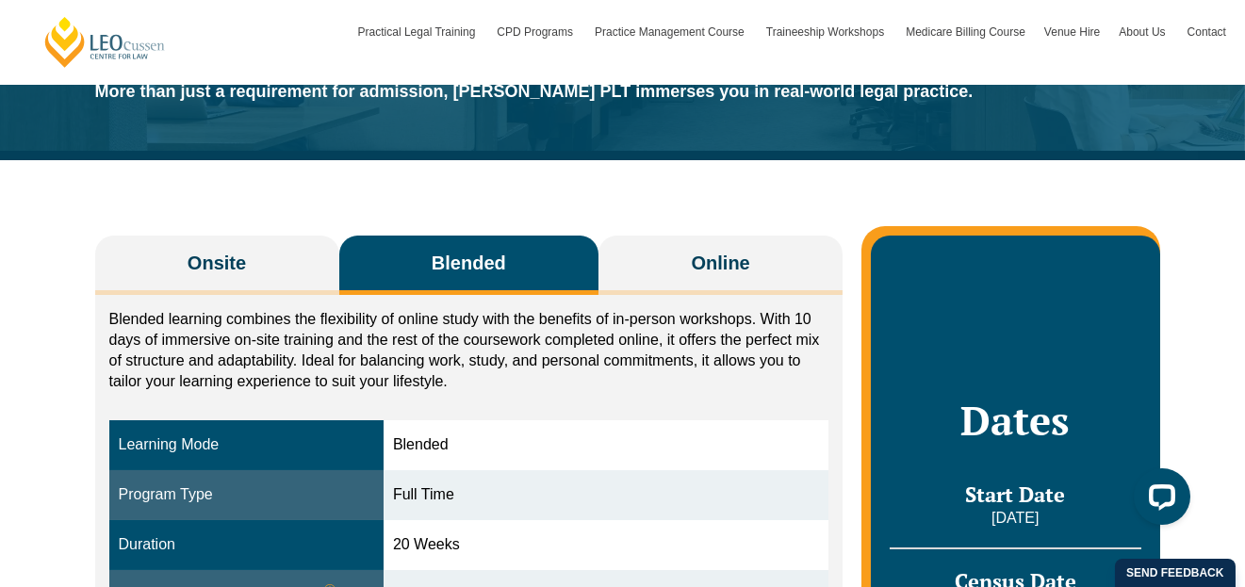
drag, startPoint x: 416, startPoint y: 334, endPoint x: 327, endPoint y: 336, distance: 88.6
click at [327, 336] on p "Blended learning combines the flexibility of online study with the benefits of …" at bounding box center [469, 350] width 720 height 83
drag, startPoint x: 538, startPoint y: 353, endPoint x: 521, endPoint y: 354, distance: 17.1
drag, startPoint x: 521, startPoint y: 354, endPoint x: 320, endPoint y: 322, distance: 204.3
click at [394, 345] on p "Blended learning combines the flexibility of online study with the benefits of …" at bounding box center [469, 350] width 720 height 83
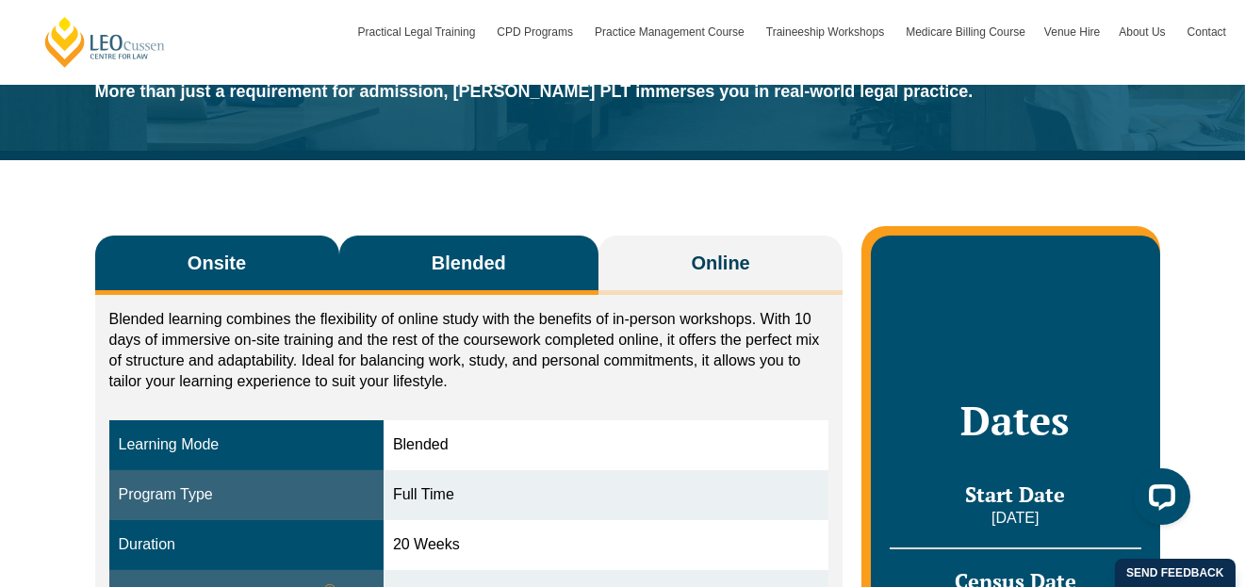
click at [215, 247] on button "Onsite" at bounding box center [217, 265] width 244 height 59
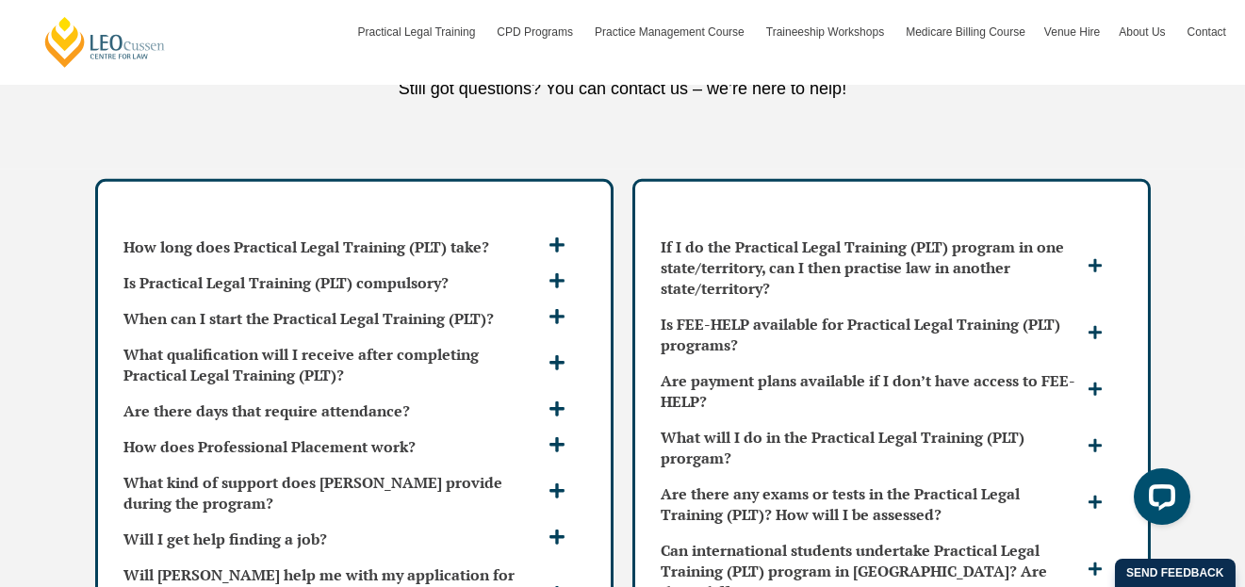
scroll to position [4996, 0]
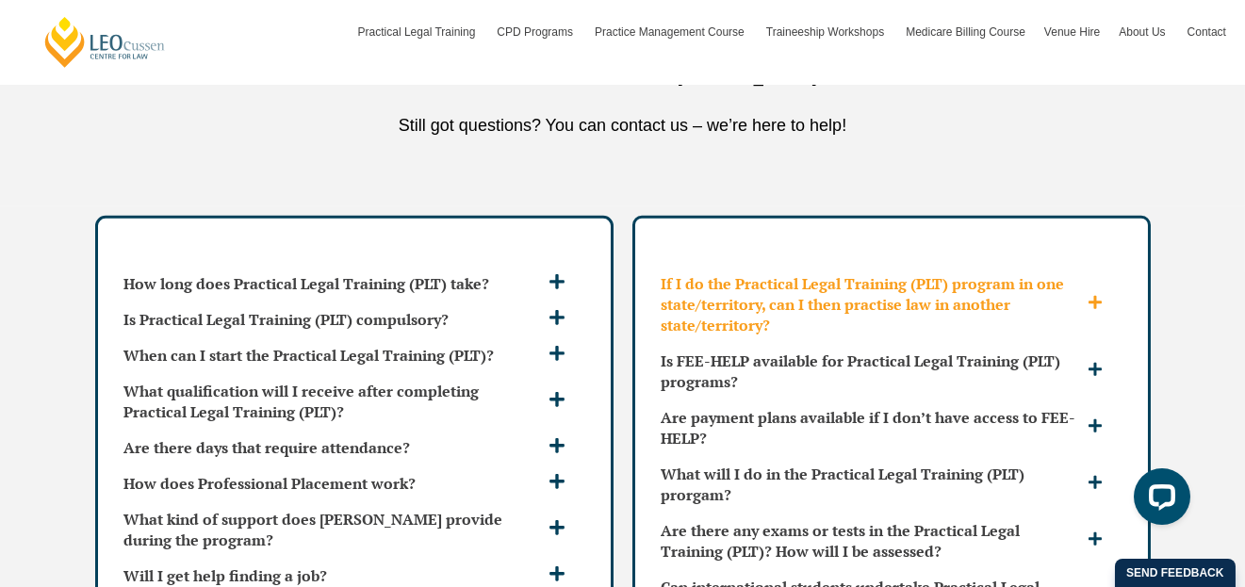
click at [1091, 296] on icon at bounding box center [1095, 302] width 13 height 13
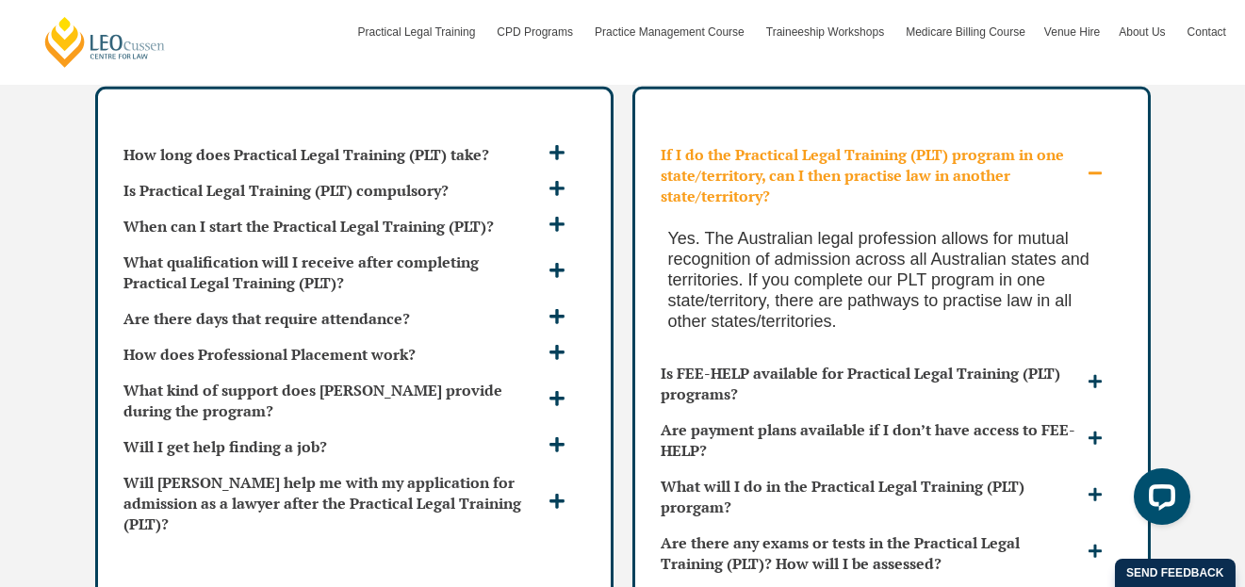
scroll to position [5090, 0]
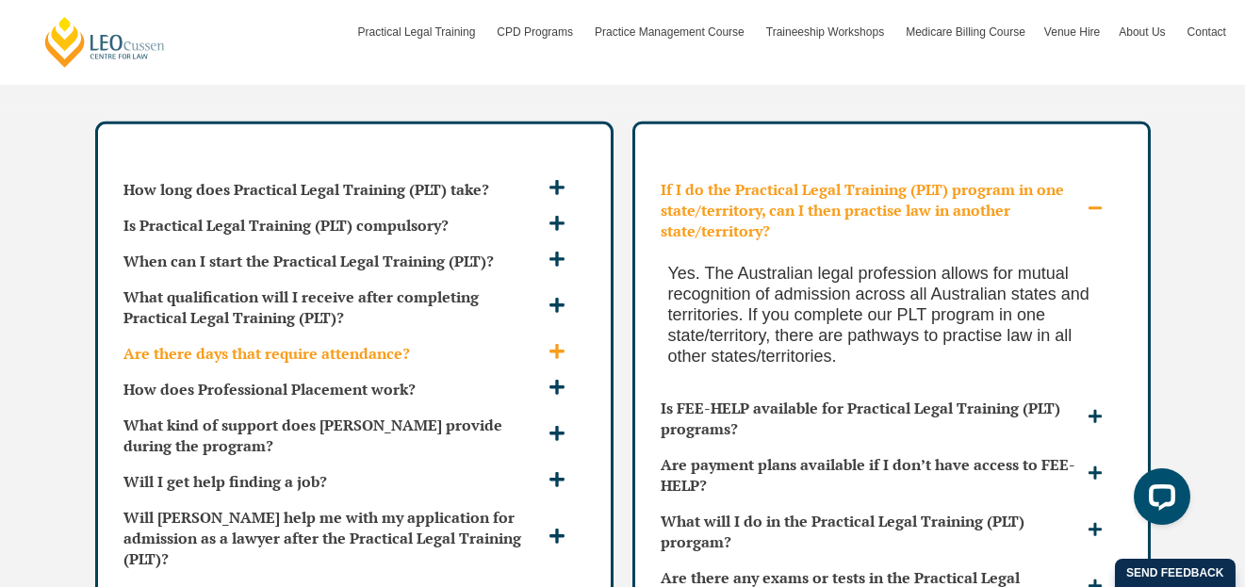
click at [339, 343] on h3 "Are there days that require attendance?" at bounding box center [333, 353] width 419 height 21
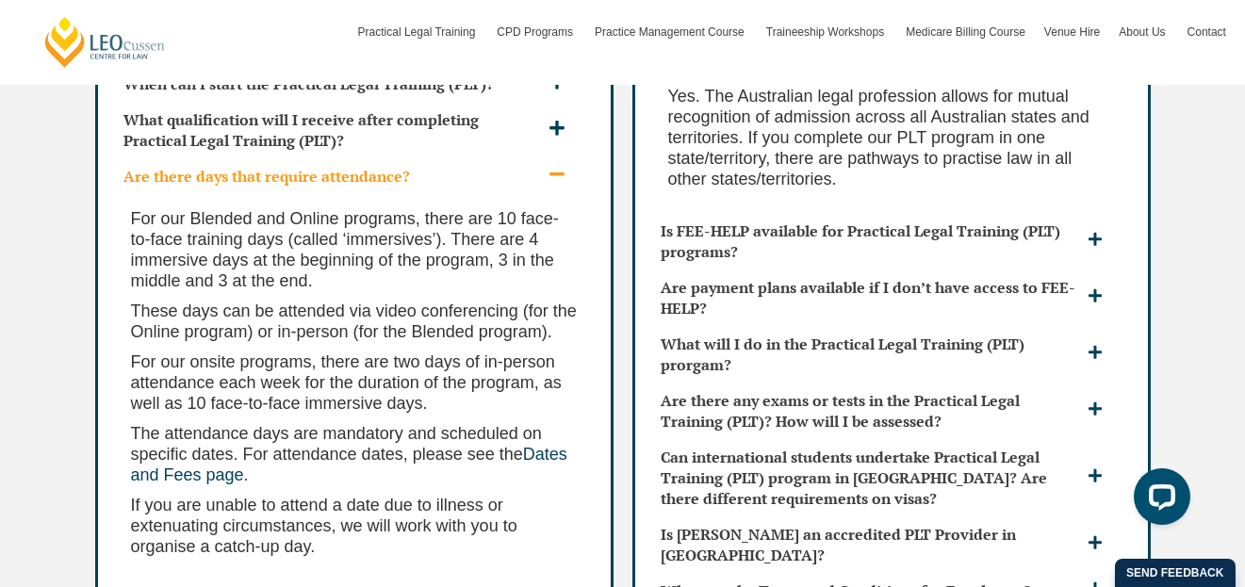
scroll to position [5279, 0]
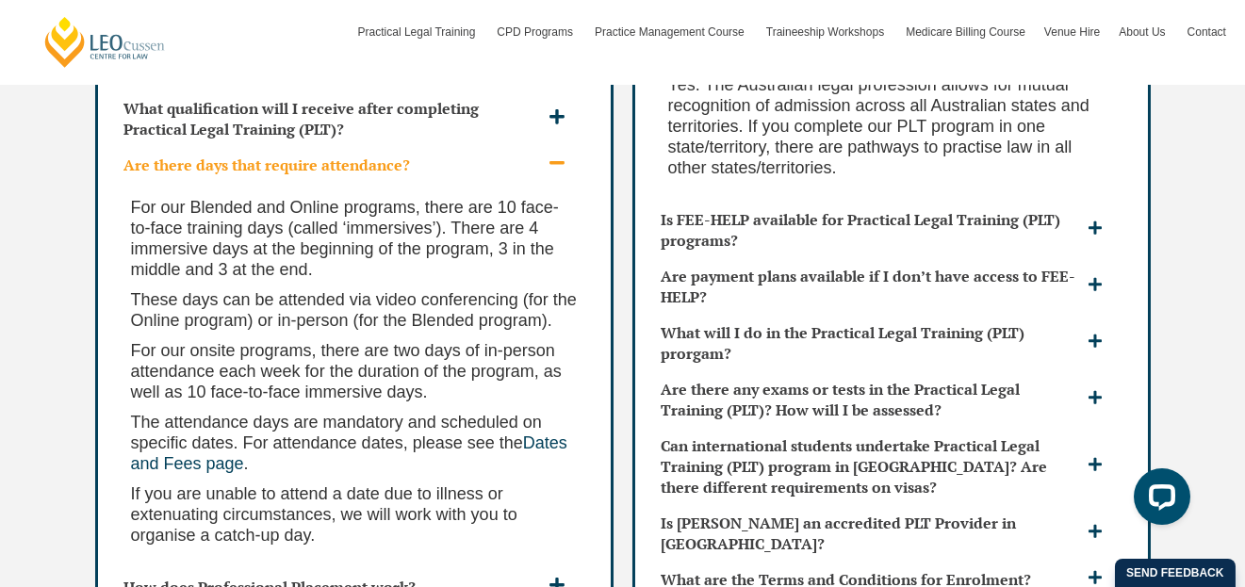
drag, startPoint x: 320, startPoint y: 230, endPoint x: 273, endPoint y: 215, distance: 48.6
click at [273, 215] on span "For our Blended and Online programs, there are 10 face-to-face training days (c…" at bounding box center [345, 238] width 428 height 81
drag, startPoint x: 337, startPoint y: 218, endPoint x: 261, endPoint y: 213, distance: 76.5
click at [261, 213] on span "For our Blended and Online programs, there are 10 face-to-face training days (c…" at bounding box center [345, 238] width 428 height 81
drag, startPoint x: 260, startPoint y: 213, endPoint x: 220, endPoint y: 208, distance: 40.8
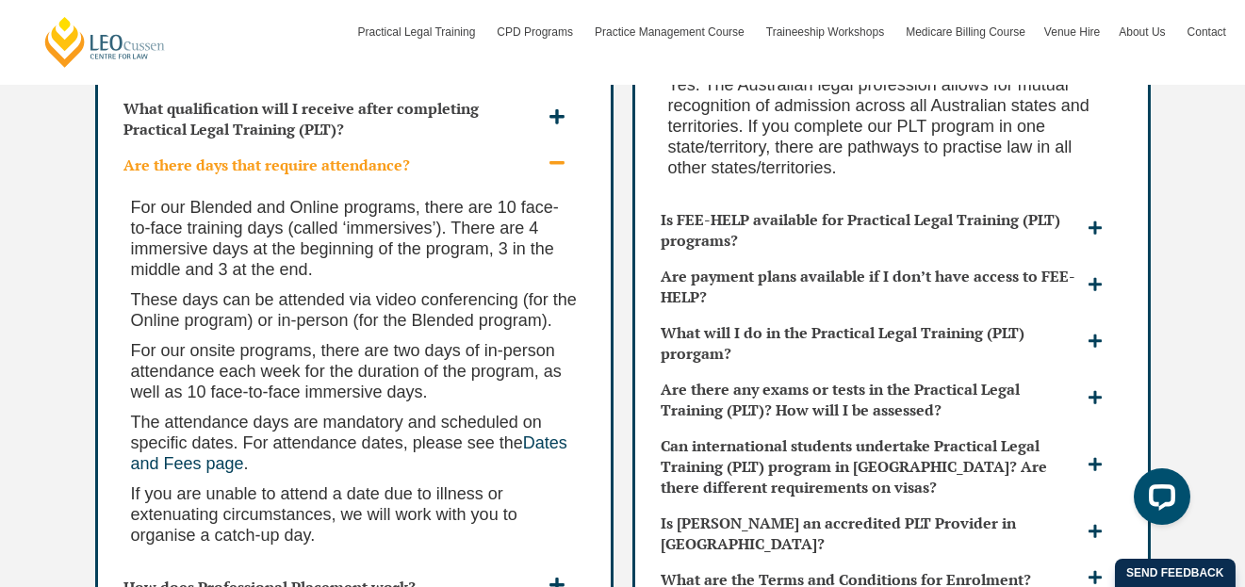
click at [220, 208] on span "For our Blended and Online programs, there are 10 face-to-face training days (c…" at bounding box center [345, 238] width 428 height 81
click at [545, 434] on span "Dates and Fees page" at bounding box center [349, 454] width 436 height 40
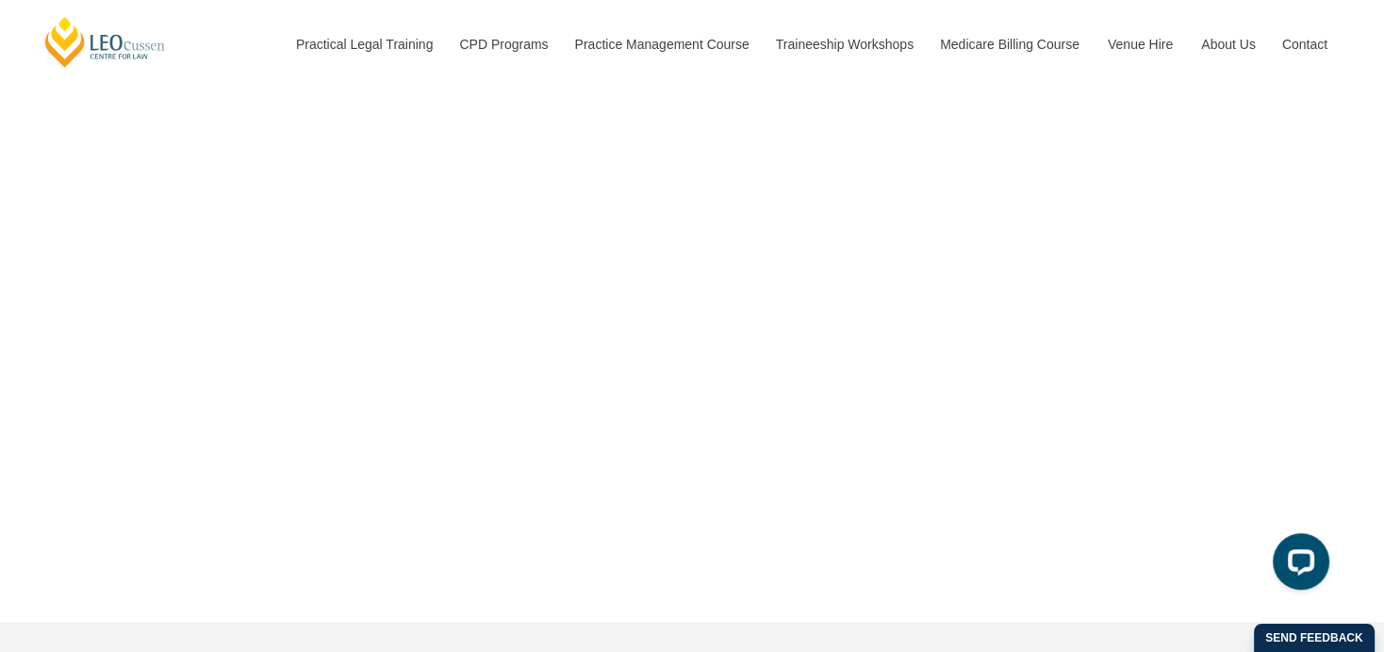
scroll to position [6933, 0]
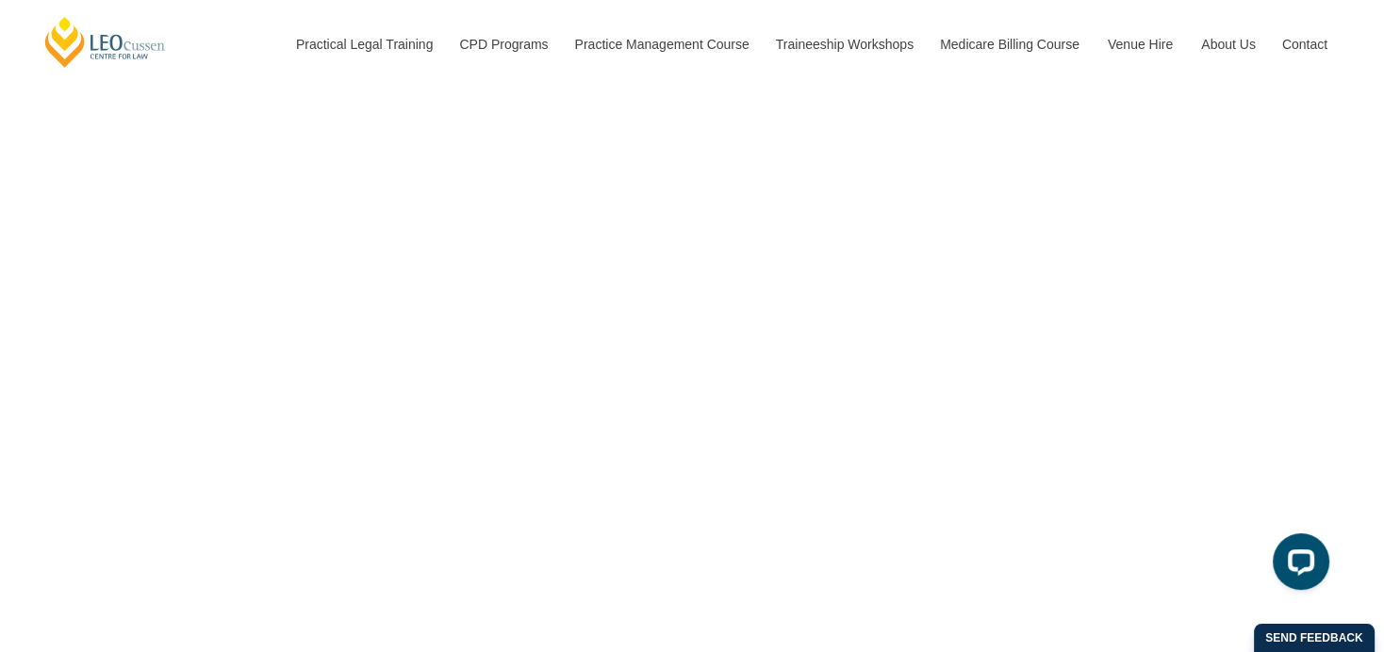
drag, startPoint x: 557, startPoint y: 401, endPoint x: 1241, endPoint y: 160, distance: 724.5
click at [1241, 160] on div "Book A Chat With Us All Students International Students" at bounding box center [692, 229] width 1384 height 872
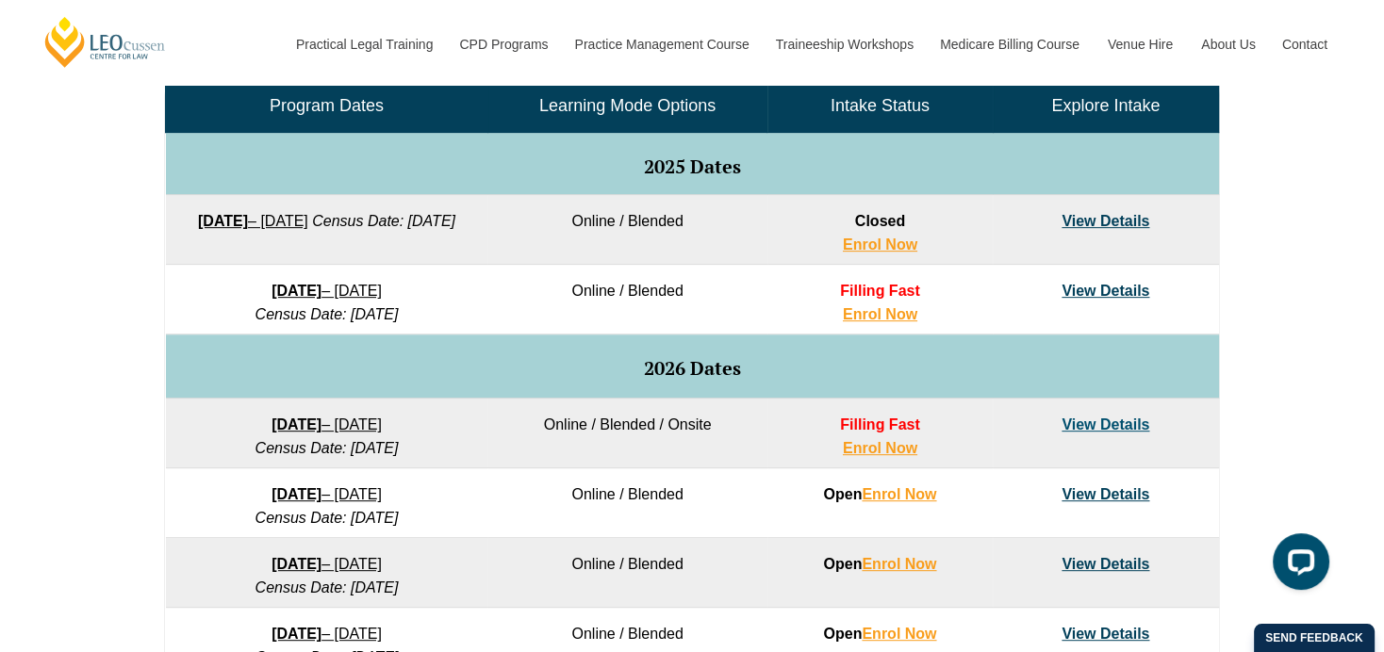
scroll to position [943, 0]
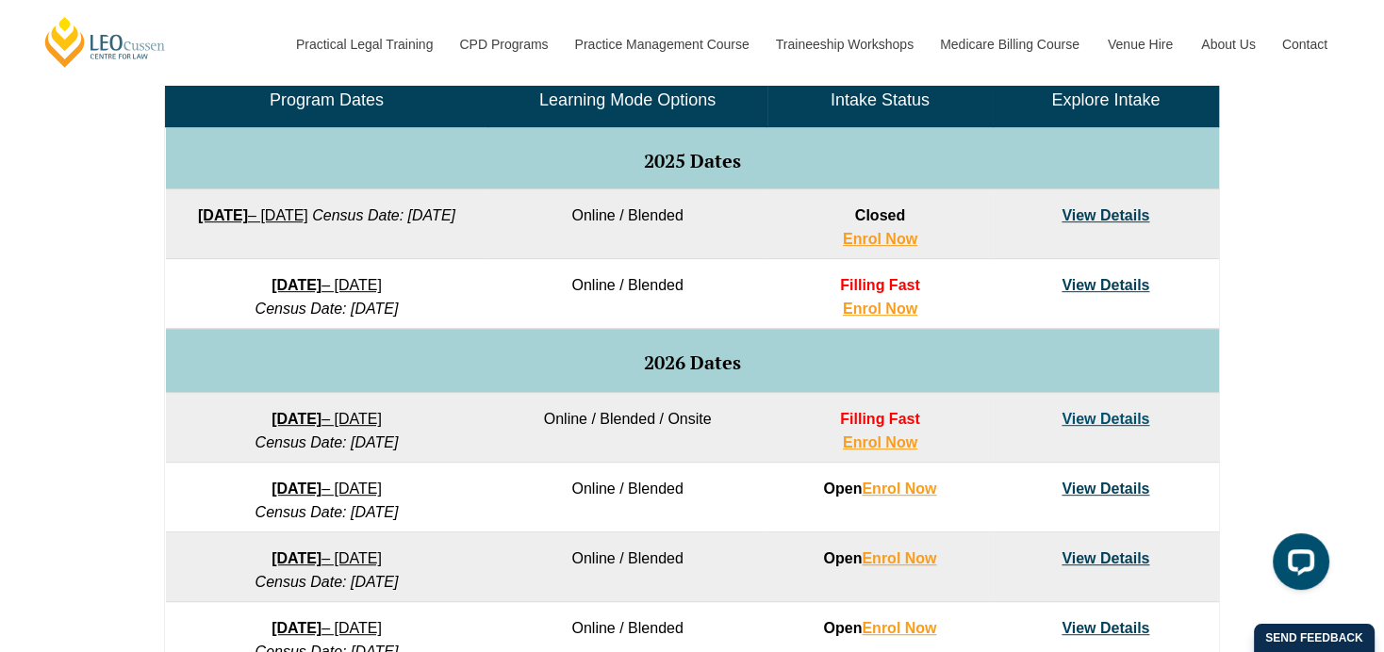
drag, startPoint x: 99, startPoint y: 228, endPoint x: 86, endPoint y: 227, distance: 13.2
click at [24, 172] on div "VIC ACT WA QLD SA NSW PLT Program Dates in Victoria Full Time Part Time Program…" at bounding box center [692, 403] width 1384 height 1117
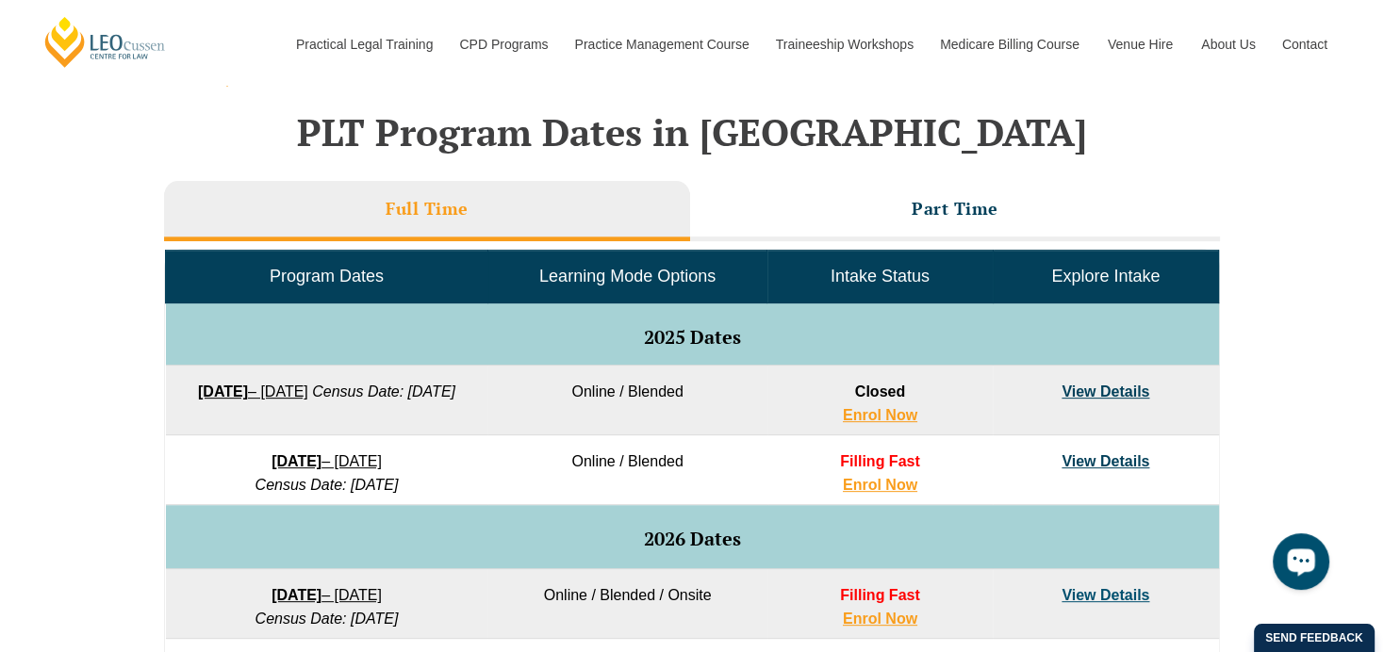
scroll to position [732, 0]
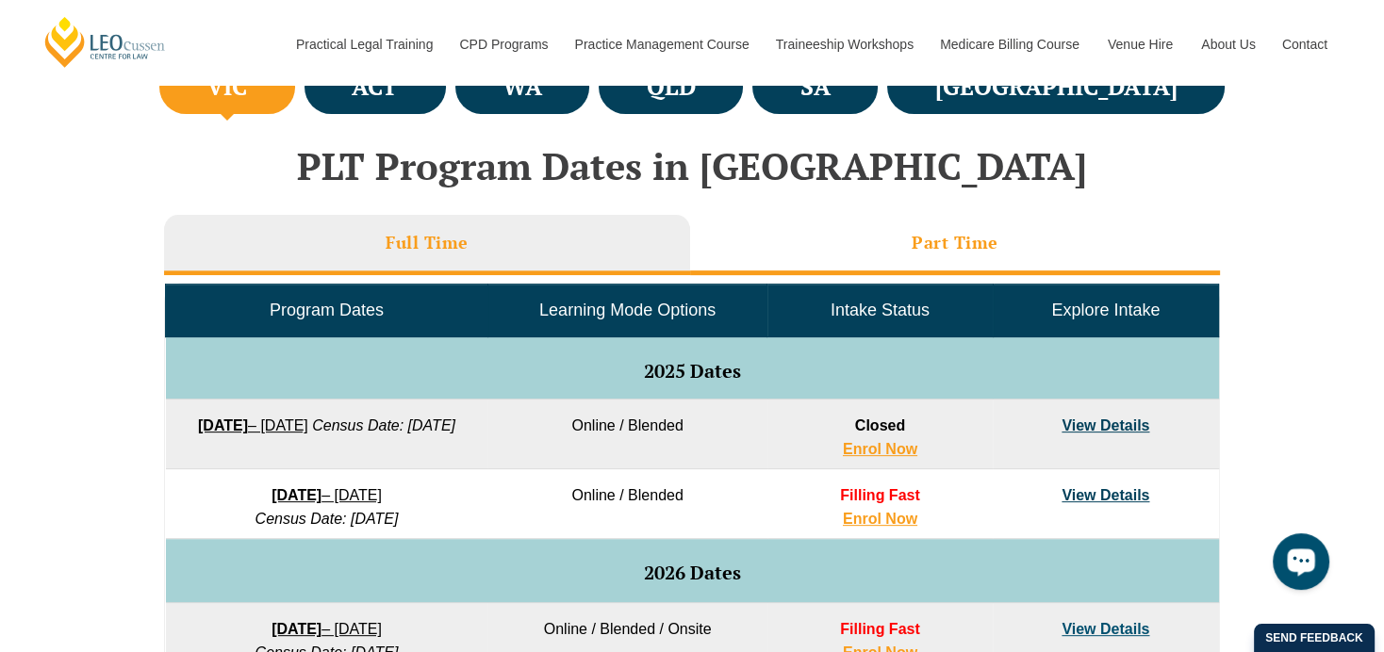
click at [1017, 255] on li "Part Time" at bounding box center [955, 245] width 530 height 60
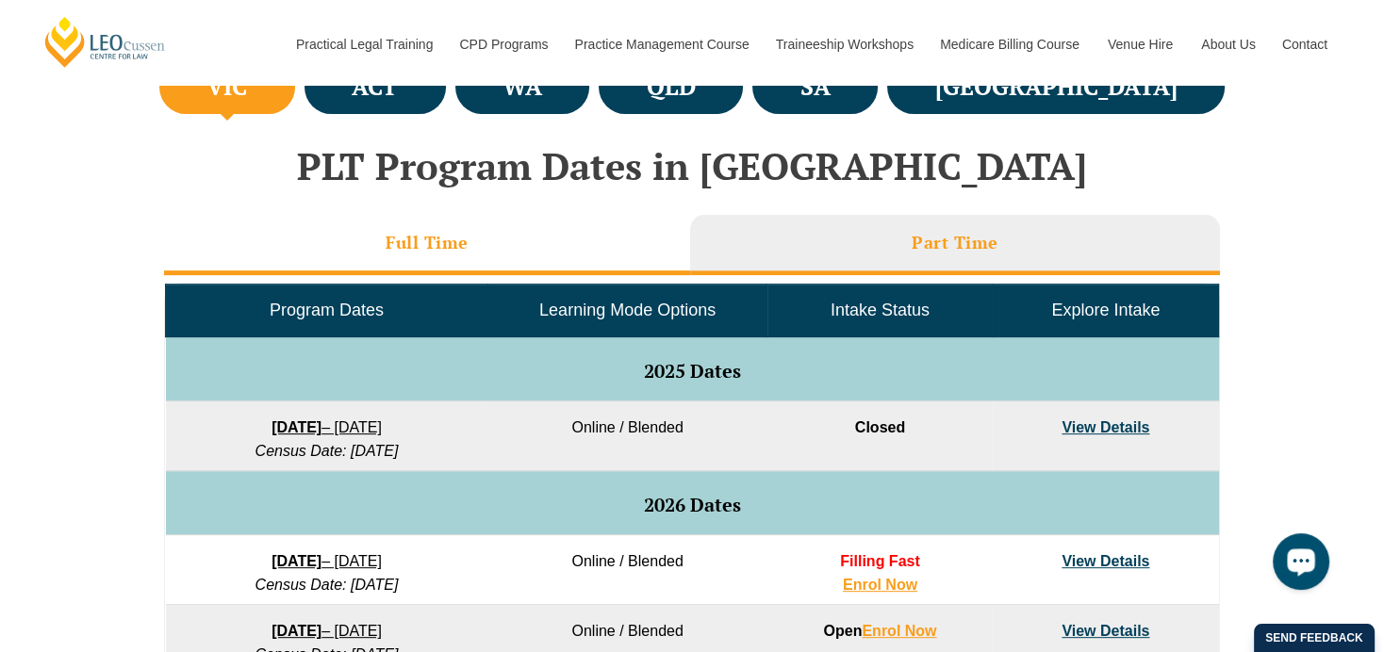
click at [414, 254] on li "Full Time" at bounding box center [427, 245] width 526 height 60
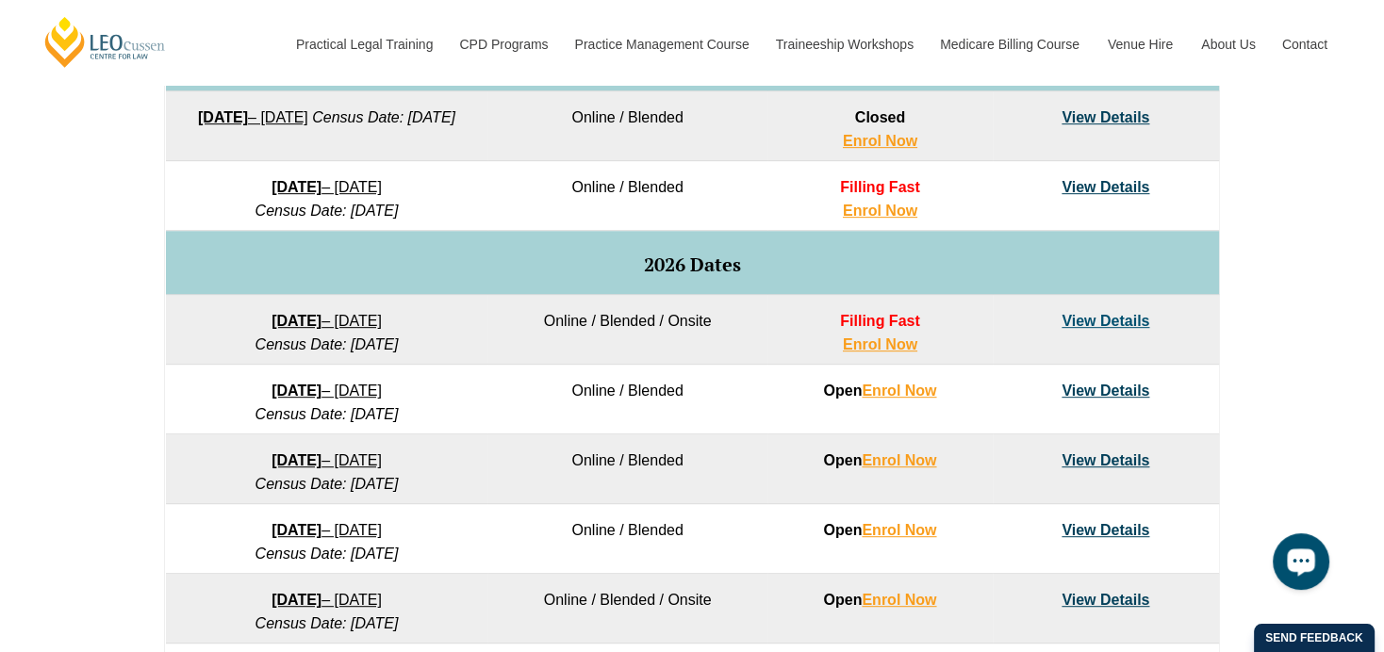
scroll to position [1047, 0]
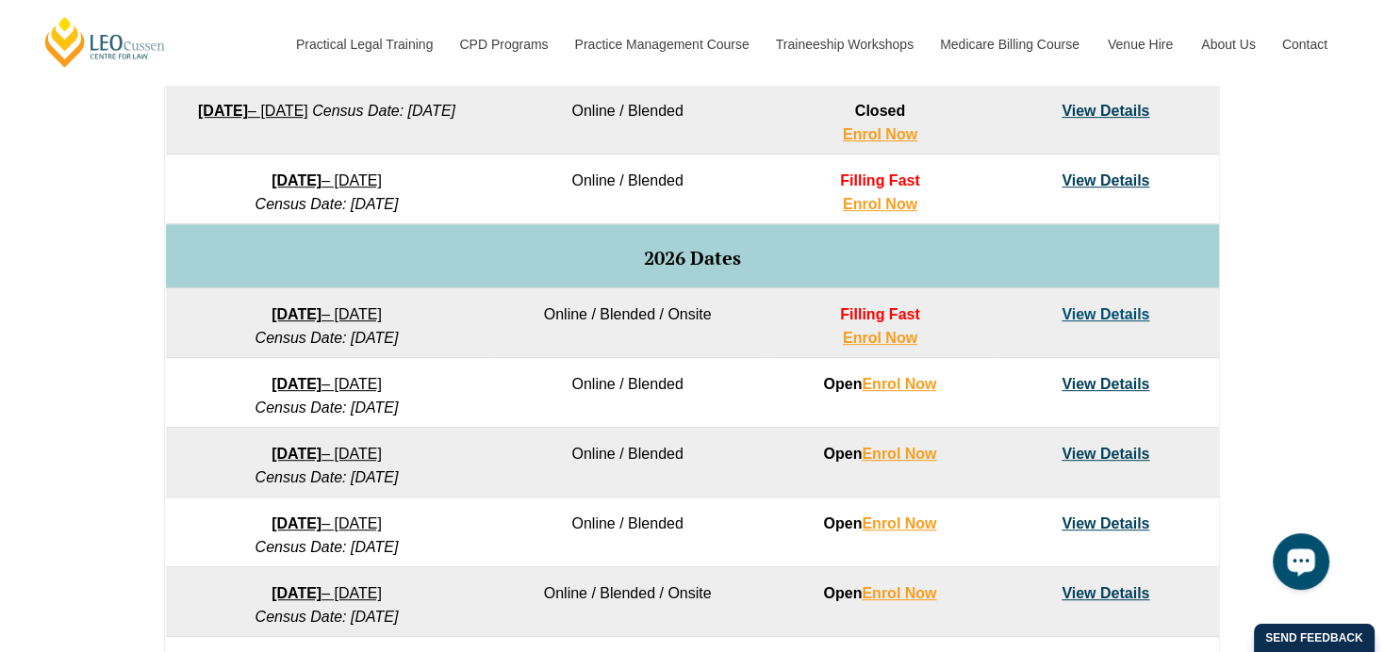
click at [1120, 314] on link "View Details" at bounding box center [1105, 314] width 88 height 16
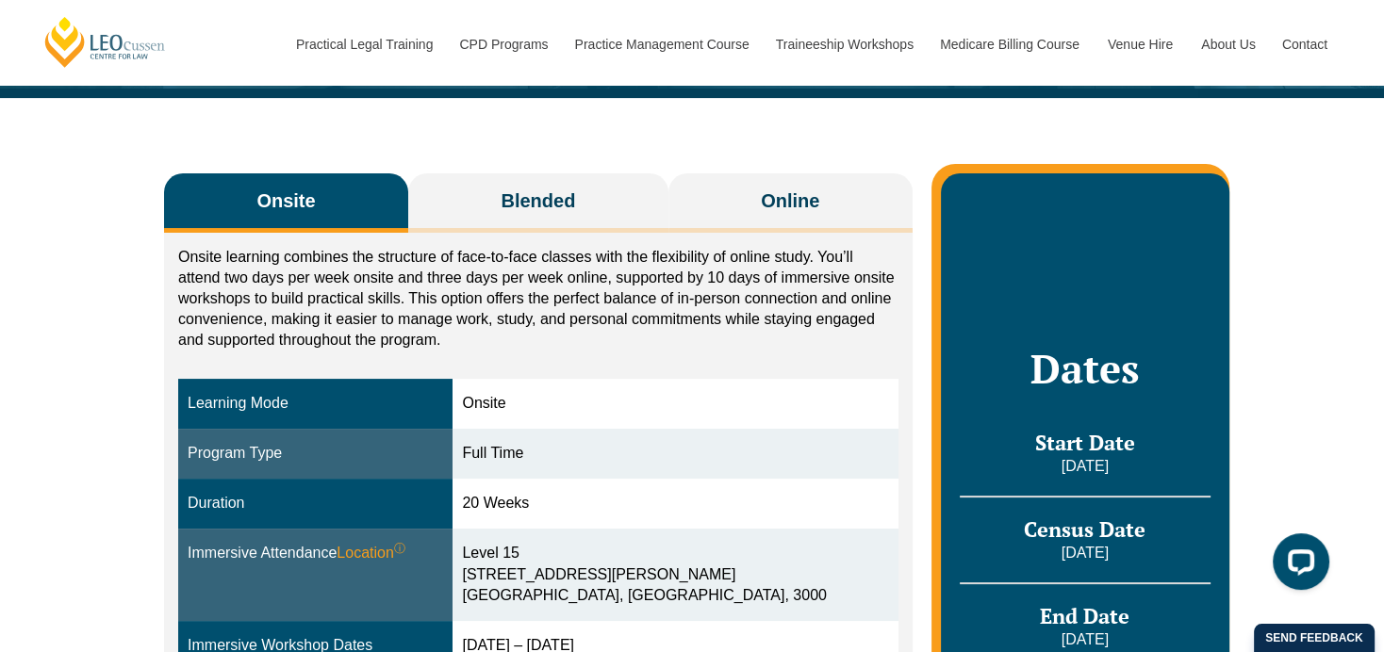
scroll to position [314, 0]
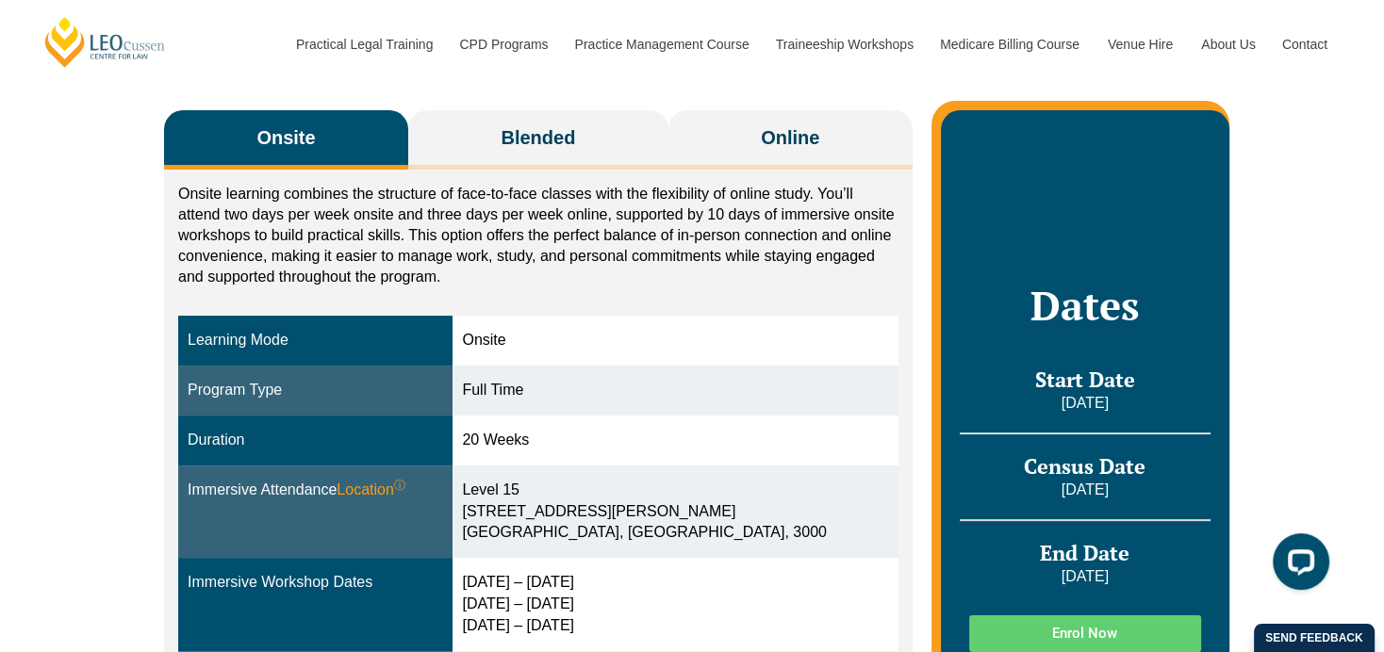
drag, startPoint x: 410, startPoint y: 212, endPoint x: 318, endPoint y: 216, distance: 92.5
click at [318, 216] on p "Onsite learning combines the structure of face-to-face classes with the flexibi…" at bounding box center [538, 236] width 720 height 104
click at [339, 212] on p "Onsite learning combines the structure of face-to-face classes with the flexibi…" at bounding box center [538, 236] width 720 height 104
drag, startPoint x: 339, startPoint y: 212, endPoint x: 279, endPoint y: 218, distance: 60.6
click at [279, 218] on p "Onsite learning combines the structure of face-to-face classes with the flexibi…" at bounding box center [538, 236] width 720 height 104
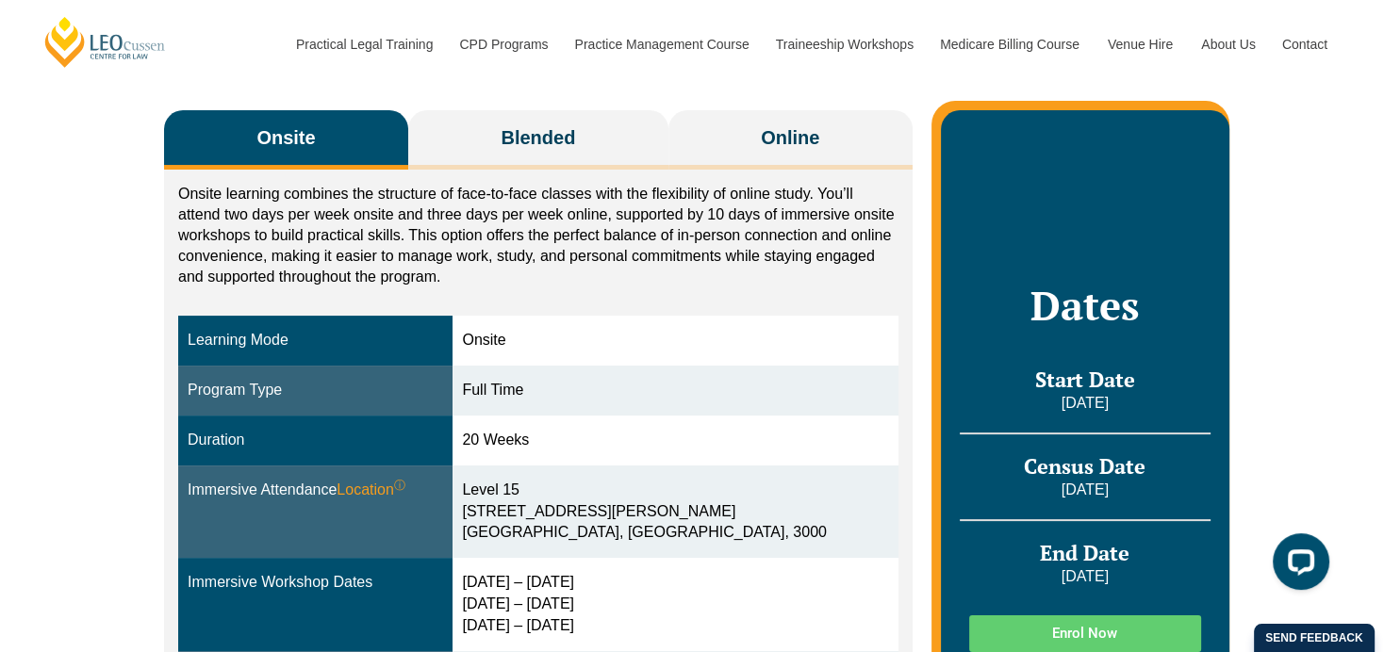
drag, startPoint x: 533, startPoint y: 250, endPoint x: 412, endPoint y: 240, distance: 121.0
click at [412, 240] on p "Onsite learning combines the structure of face-to-face classes with the flexibi…" at bounding box center [538, 236] width 720 height 104
drag, startPoint x: 412, startPoint y: 240, endPoint x: 327, endPoint y: 227, distance: 85.9
click at [327, 227] on p "Onsite learning combines the structure of face-to-face classes with the flexibi…" at bounding box center [538, 236] width 720 height 104
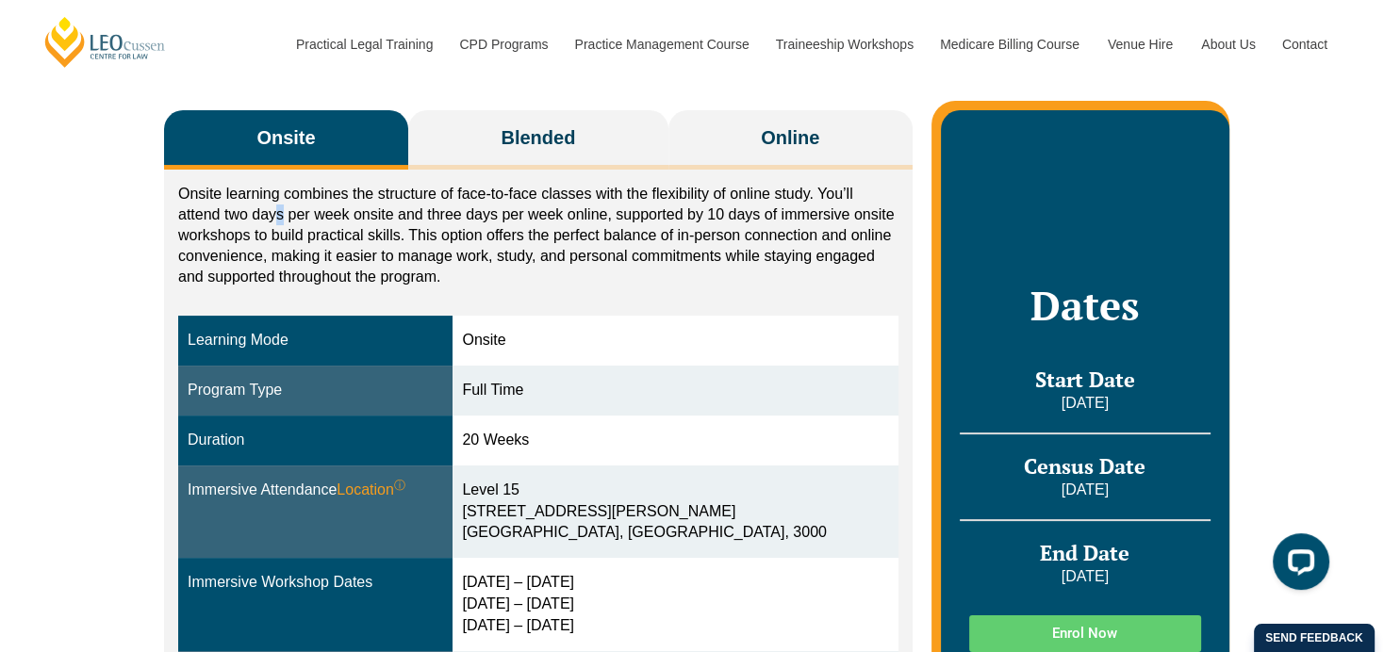
drag, startPoint x: 327, startPoint y: 227, endPoint x: 280, endPoint y: 218, distance: 48.1
click at [280, 218] on p "Onsite learning combines the structure of face-to-face classes with the flexibi…" at bounding box center [538, 236] width 720 height 104
click at [336, 215] on p "Onsite learning combines the structure of face-to-face classes with the flexibi…" at bounding box center [538, 236] width 720 height 104
drag, startPoint x: 336, startPoint y: 215, endPoint x: 261, endPoint y: 207, distance: 74.9
click at [261, 207] on p "Onsite learning combines the structure of face-to-face classes with the flexibi…" at bounding box center [538, 236] width 720 height 104
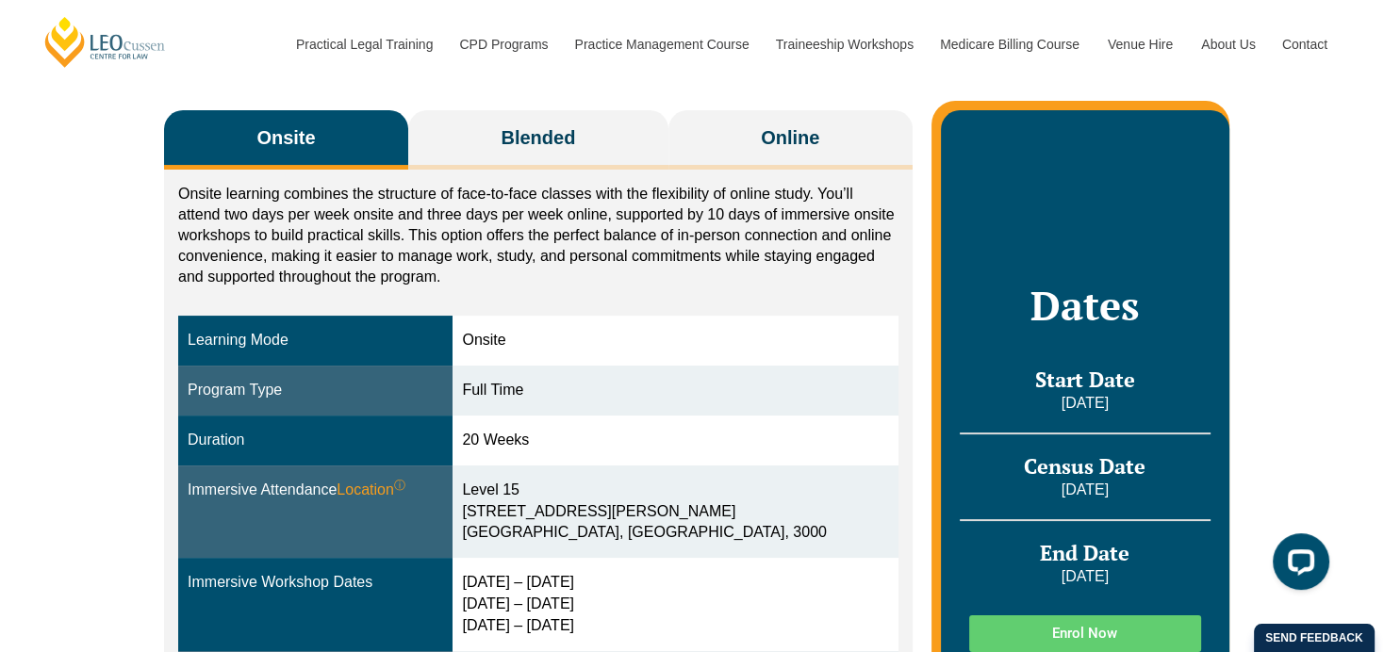
drag, startPoint x: 428, startPoint y: 218, endPoint x: 353, endPoint y: 211, distance: 75.7
click at [353, 211] on p "Onsite learning combines the structure of face-to-face classes with the flexibi…" at bounding box center [538, 236] width 720 height 104
drag, startPoint x: 353, startPoint y: 211, endPoint x: 300, endPoint y: 206, distance: 53.0
click at [300, 206] on p "Onsite learning combines the structure of face-to-face classes with the flexibi…" at bounding box center [538, 236] width 720 height 104
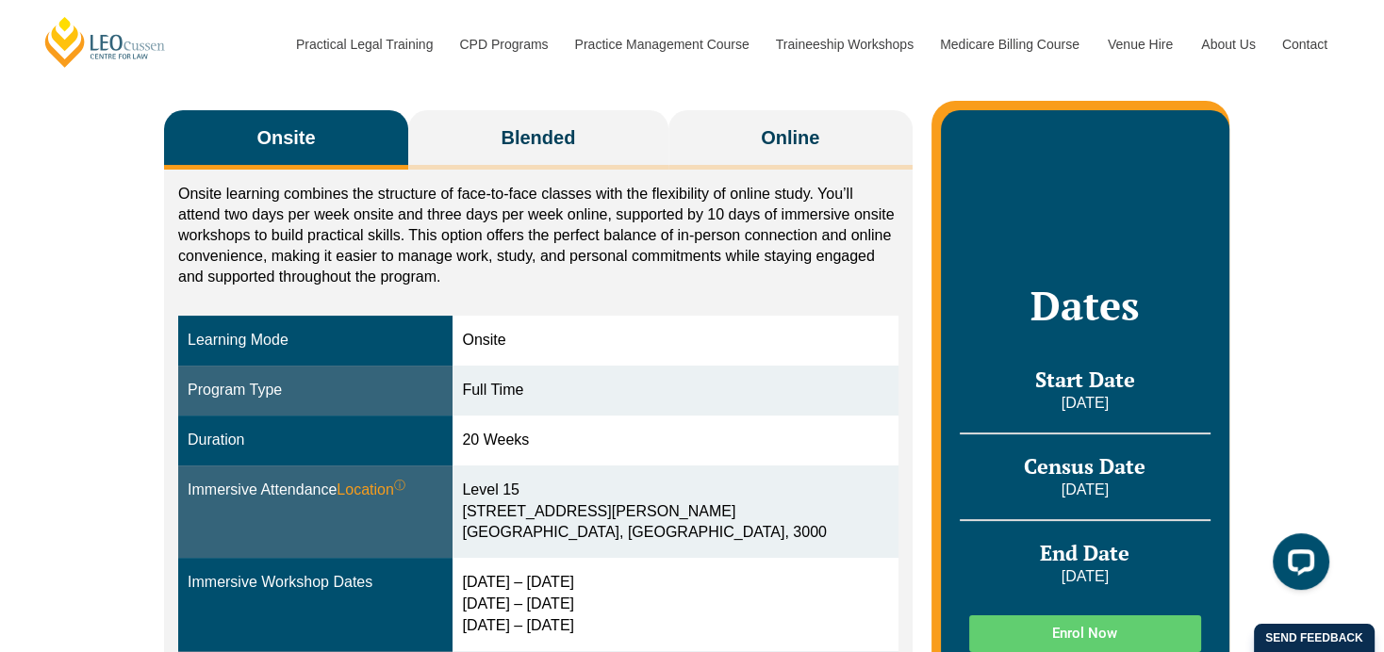
drag, startPoint x: 443, startPoint y: 224, endPoint x: 350, endPoint y: 217, distance: 93.6
click at [350, 217] on p "Onsite learning combines the structure of face-to-face classes with the flexibi…" at bounding box center [538, 236] width 720 height 104
drag, startPoint x: 348, startPoint y: 217, endPoint x: 274, endPoint y: 215, distance: 73.6
click at [274, 215] on p "Onsite learning combines the structure of face-to-face classes with the flexibi…" at bounding box center [538, 236] width 720 height 104
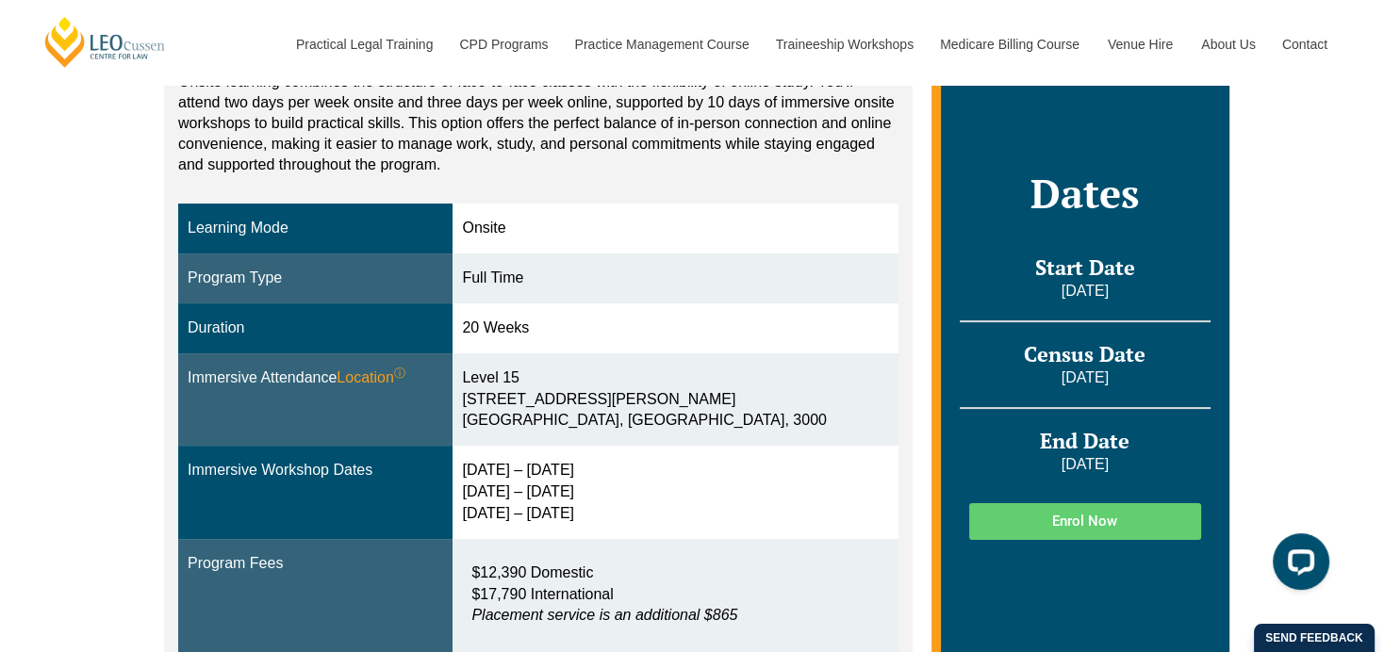
scroll to position [419, 0]
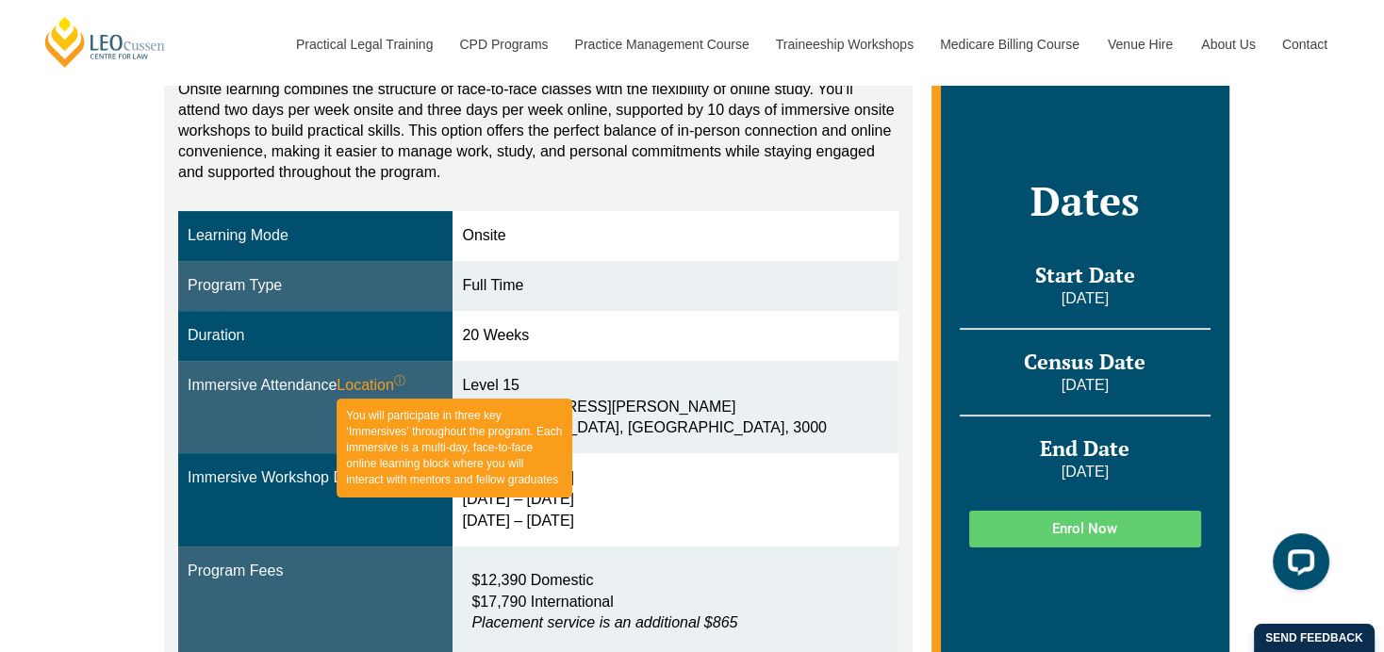
click at [363, 385] on span "Location ⓘ You will participate in three key ‘Immersives’ throughout the progra…" at bounding box center [371, 386] width 69 height 22
click at [364, 385] on span "Location ⓘ You will participate in three key ‘Immersives’ throughout the progra…" at bounding box center [371, 386] width 69 height 22
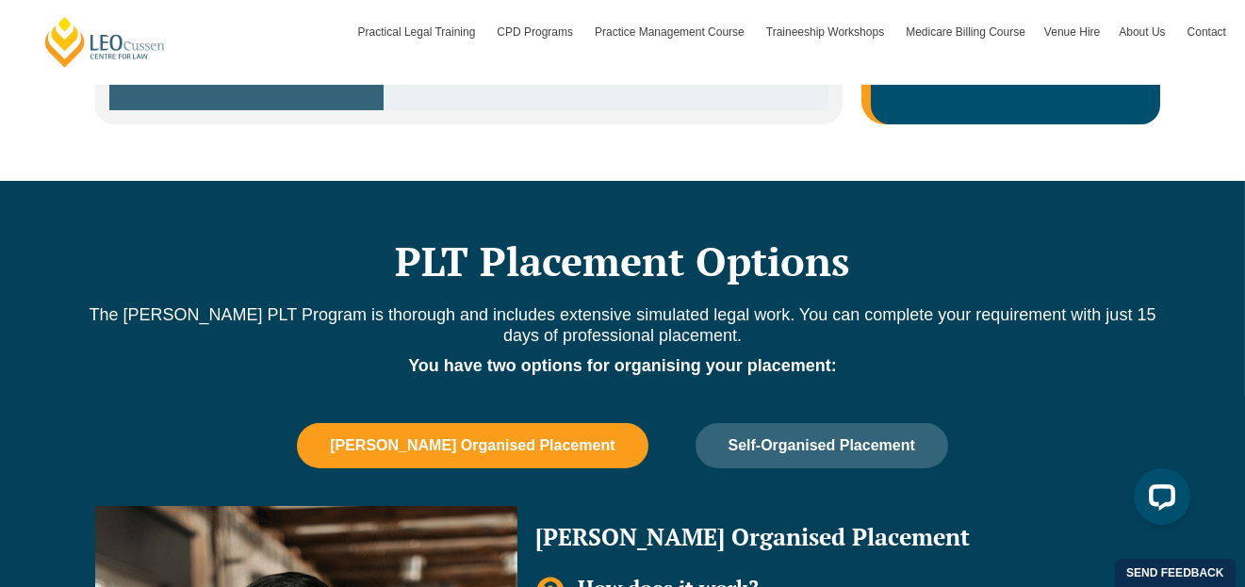
scroll to position [1036, 0]
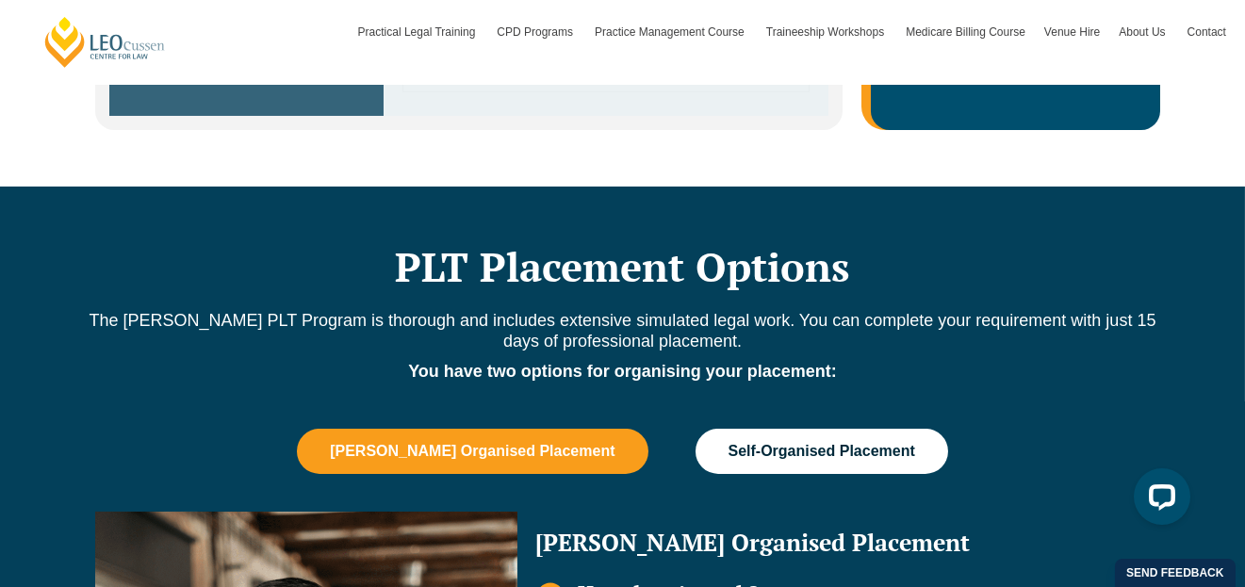
click at [863, 439] on button "Self-Organised Placement" at bounding box center [822, 451] width 253 height 45
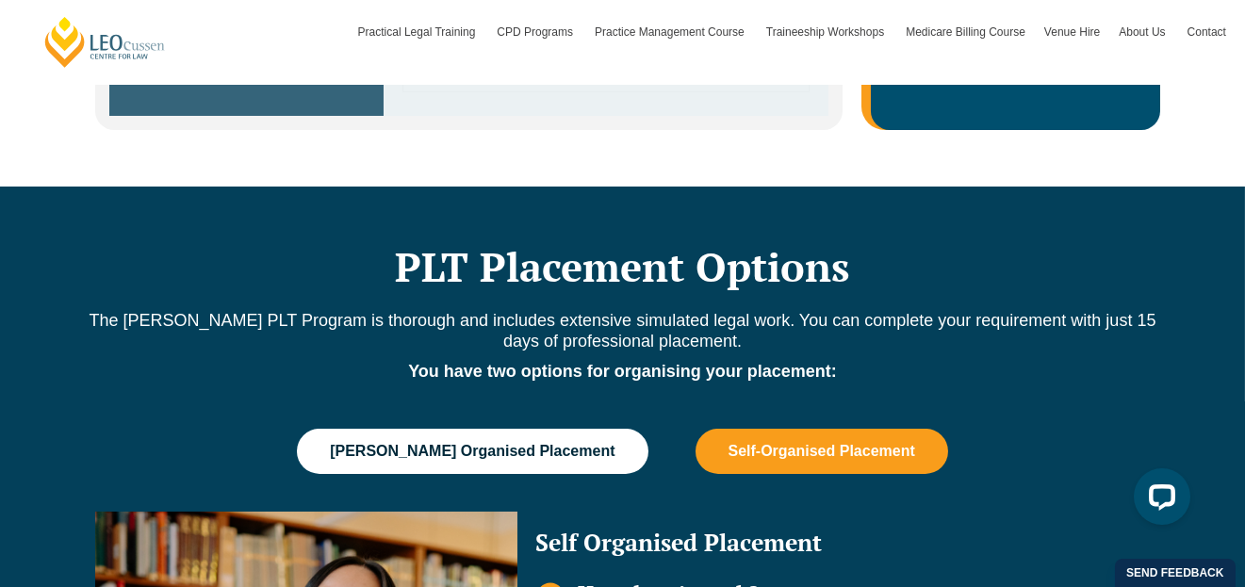
click at [468, 437] on button "[PERSON_NAME] Organised Placement" at bounding box center [472, 451] width 351 height 45
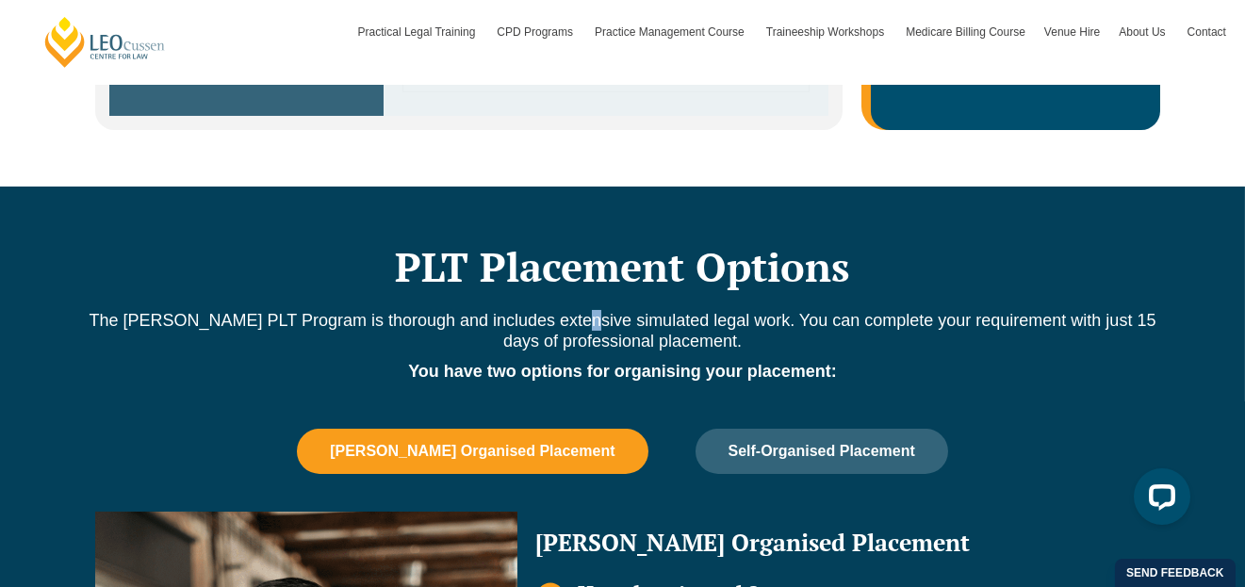
drag, startPoint x: 669, startPoint y: 314, endPoint x: 574, endPoint y: 321, distance: 95.4
click at [574, 321] on p "The [PERSON_NAME] PLT Program is thorough and includes extensive simulated lega…" at bounding box center [623, 330] width 1075 height 41
drag, startPoint x: 571, startPoint y: 321, endPoint x: 471, endPoint y: 302, distance: 101.7
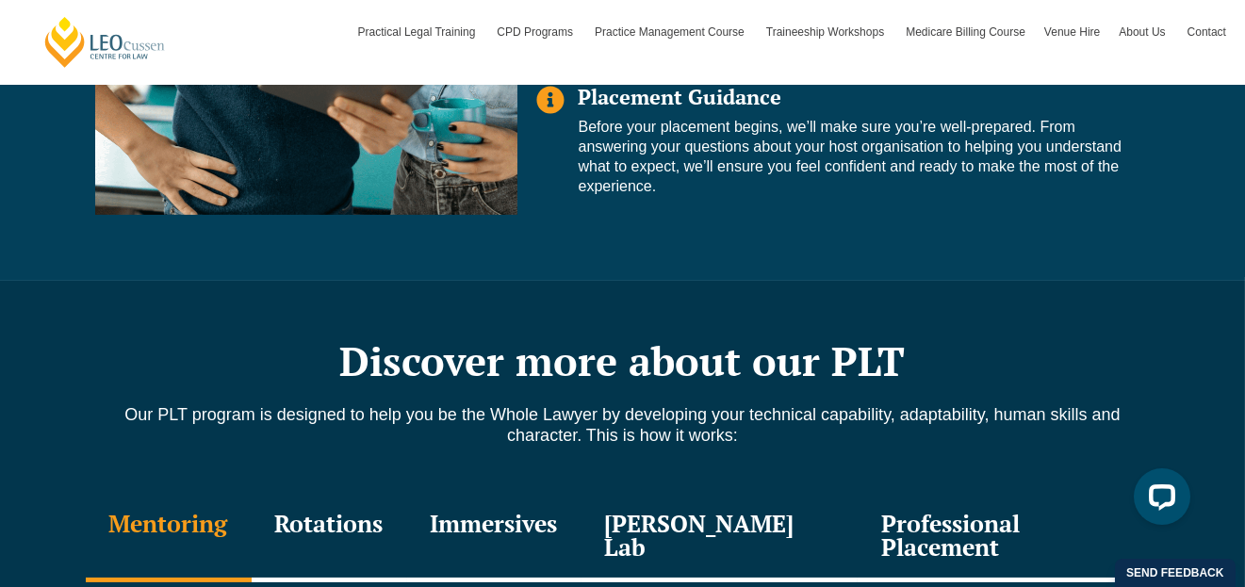
scroll to position [1697, 0]
